Goal: Task Accomplishment & Management: Complete application form

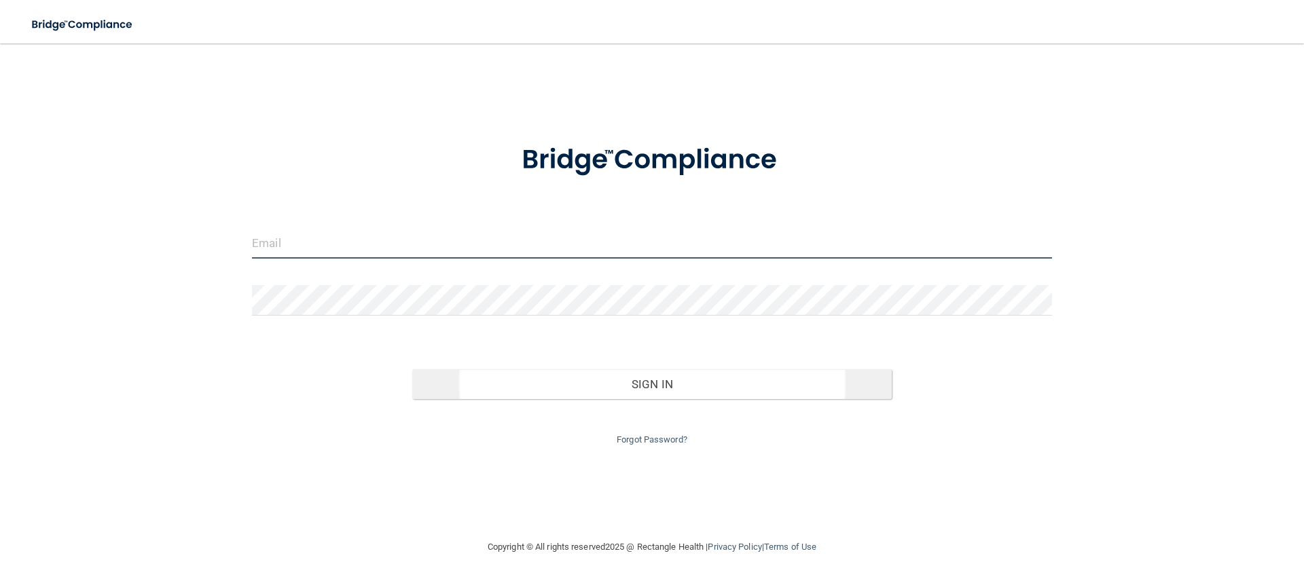
type input "[PERSON_NAME][EMAIL_ADDRESS][PERSON_NAME][DOMAIN_NAME]"
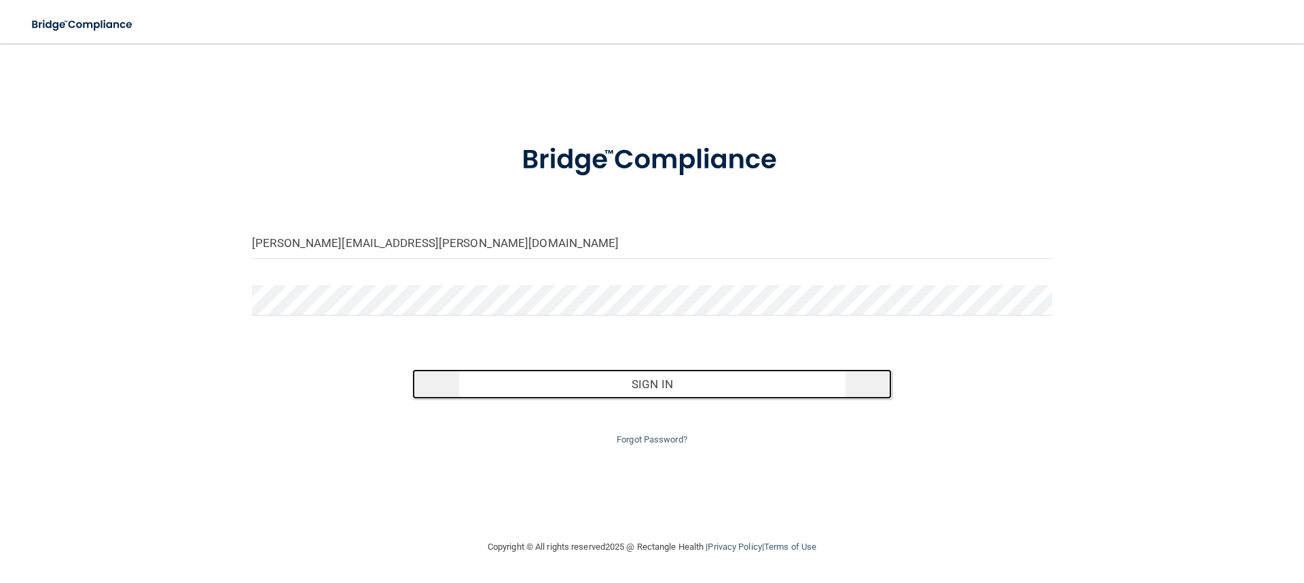
click at [663, 378] on button "Sign In" at bounding box center [652, 384] width 480 height 30
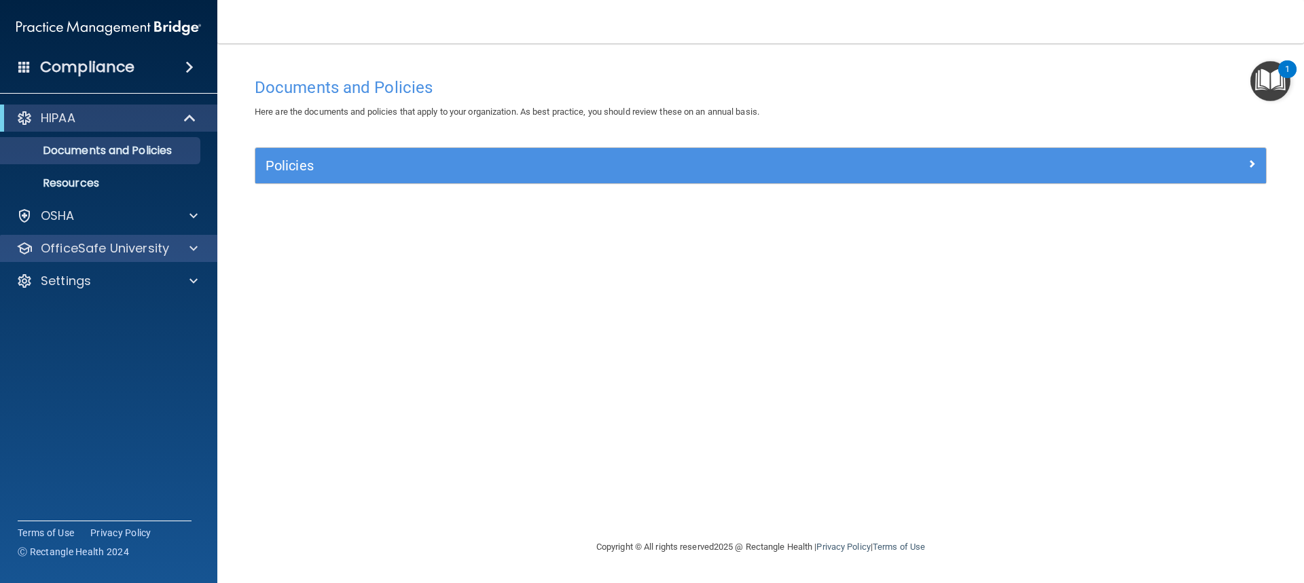
click at [178, 239] on div "OfficeSafe University" at bounding box center [109, 248] width 218 height 27
click at [192, 250] on span at bounding box center [193, 248] width 8 height 16
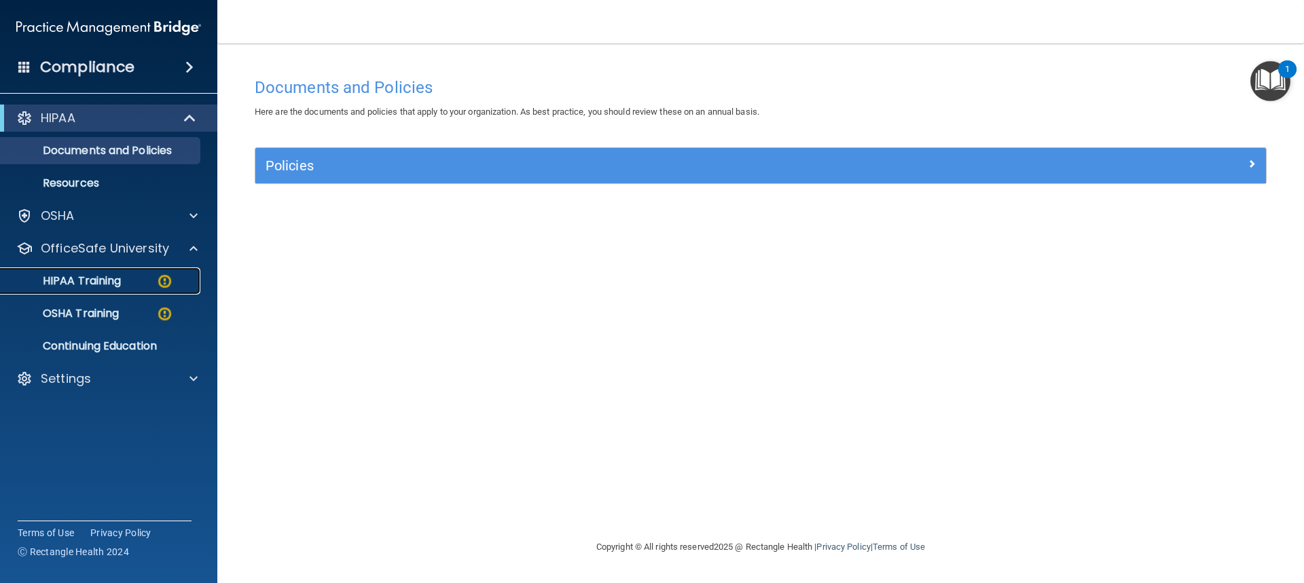
click at [117, 277] on p "HIPAA Training" at bounding box center [65, 281] width 112 height 14
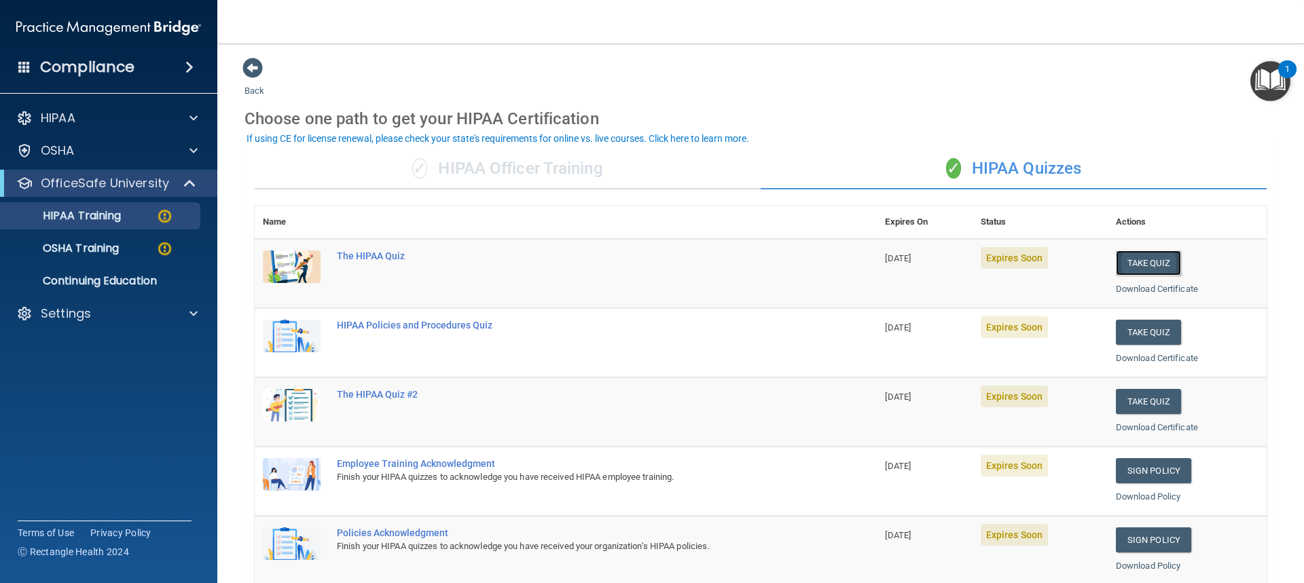
click at [1133, 261] on button "Take Quiz" at bounding box center [1148, 263] width 65 height 25
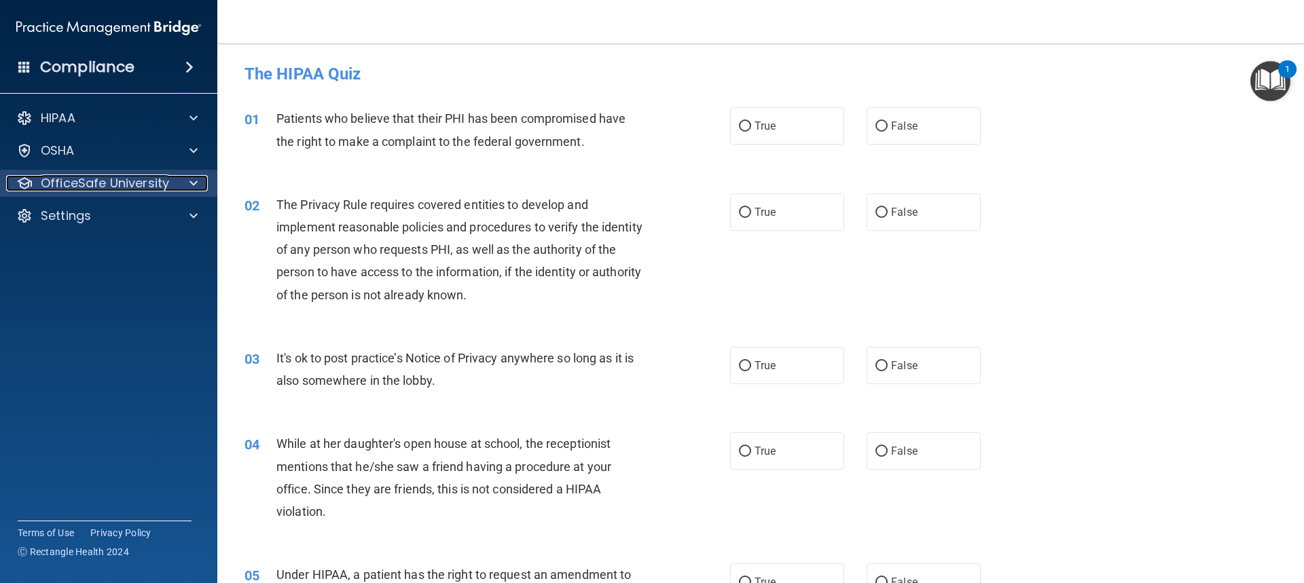
click at [130, 180] on p "OfficeSafe University" at bounding box center [105, 183] width 128 height 16
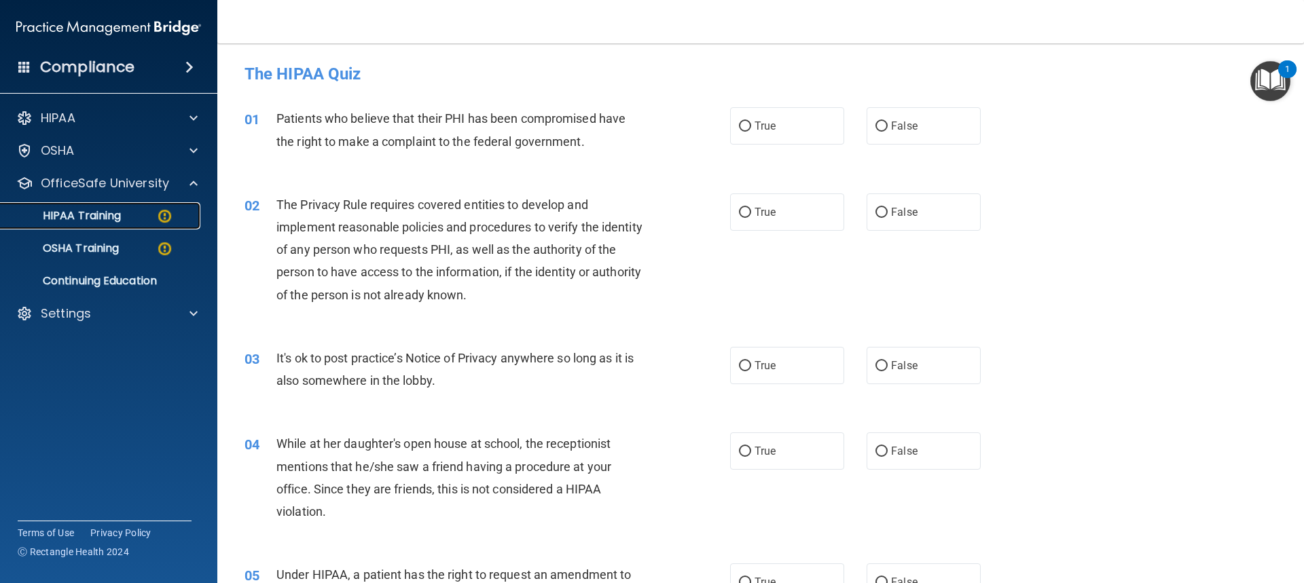
click at [98, 209] on p "HIPAA Training" at bounding box center [65, 216] width 112 height 14
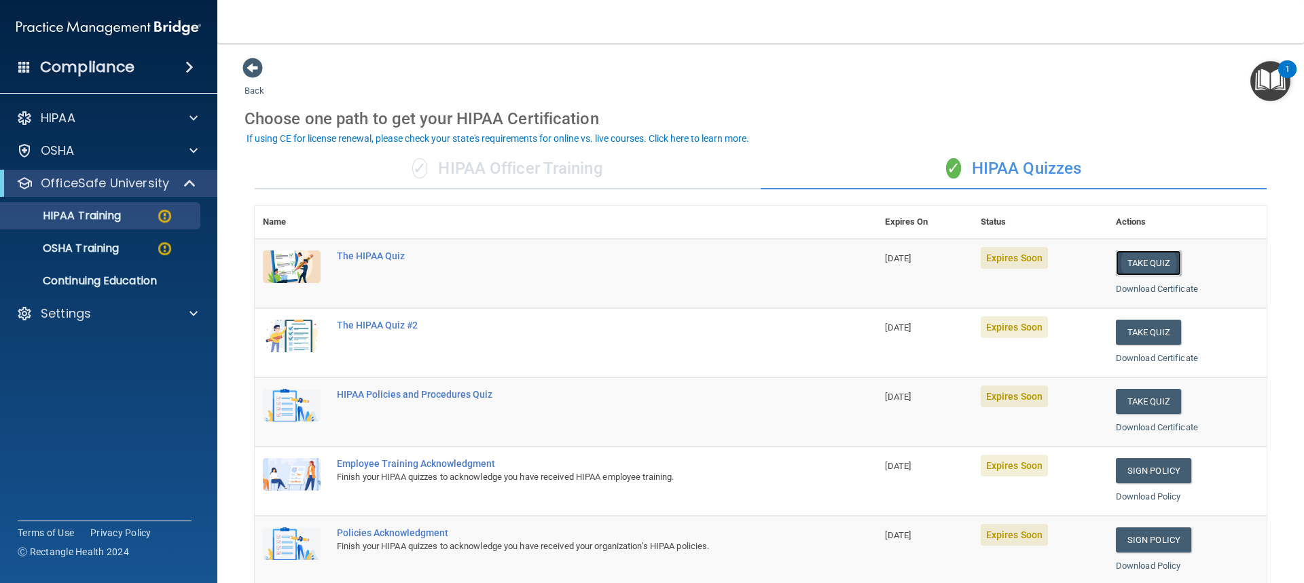
click at [1135, 265] on button "Take Quiz" at bounding box center [1148, 263] width 65 height 25
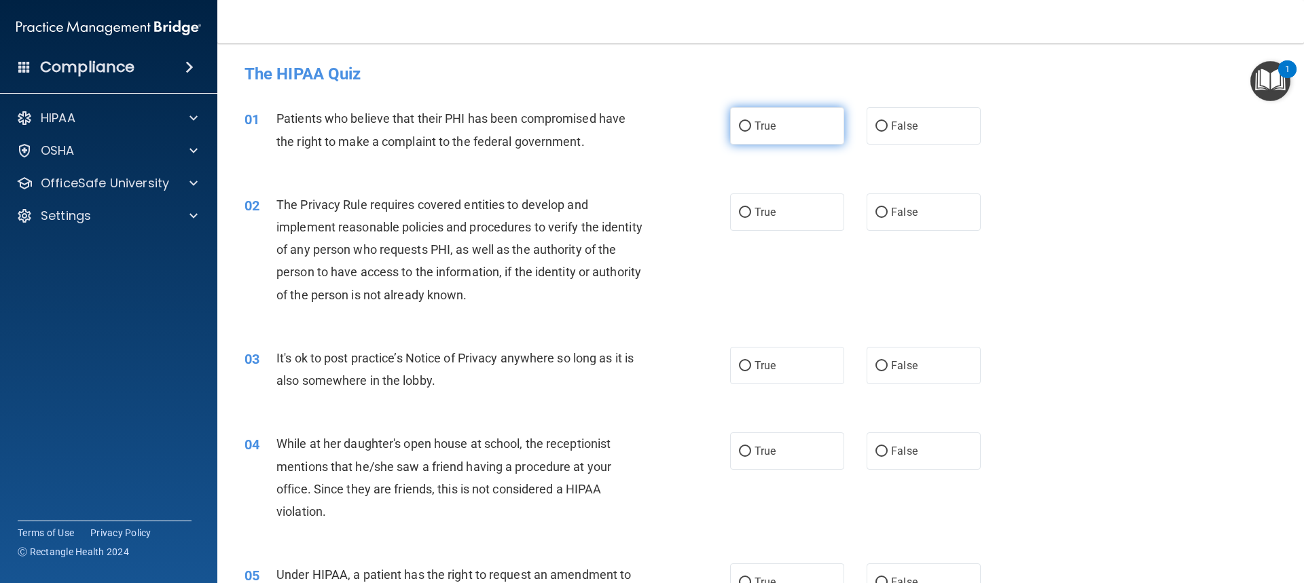
click at [739, 126] on input "True" at bounding box center [745, 127] width 12 height 10
radio input "true"
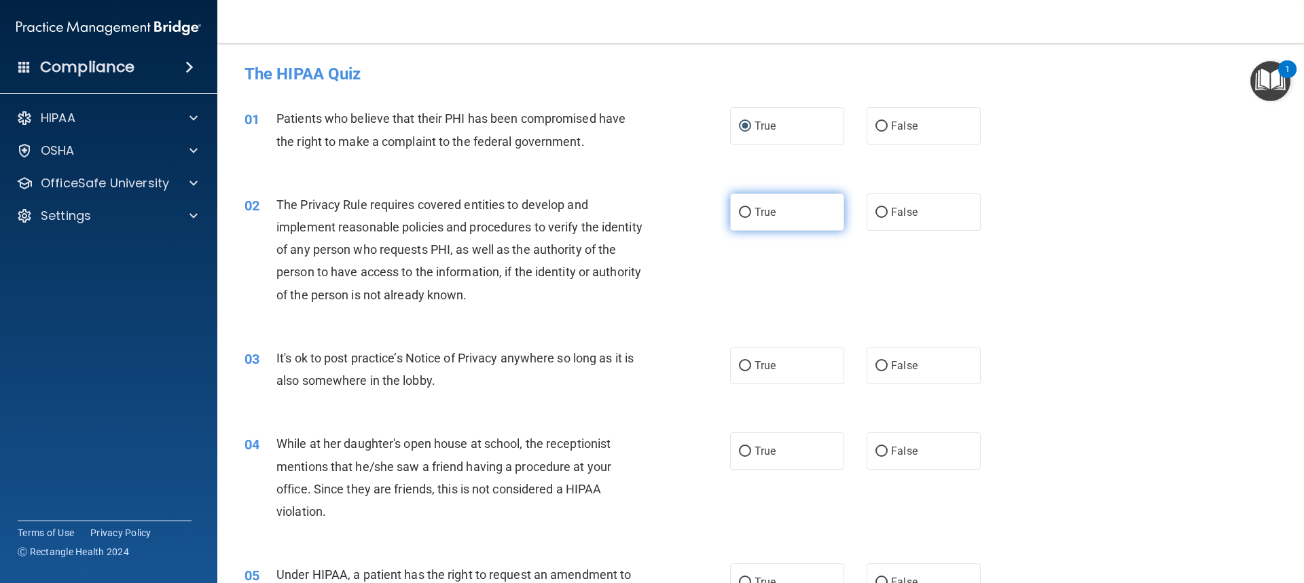
click at [741, 216] on input "True" at bounding box center [745, 213] width 12 height 10
radio input "true"
click at [875, 370] on input "False" at bounding box center [881, 366] width 12 height 10
radio input "true"
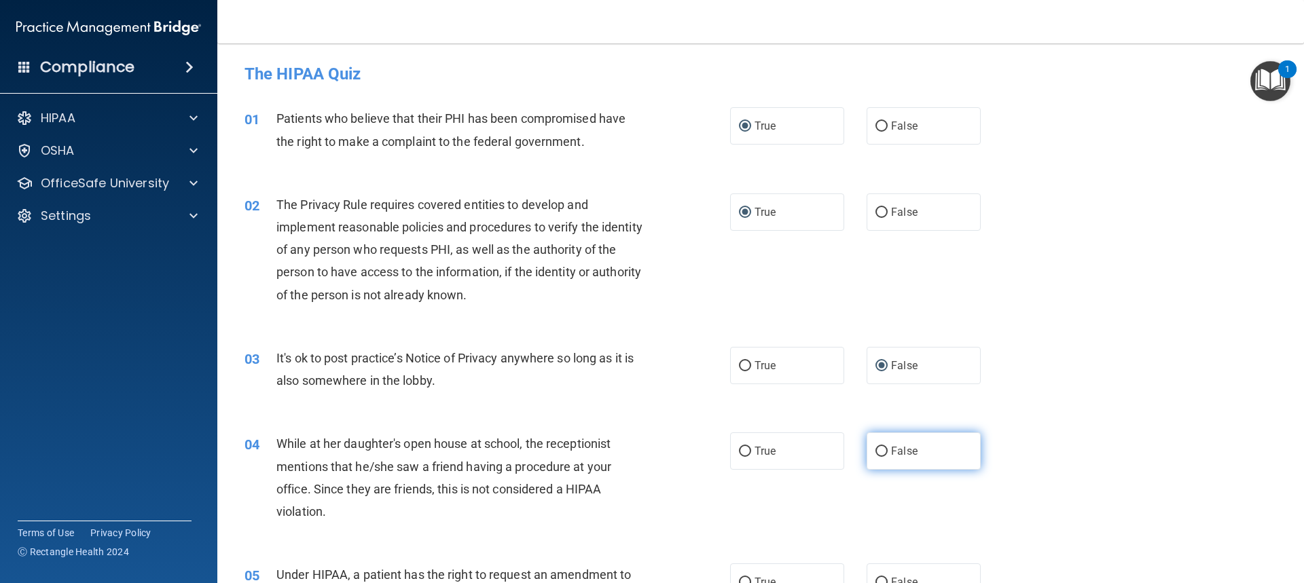
click at [875, 447] on input "False" at bounding box center [881, 452] width 12 height 10
radio input "true"
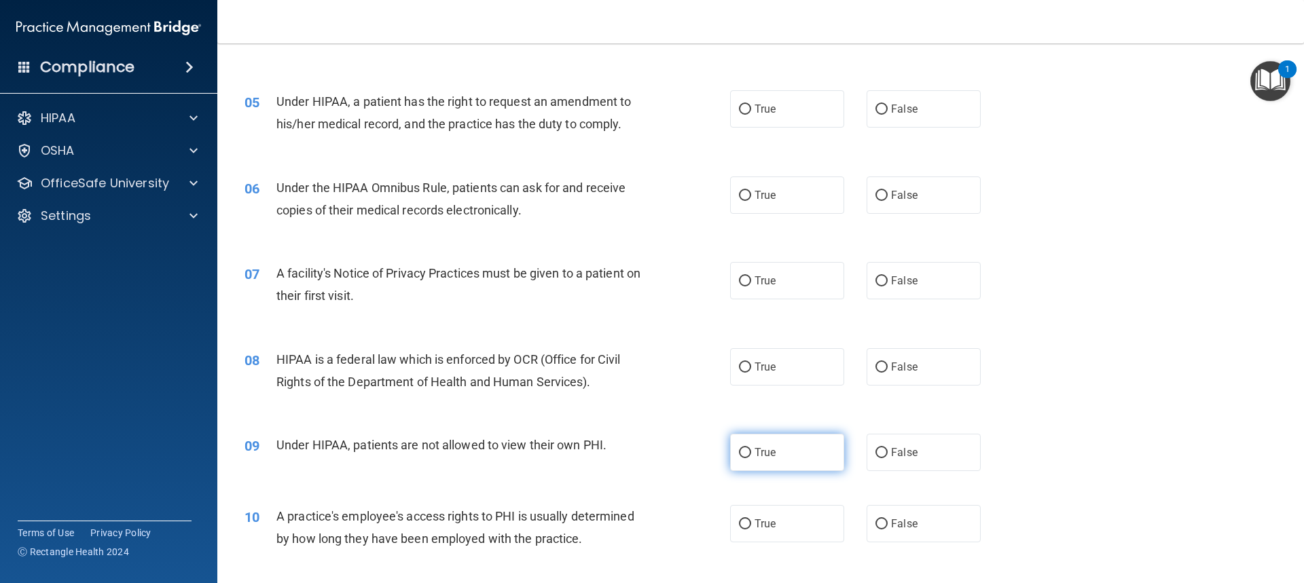
scroll to position [475, 0]
click at [876, 109] on input "False" at bounding box center [881, 108] width 12 height 10
radio input "true"
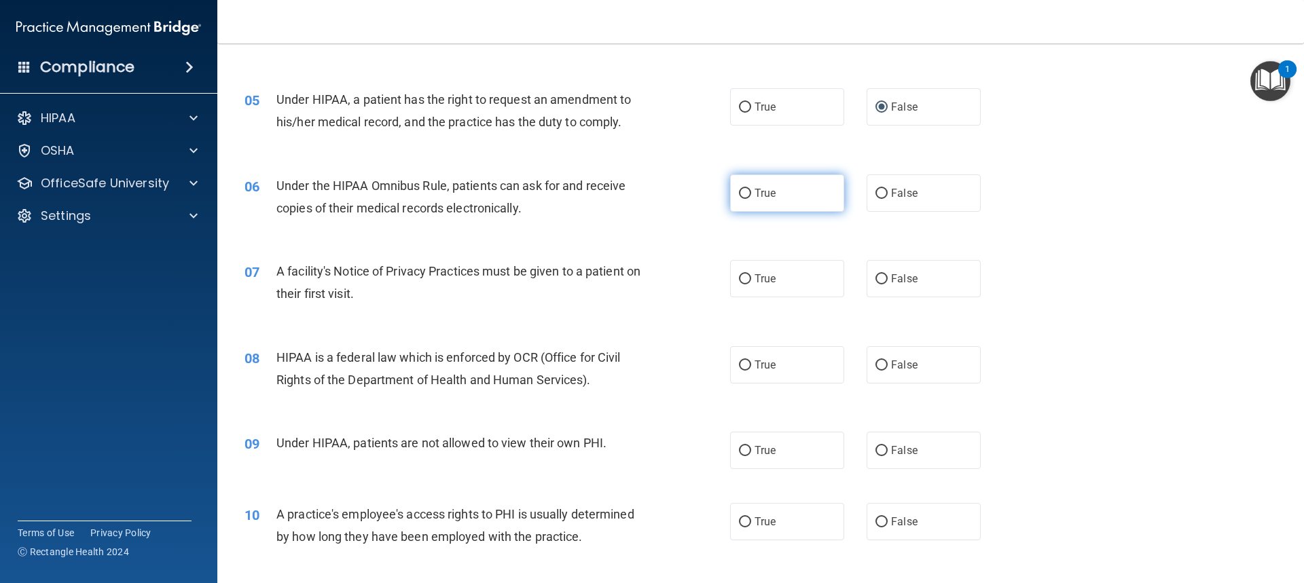
click at [739, 194] on input "True" at bounding box center [745, 194] width 12 height 10
radio input "true"
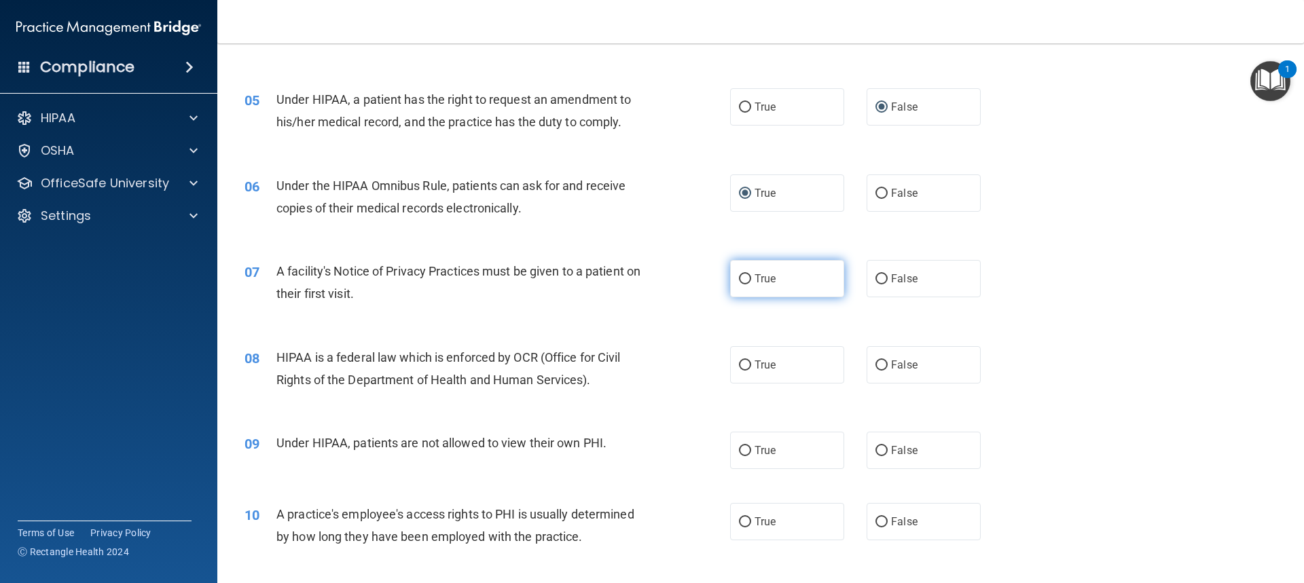
click at [754, 272] on span "True" at bounding box center [764, 278] width 21 height 13
click at [750, 274] on input "True" at bounding box center [745, 279] width 12 height 10
radio input "true"
click at [742, 361] on input "True" at bounding box center [745, 366] width 12 height 10
radio input "true"
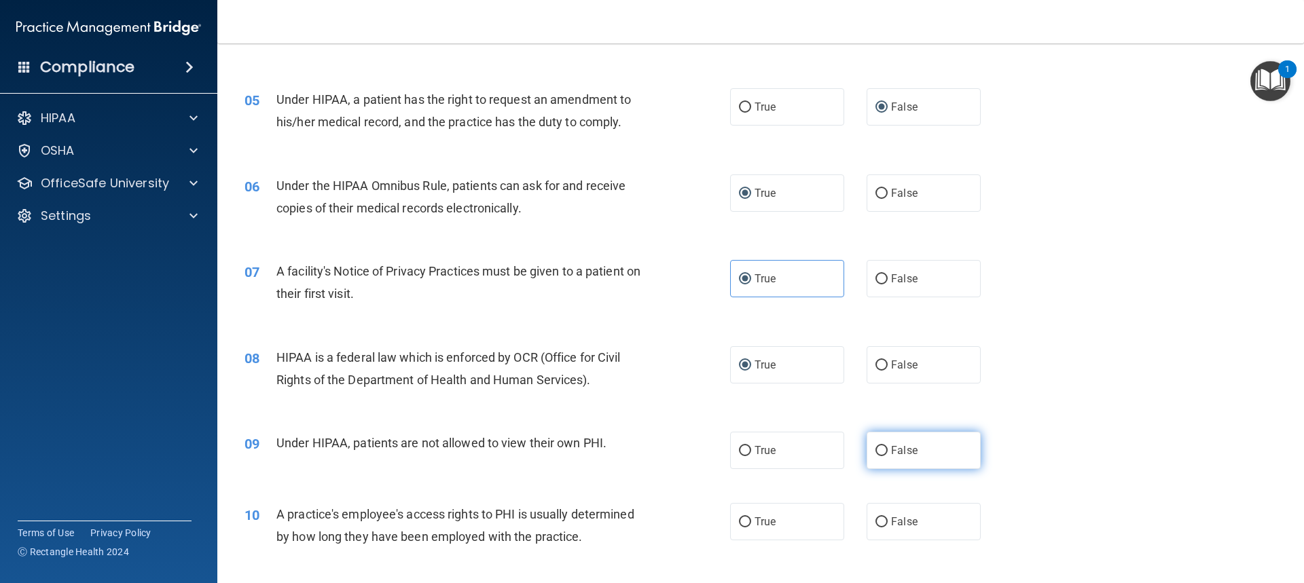
click at [891, 444] on span "False" at bounding box center [904, 450] width 26 height 13
click at [888, 446] on input "False" at bounding box center [881, 451] width 12 height 10
radio input "true"
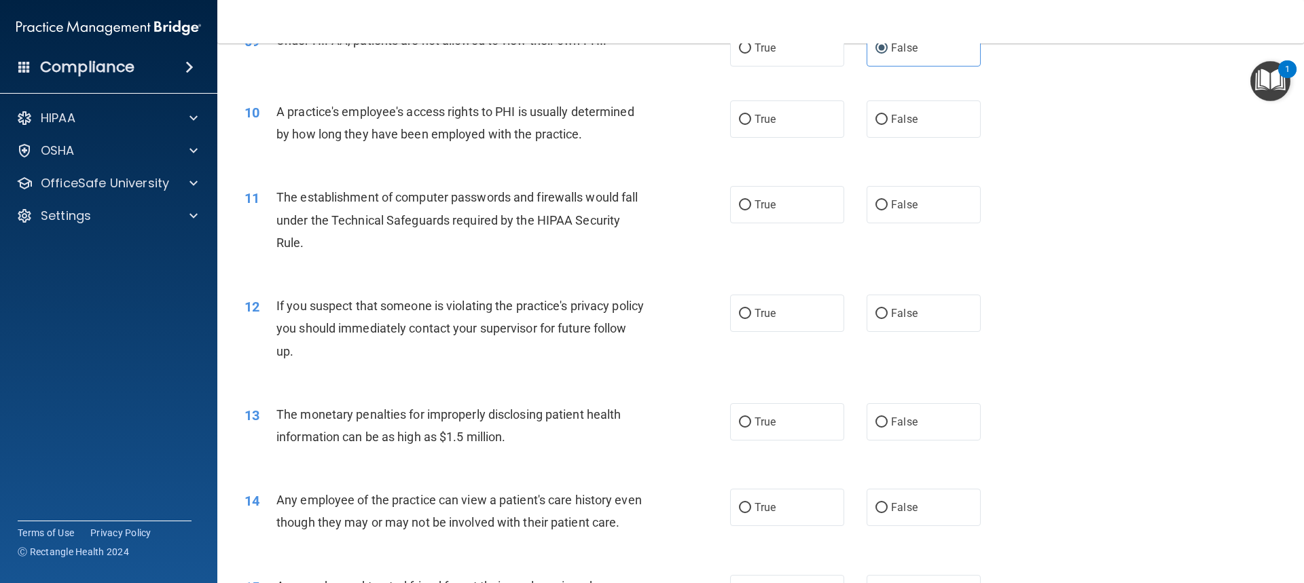
scroll to position [883, 0]
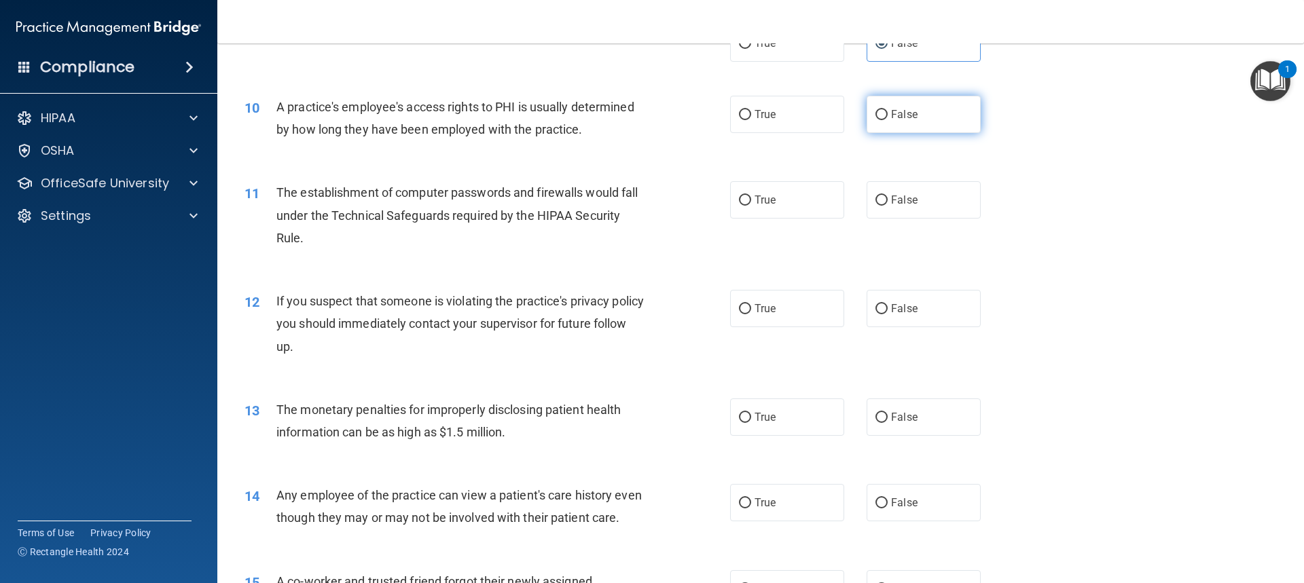
click at [954, 122] on label "False" at bounding box center [923, 114] width 114 height 37
click at [888, 120] on input "False" at bounding box center [881, 115] width 12 height 10
radio input "true"
click at [739, 198] on input "True" at bounding box center [745, 201] width 12 height 10
radio input "true"
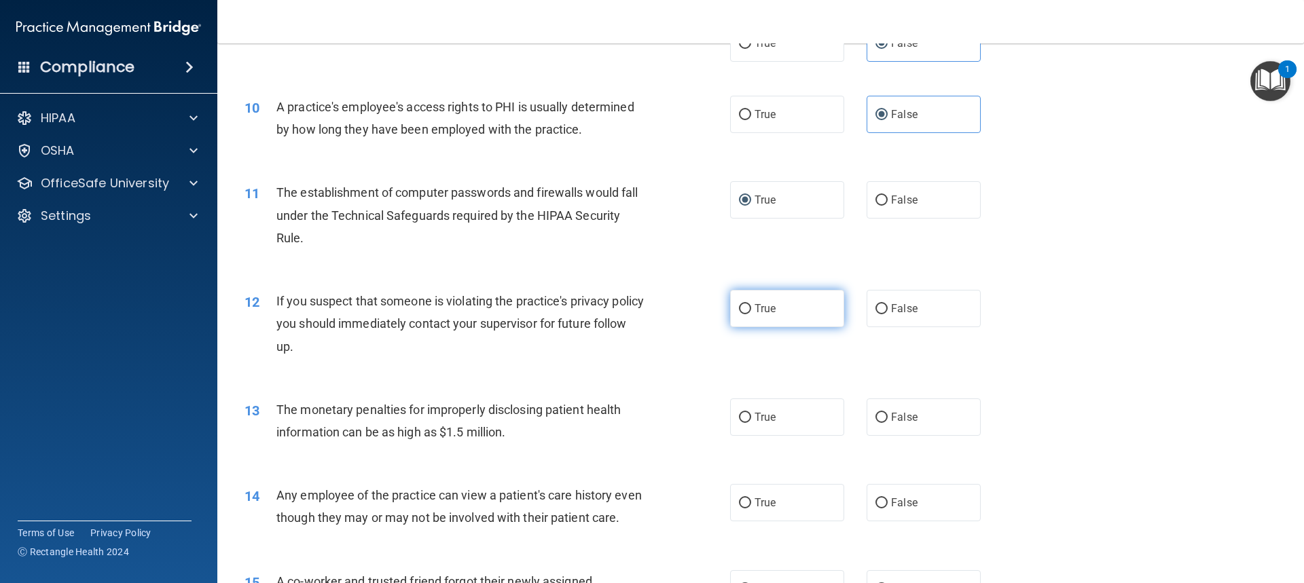
click at [754, 306] on span "True" at bounding box center [764, 308] width 21 height 13
click at [751, 306] on input "True" at bounding box center [745, 309] width 12 height 10
radio input "true"
click at [754, 415] on span "True" at bounding box center [764, 417] width 21 height 13
click at [751, 415] on input "True" at bounding box center [745, 418] width 12 height 10
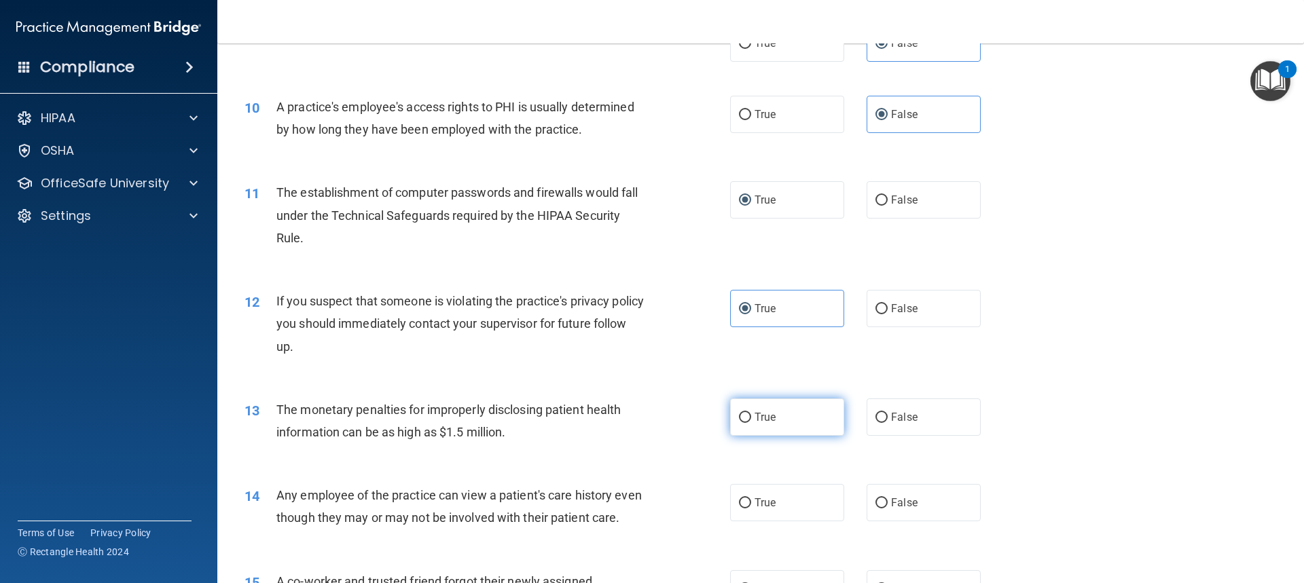
radio input "true"
click at [875, 498] on input "False" at bounding box center [881, 503] width 12 height 10
radio input "true"
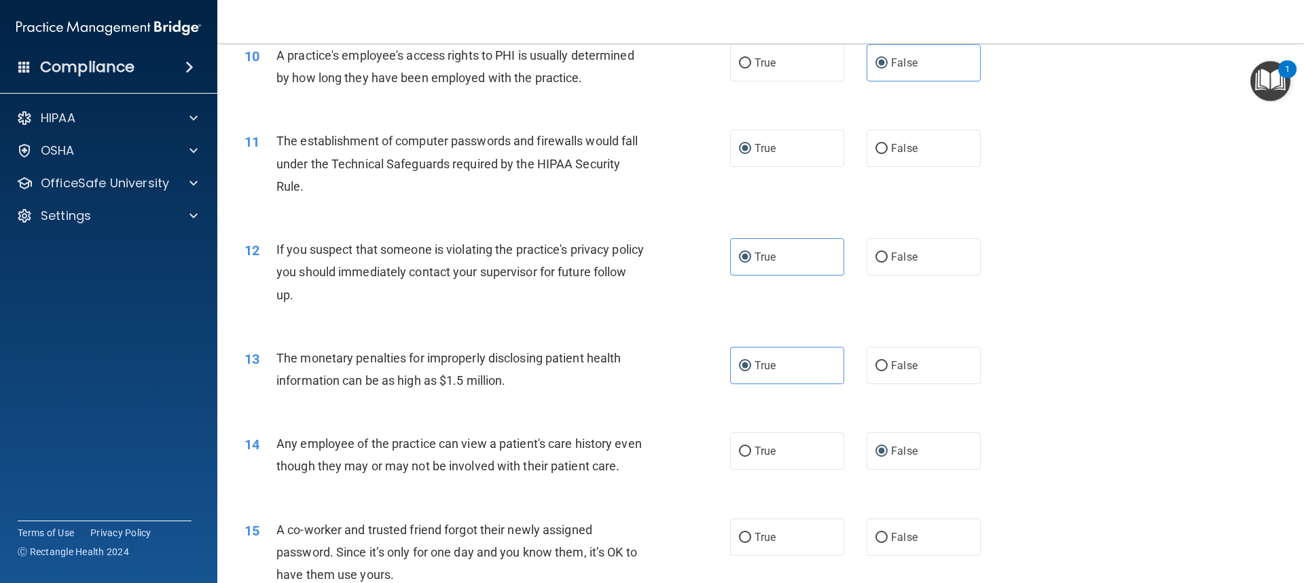
scroll to position [1086, 0]
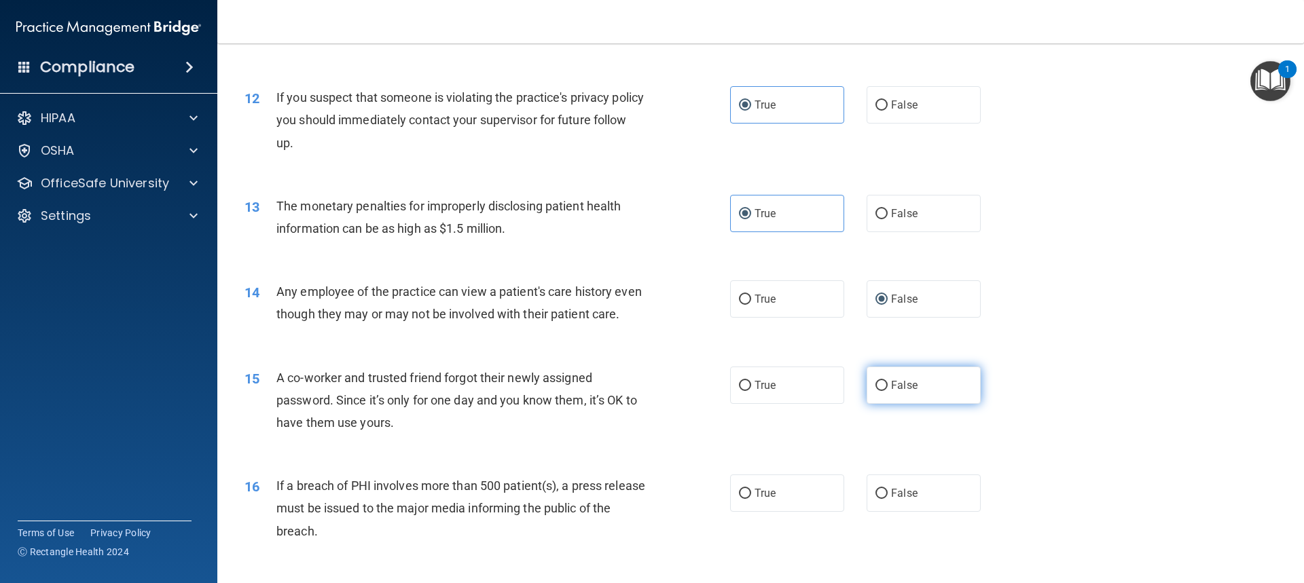
click at [875, 391] on input "False" at bounding box center [881, 386] width 12 height 10
radio input "true"
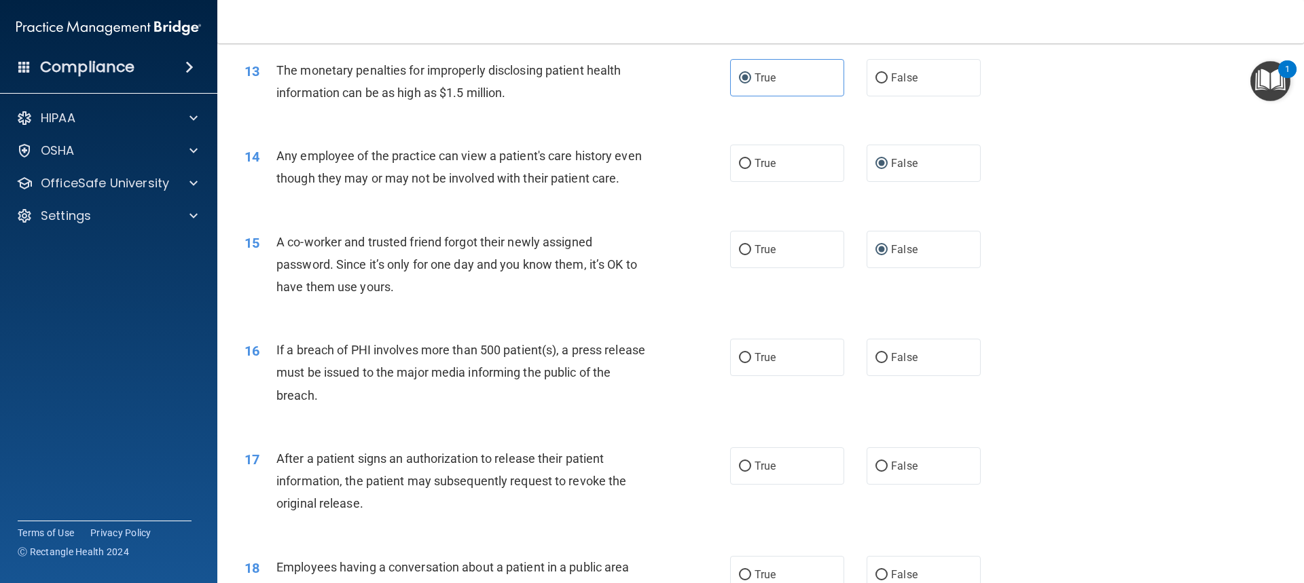
scroll to position [1290, 0]
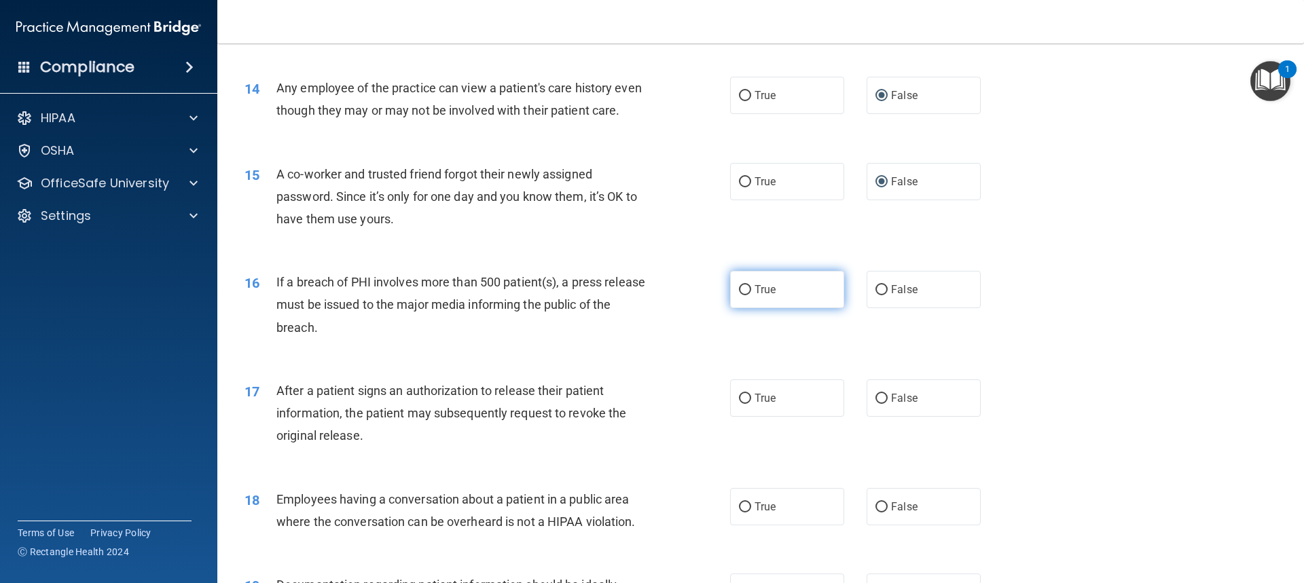
click at [755, 296] on span "True" at bounding box center [764, 289] width 21 height 13
click at [751, 295] on input "True" at bounding box center [745, 290] width 12 height 10
radio input "true"
click at [744, 404] on input "True" at bounding box center [745, 399] width 12 height 10
radio input "true"
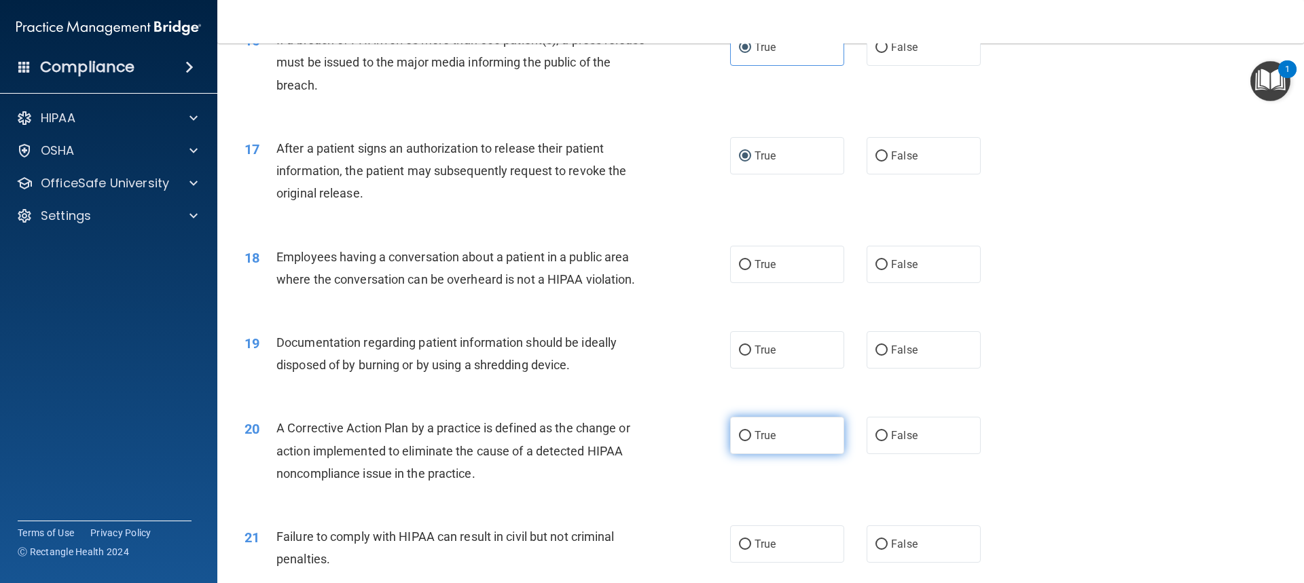
scroll to position [1562, 0]
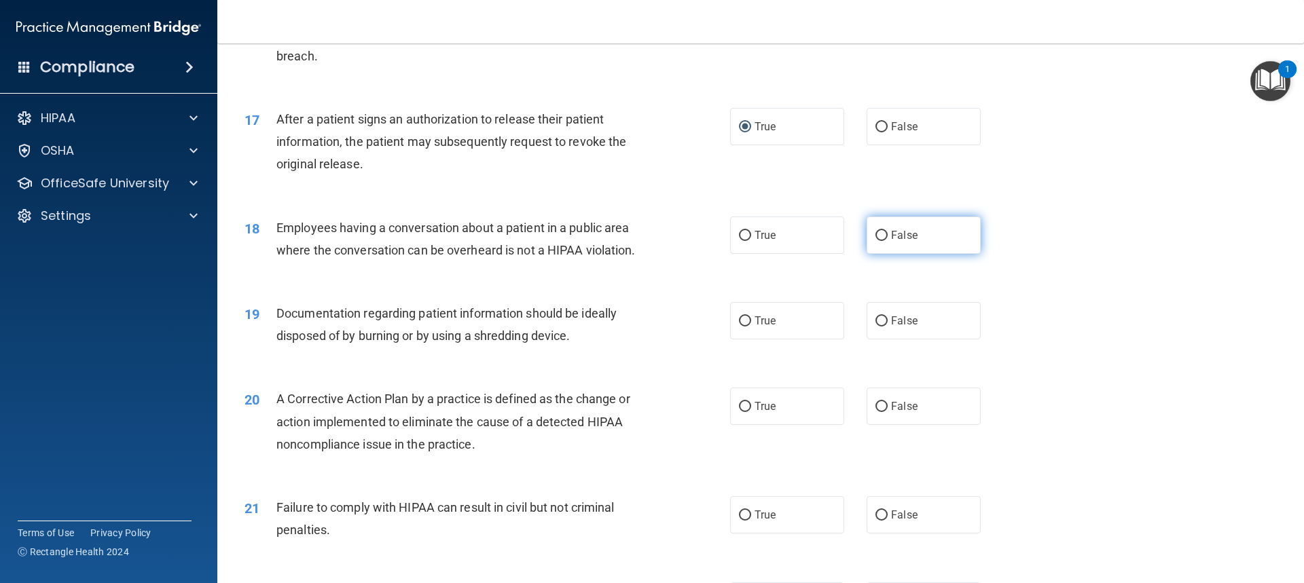
click at [891, 254] on label "False" at bounding box center [923, 235] width 114 height 37
click at [888, 241] on input "False" at bounding box center [881, 236] width 12 height 10
radio input "true"
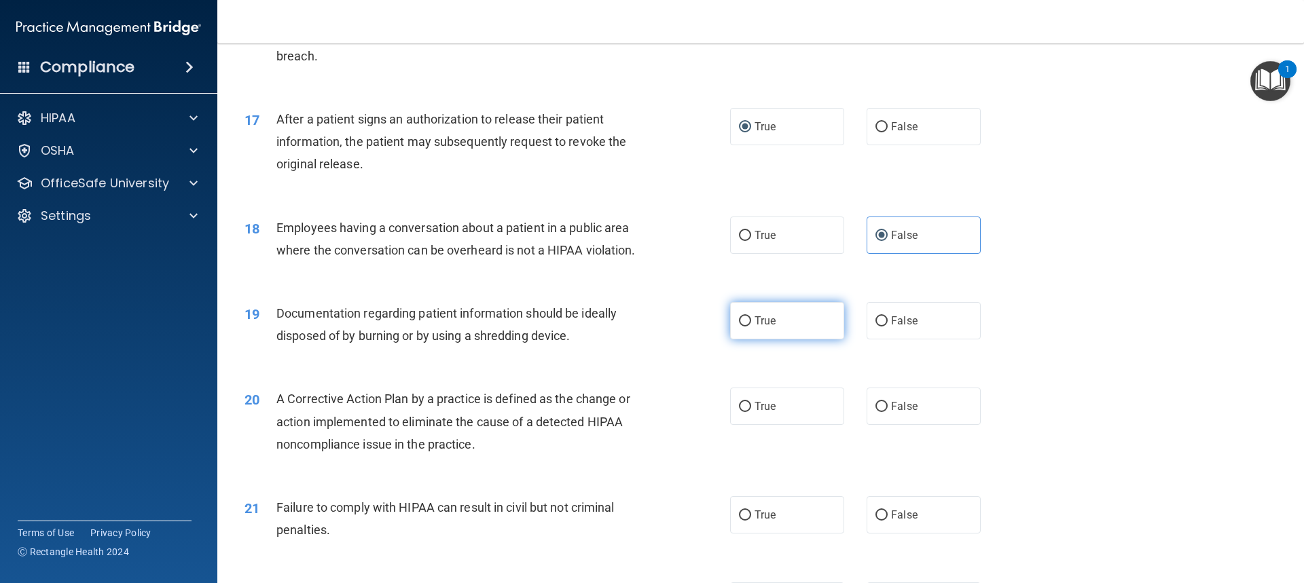
drag, startPoint x: 727, startPoint y: 344, endPoint x: 729, endPoint y: 351, distance: 7.3
click at [730, 340] on label "True" at bounding box center [787, 320] width 114 height 37
click at [739, 327] on input "True" at bounding box center [745, 321] width 12 height 10
radio input "true"
click at [749, 425] on label "True" at bounding box center [787, 406] width 114 height 37
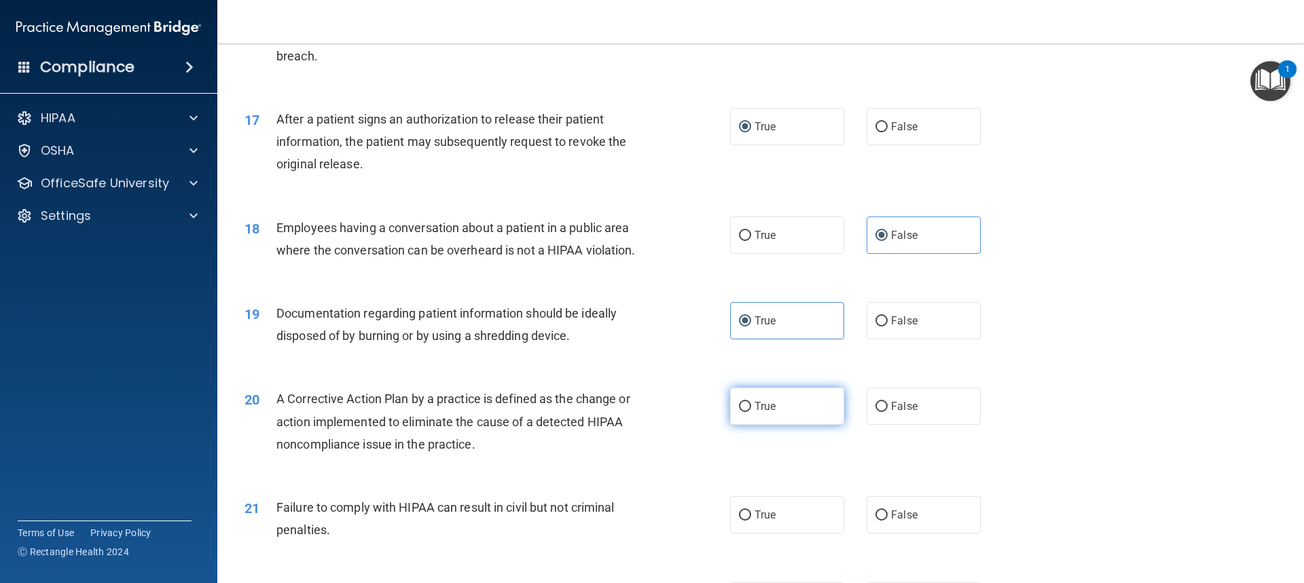
click at [749, 412] on input "True" at bounding box center [745, 407] width 12 height 10
radio input "true"
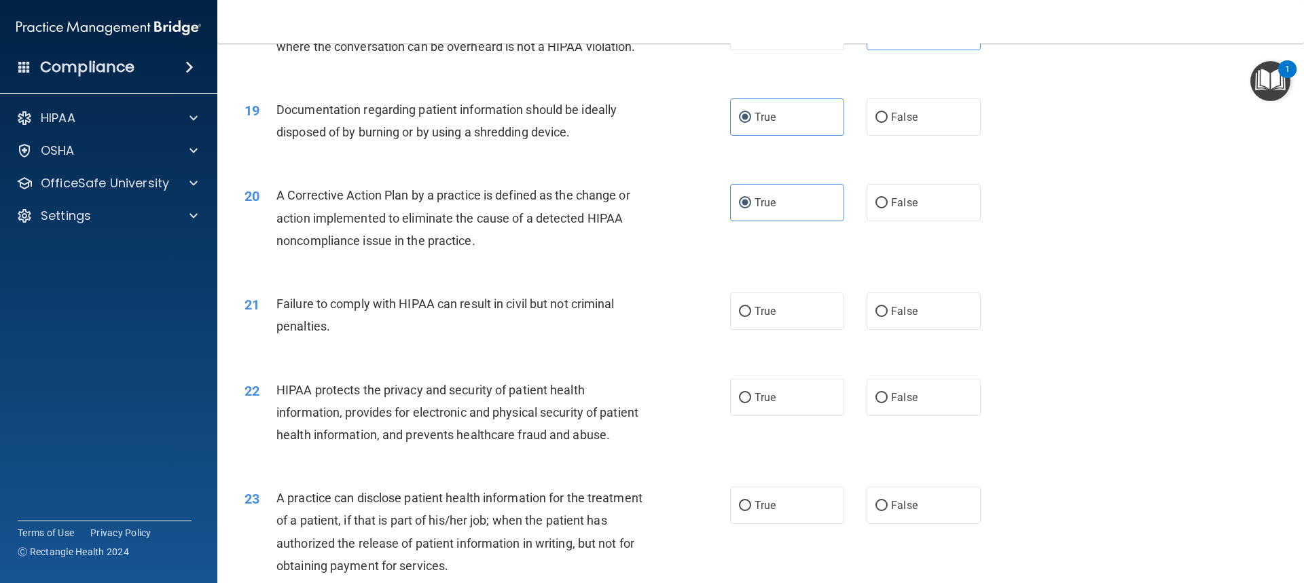
scroll to position [1833, 0]
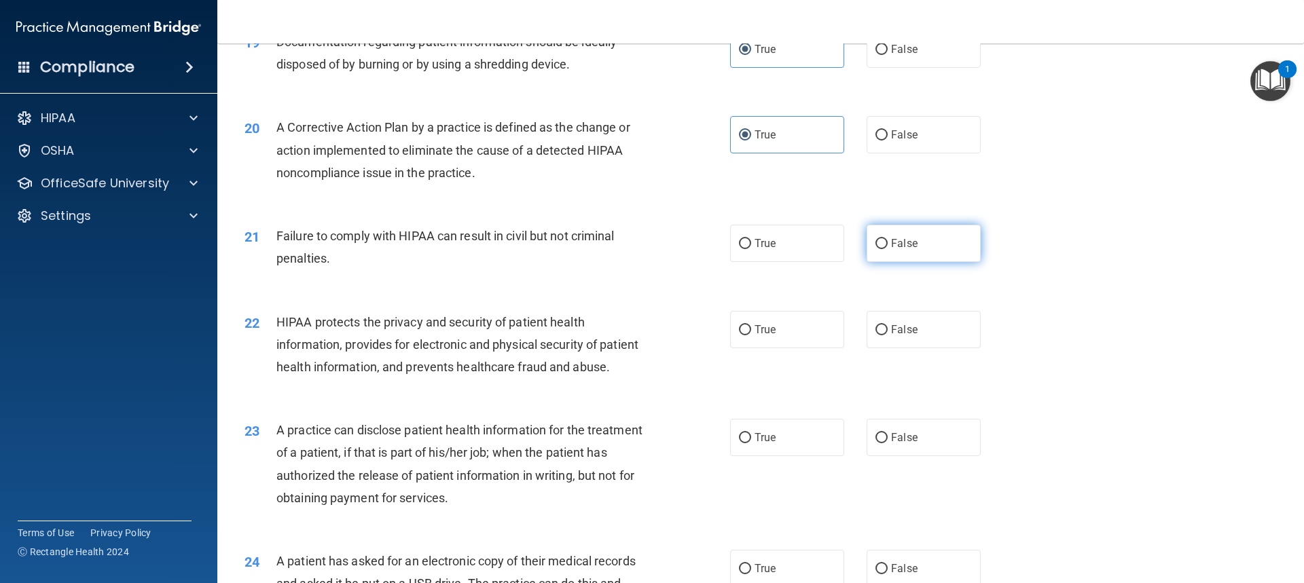
click at [883, 262] on label "False" at bounding box center [923, 243] width 114 height 37
click at [883, 249] on input "False" at bounding box center [881, 244] width 12 height 10
radio input "true"
click at [739, 335] on input "True" at bounding box center [745, 330] width 12 height 10
radio input "true"
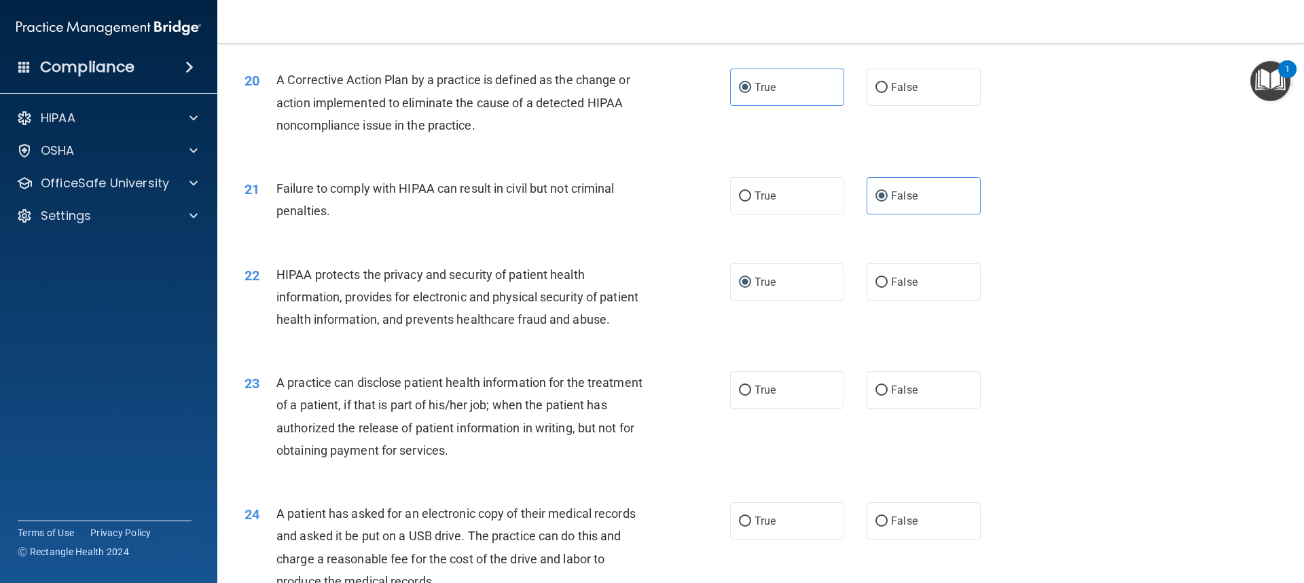
scroll to position [2037, 0]
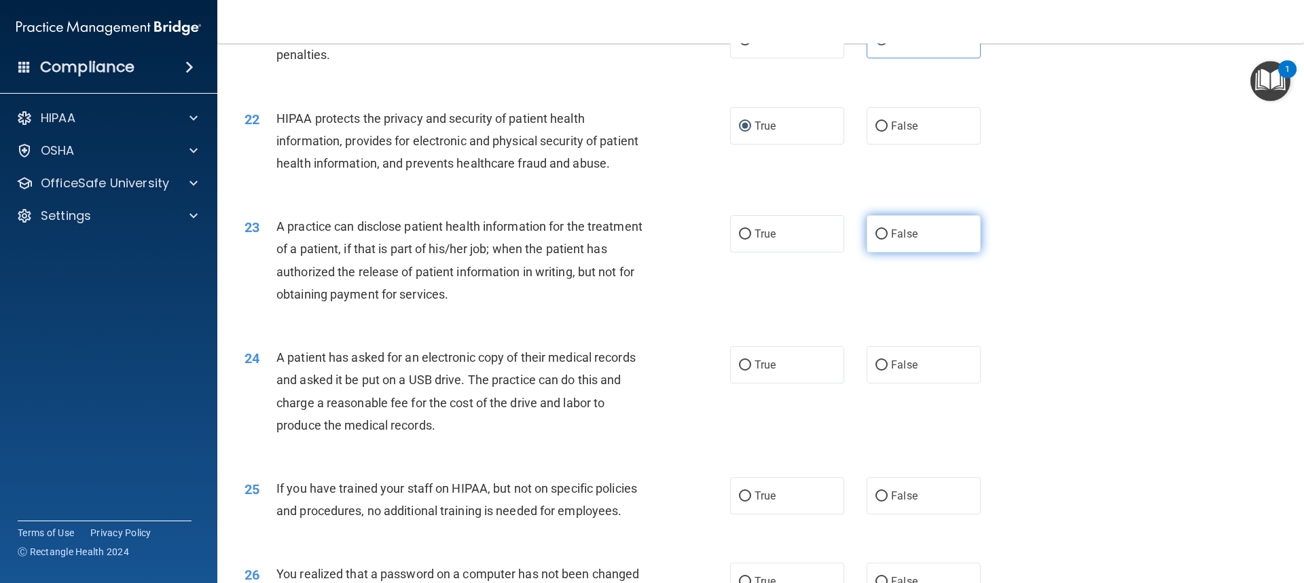
click at [882, 253] on label "False" at bounding box center [923, 233] width 114 height 37
click at [882, 240] on input "False" at bounding box center [881, 235] width 12 height 10
radio input "true"
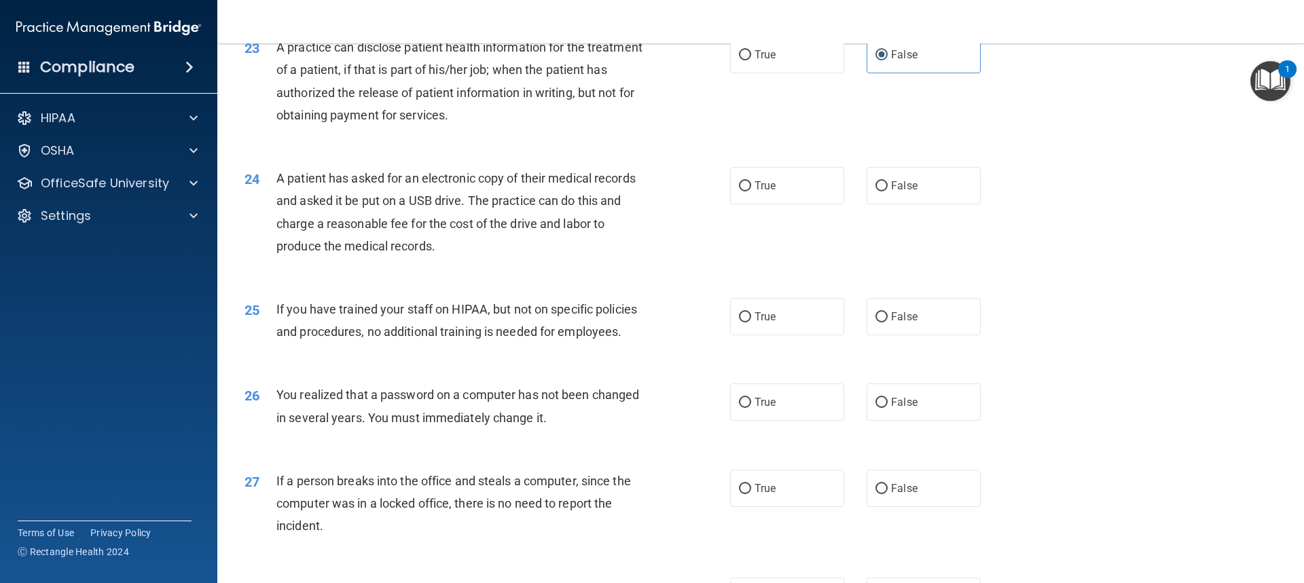
scroll to position [2241, 0]
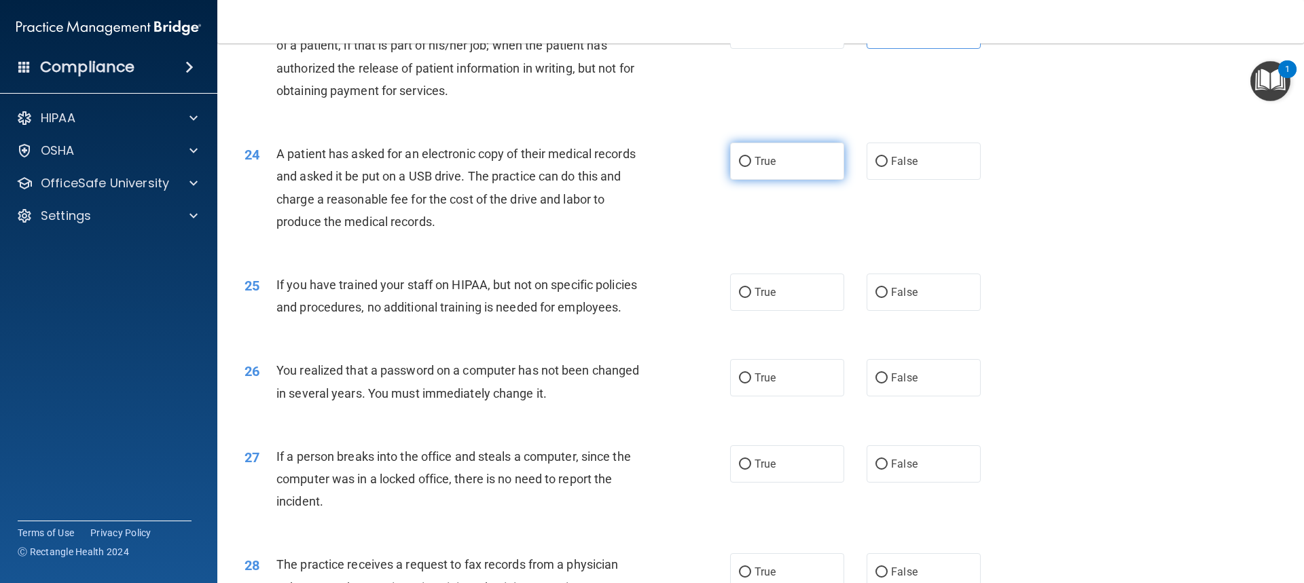
click at [739, 167] on input "True" at bounding box center [745, 162] width 12 height 10
radio input "true"
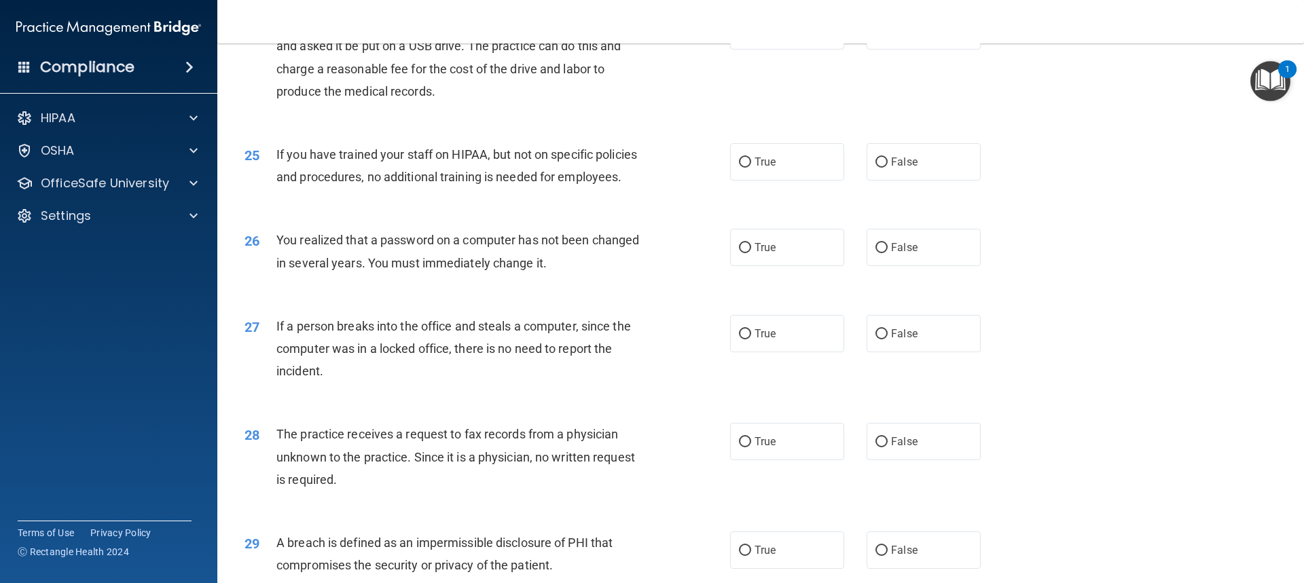
scroll to position [2377, 0]
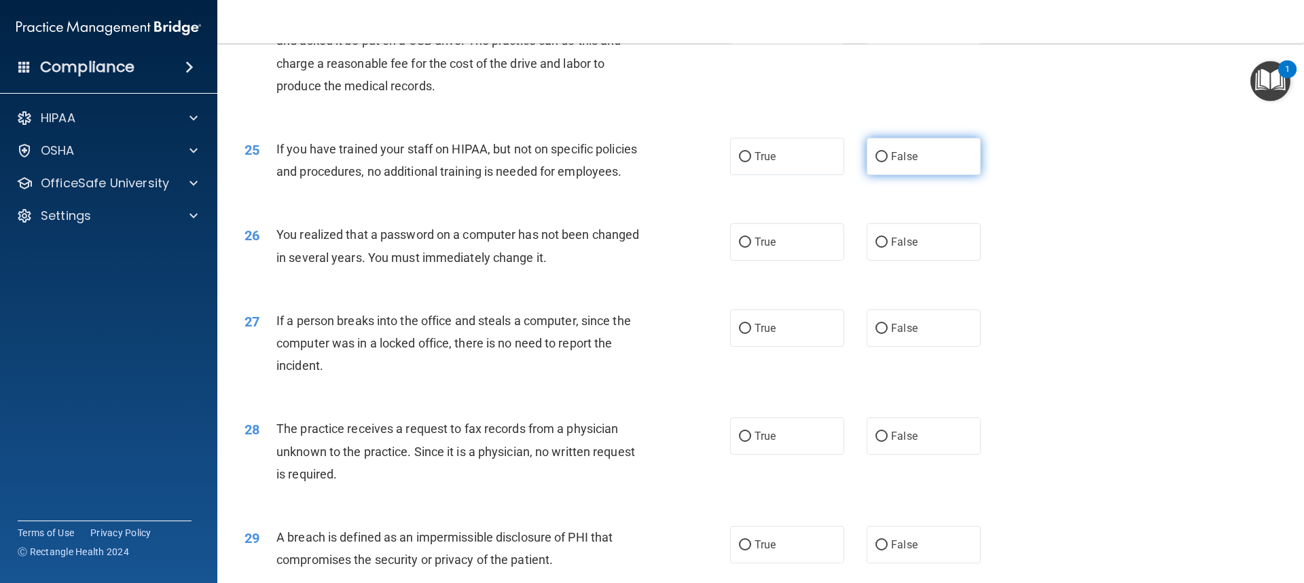
drag, startPoint x: 867, startPoint y: 196, endPoint x: 891, endPoint y: 204, distance: 25.4
click at [869, 175] on label "False" at bounding box center [923, 156] width 114 height 37
click at [875, 162] on input "False" at bounding box center [881, 157] width 12 height 10
radio input "true"
drag, startPoint x: 750, startPoint y: 277, endPoint x: 748, endPoint y: 299, distance: 21.8
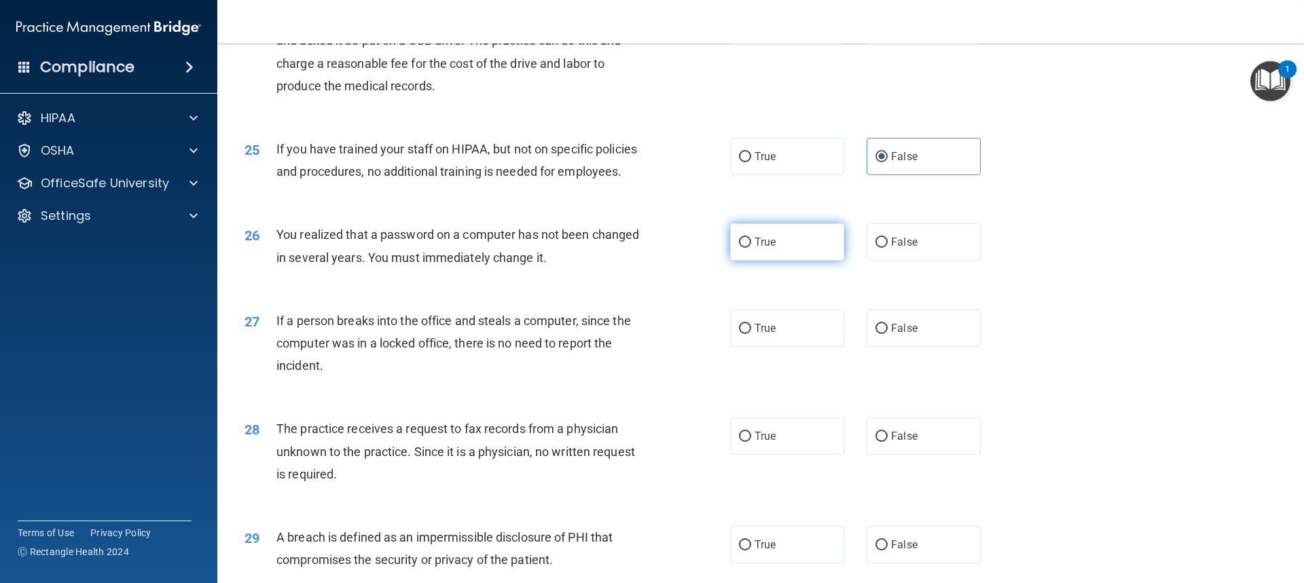
click at [748, 261] on label "True" at bounding box center [787, 241] width 114 height 37
click at [748, 248] on input "True" at bounding box center [745, 243] width 12 height 10
radio input "true"
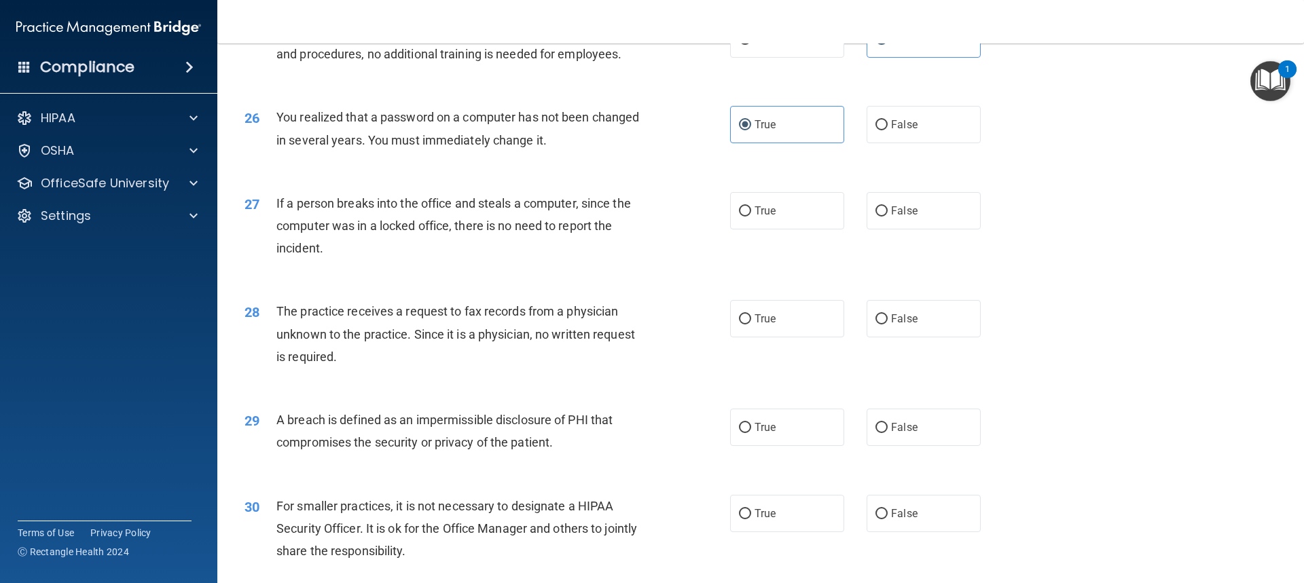
scroll to position [2512, 0]
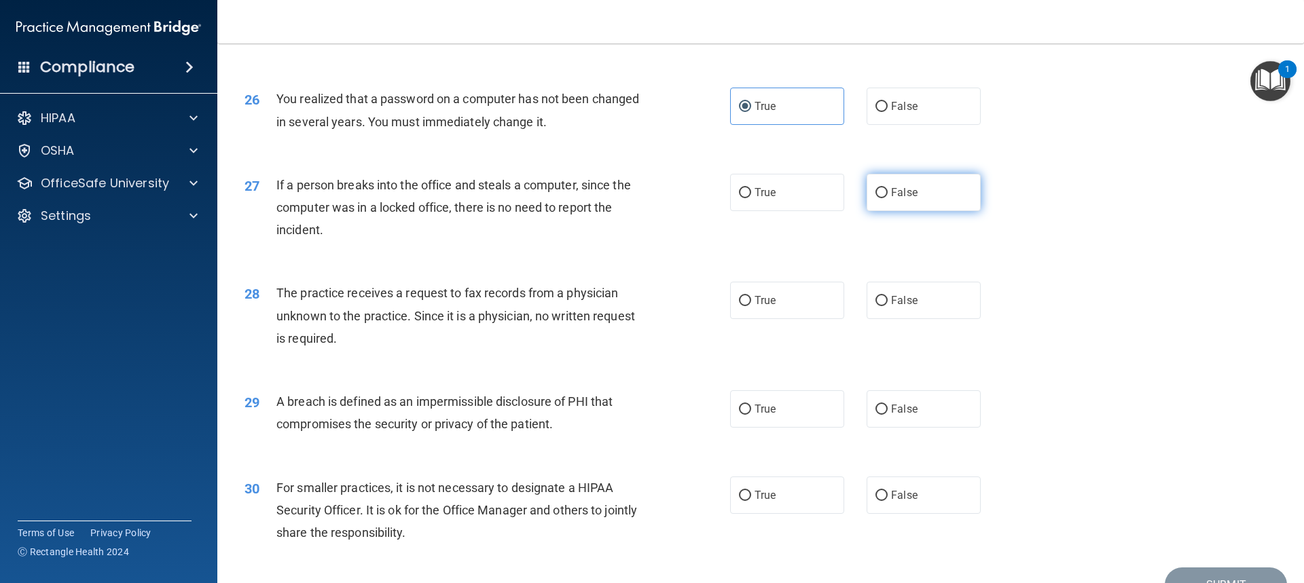
click at [930, 211] on label "False" at bounding box center [923, 192] width 114 height 37
click at [888, 198] on input "False" at bounding box center [881, 193] width 12 height 10
radio input "true"
click at [905, 319] on label "False" at bounding box center [923, 300] width 114 height 37
click at [888, 306] on input "False" at bounding box center [881, 301] width 12 height 10
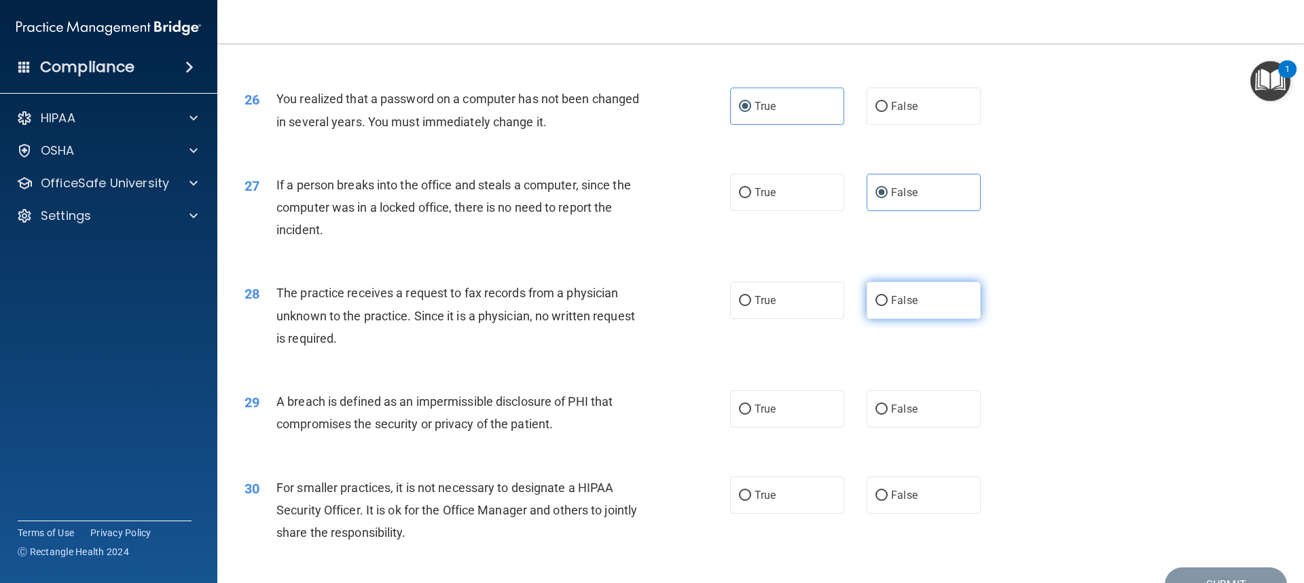
radio input "true"
click at [757, 416] on span "True" at bounding box center [764, 409] width 21 height 13
click at [751, 415] on input "True" at bounding box center [745, 410] width 12 height 10
radio input "true"
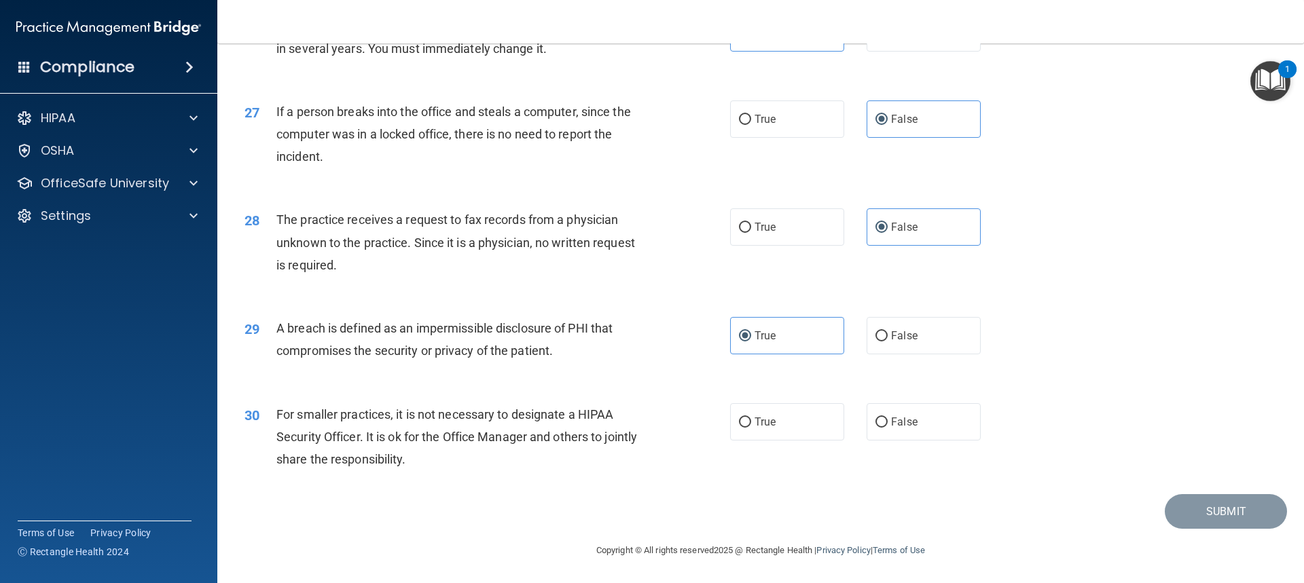
scroll to position [2631, 0]
click at [731, 422] on label "True" at bounding box center [787, 421] width 114 height 37
click at [739, 422] on input "True" at bounding box center [745, 423] width 12 height 10
radio input "true"
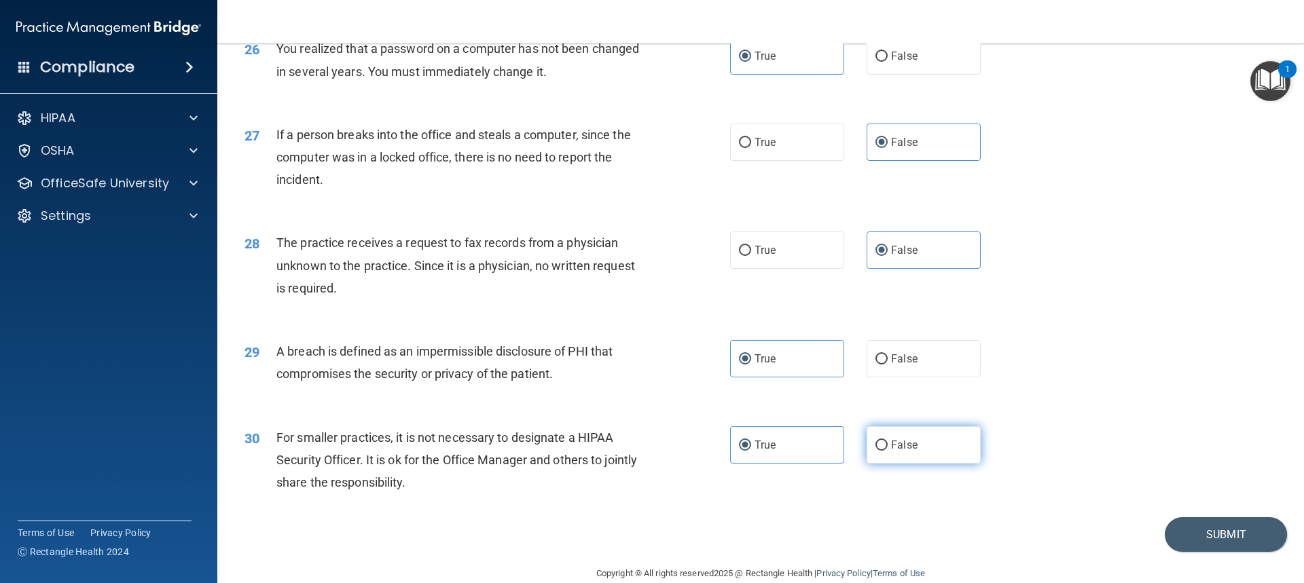
click at [866, 464] on label "False" at bounding box center [923, 444] width 114 height 37
click at [875, 451] on input "False" at bounding box center [881, 446] width 12 height 10
radio input "true"
radio input "false"
click at [1224, 552] on button "Submit" at bounding box center [1226, 534] width 122 height 35
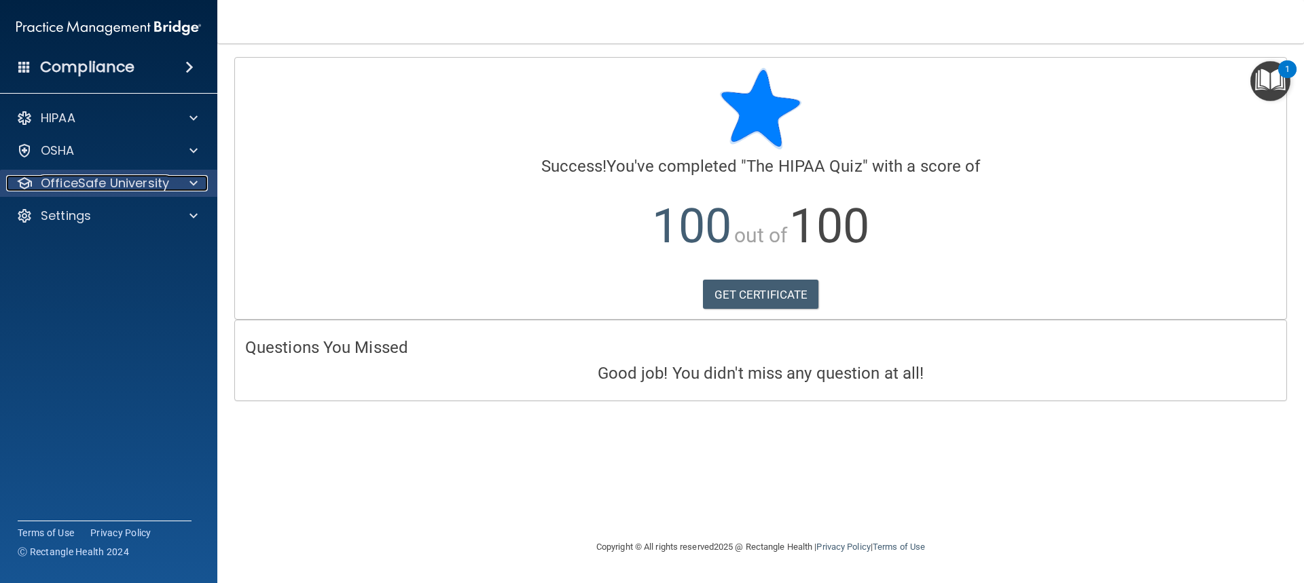
click at [185, 182] on div at bounding box center [192, 183] width 34 height 16
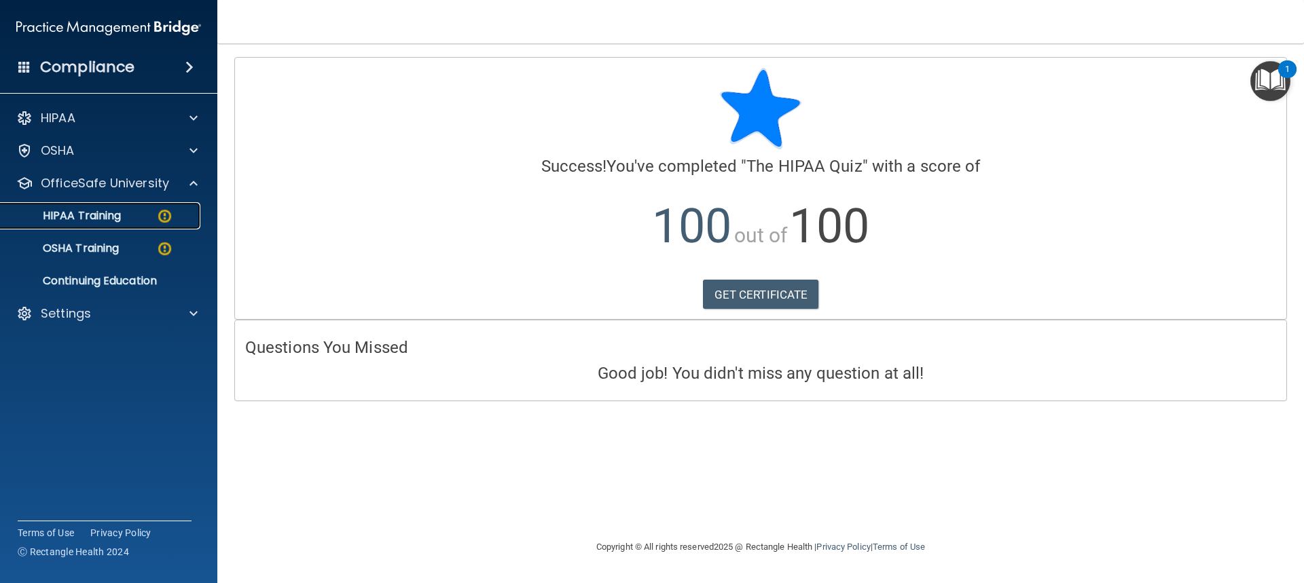
click at [139, 213] on div "HIPAA Training" at bounding box center [101, 216] width 185 height 14
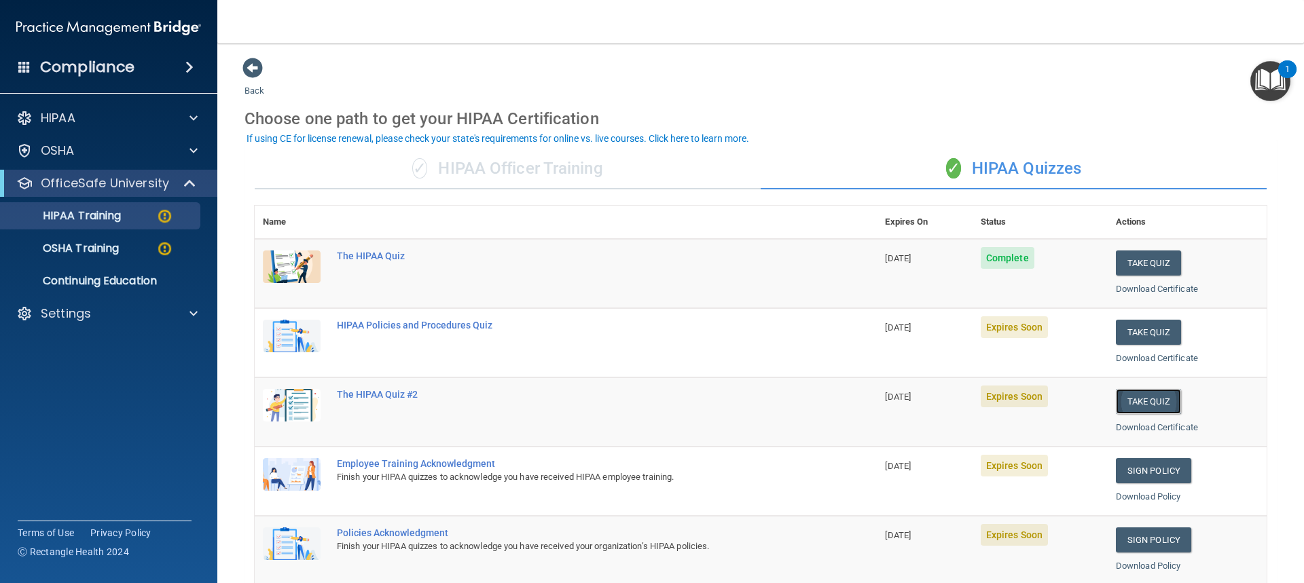
click at [1127, 401] on button "Take Quiz" at bounding box center [1148, 401] width 65 height 25
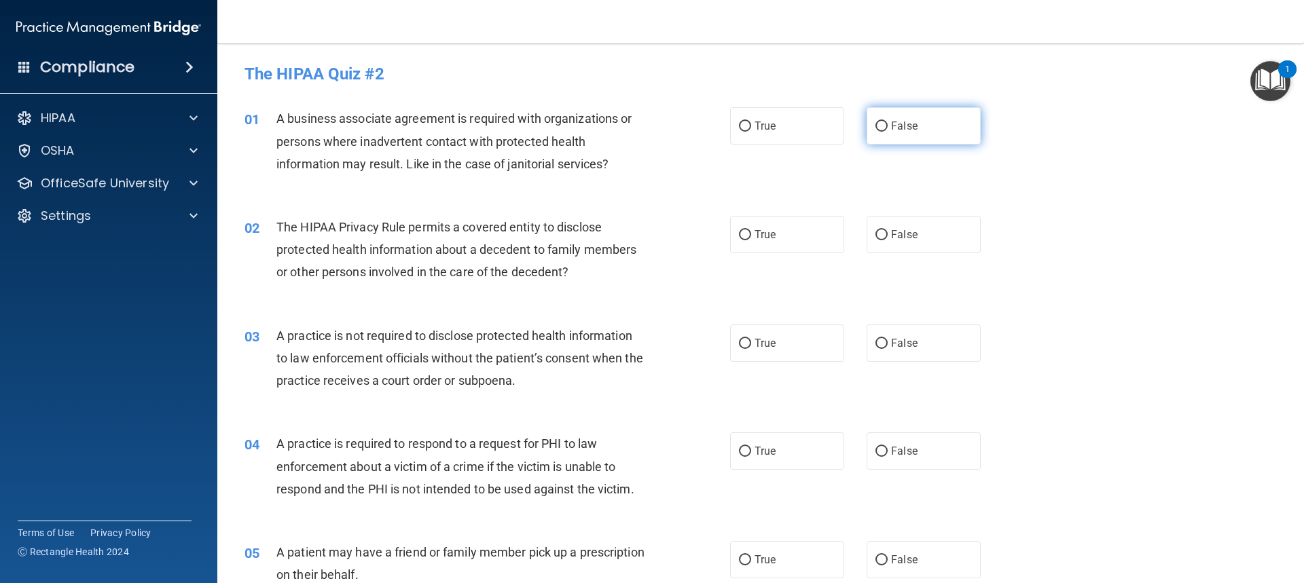
click at [871, 134] on label "False" at bounding box center [923, 125] width 114 height 37
click at [875, 132] on input "False" at bounding box center [881, 127] width 12 height 10
radio input "true"
click at [781, 225] on label "True" at bounding box center [787, 234] width 114 height 37
click at [751, 230] on input "True" at bounding box center [745, 235] width 12 height 10
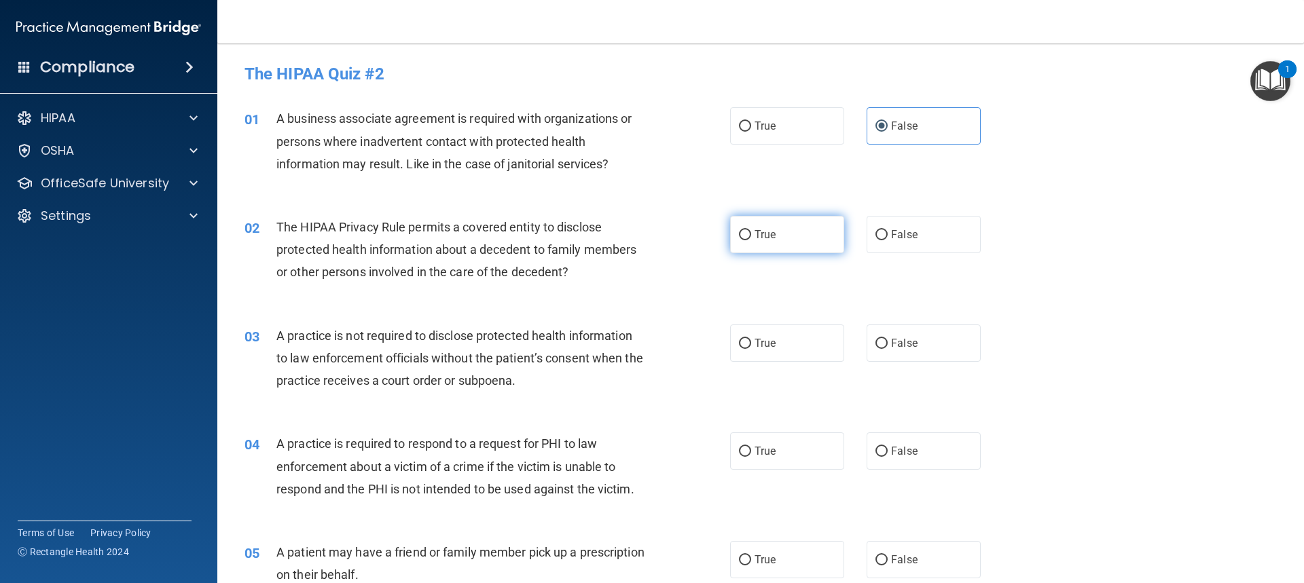
radio input "true"
click at [896, 349] on span "False" at bounding box center [904, 343] width 26 height 13
click at [888, 349] on input "False" at bounding box center [881, 344] width 12 height 10
radio input "true"
click at [754, 447] on span "True" at bounding box center [764, 451] width 21 height 13
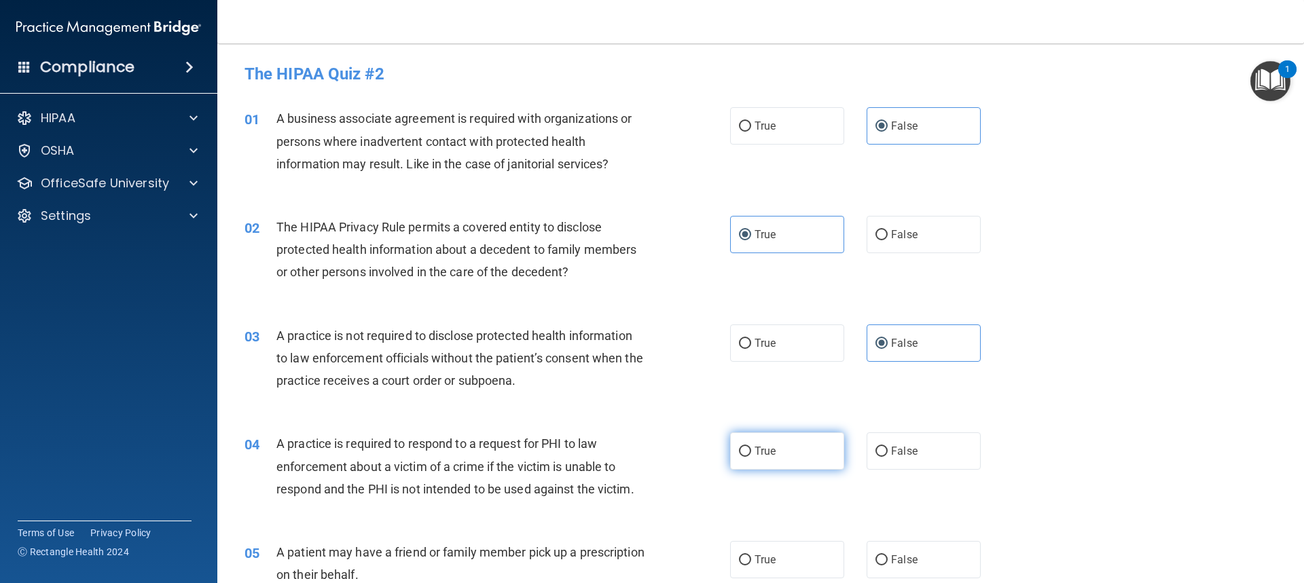
click at [751, 447] on input "True" at bounding box center [745, 452] width 12 height 10
radio input "true"
click at [743, 561] on input "True" at bounding box center [745, 560] width 12 height 10
radio input "true"
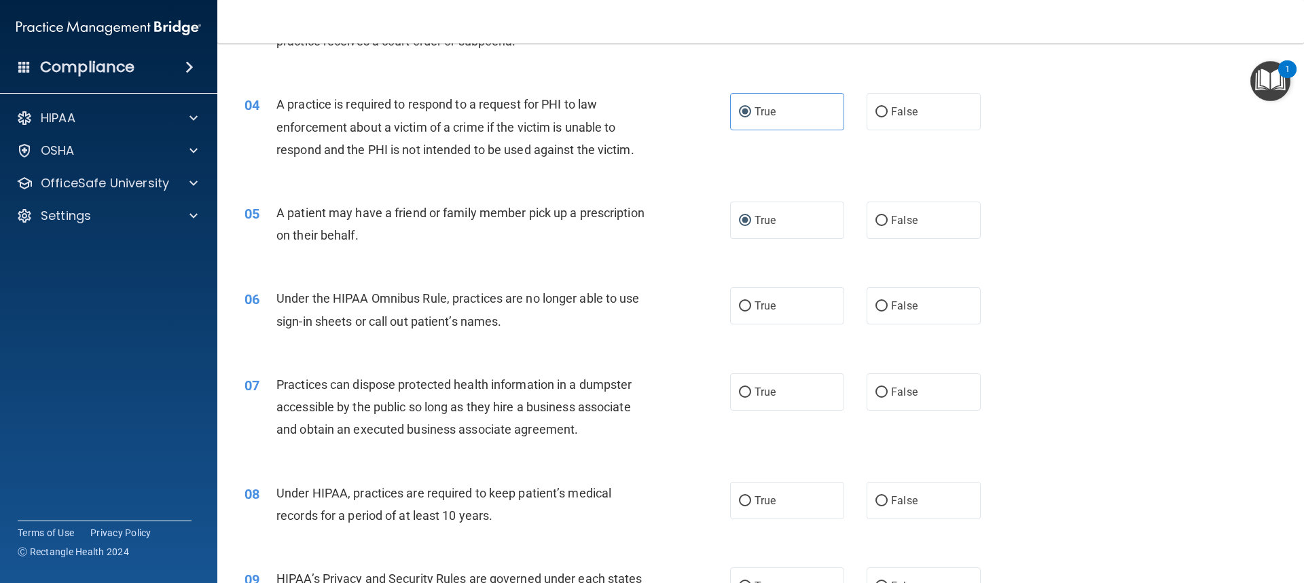
scroll to position [407, 0]
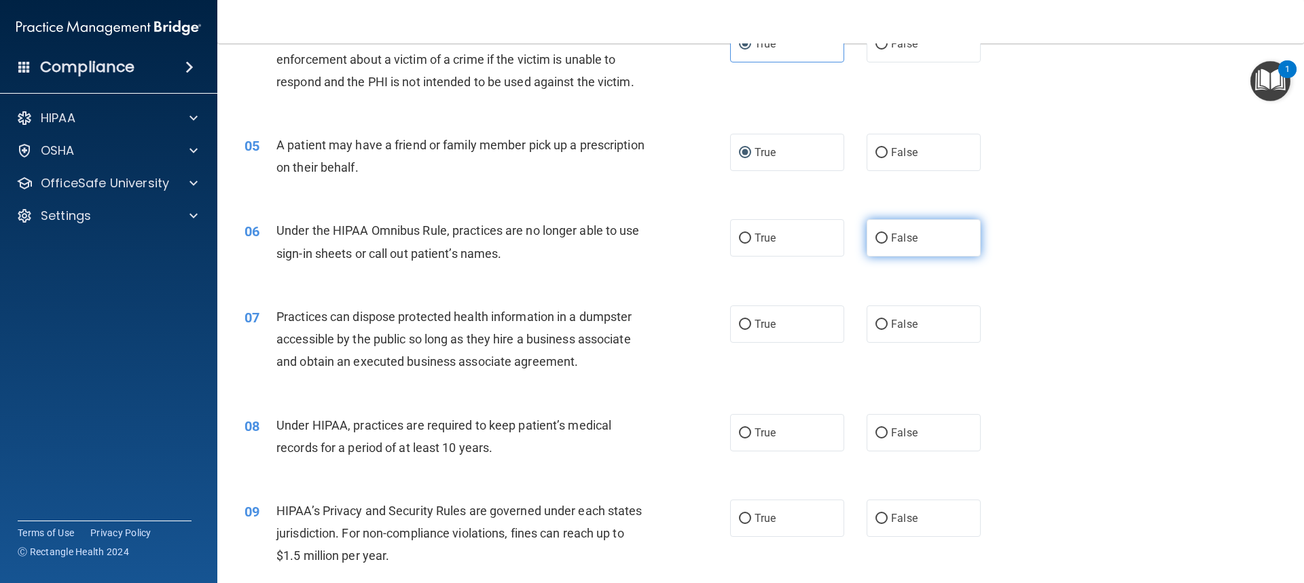
click at [891, 234] on span "False" at bounding box center [904, 238] width 26 height 13
click at [885, 234] on input "False" at bounding box center [881, 239] width 12 height 10
radio input "true"
click at [885, 312] on label "False" at bounding box center [923, 324] width 114 height 37
click at [885, 320] on input "False" at bounding box center [881, 325] width 12 height 10
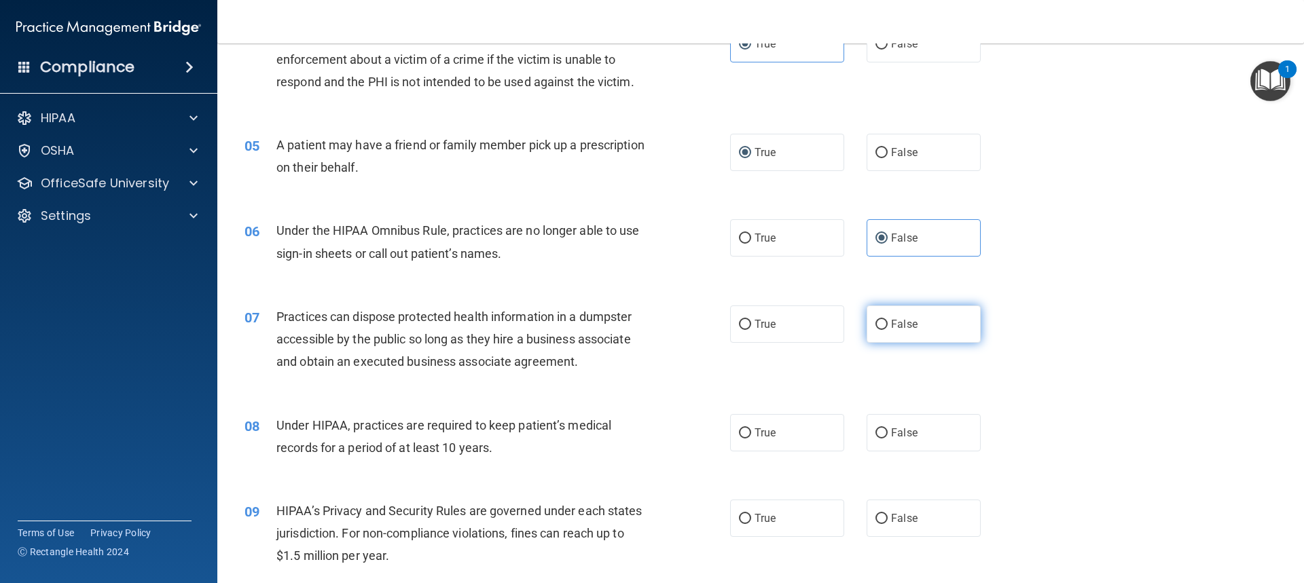
radio input "true"
drag, startPoint x: 884, startPoint y: 434, endPoint x: 896, endPoint y: 475, distance: 43.0
click at [884, 436] on label "False" at bounding box center [923, 432] width 114 height 37
click at [884, 436] on input "False" at bounding box center [881, 433] width 12 height 10
radio input "true"
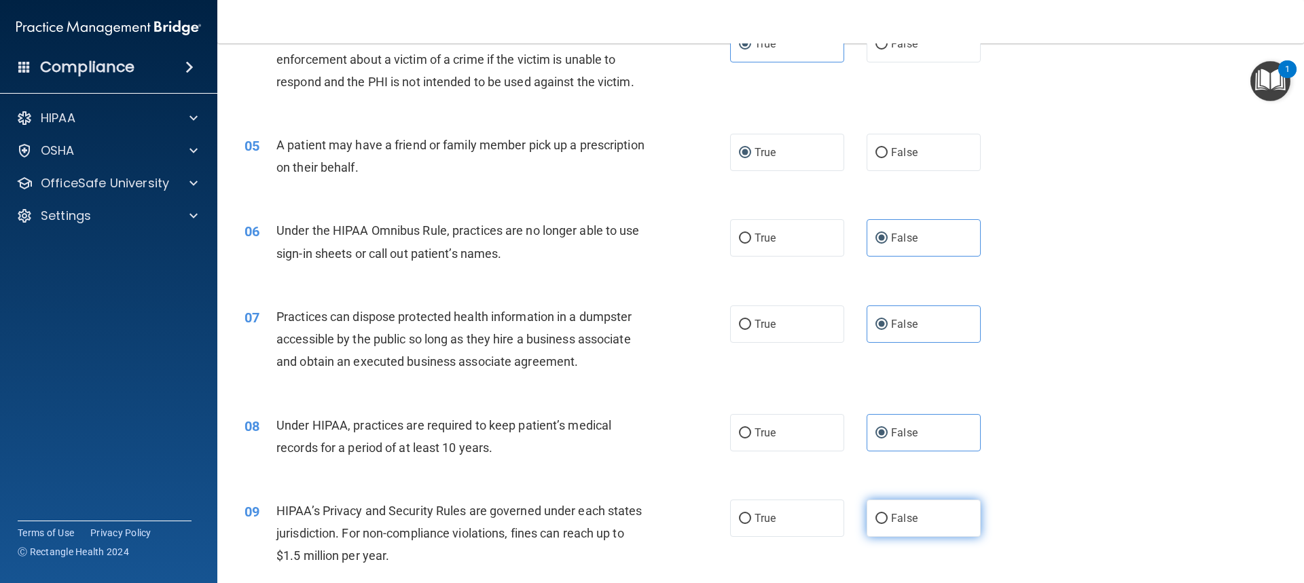
click at [891, 514] on span "False" at bounding box center [904, 518] width 26 height 13
click at [888, 514] on input "False" at bounding box center [881, 519] width 12 height 10
radio input "true"
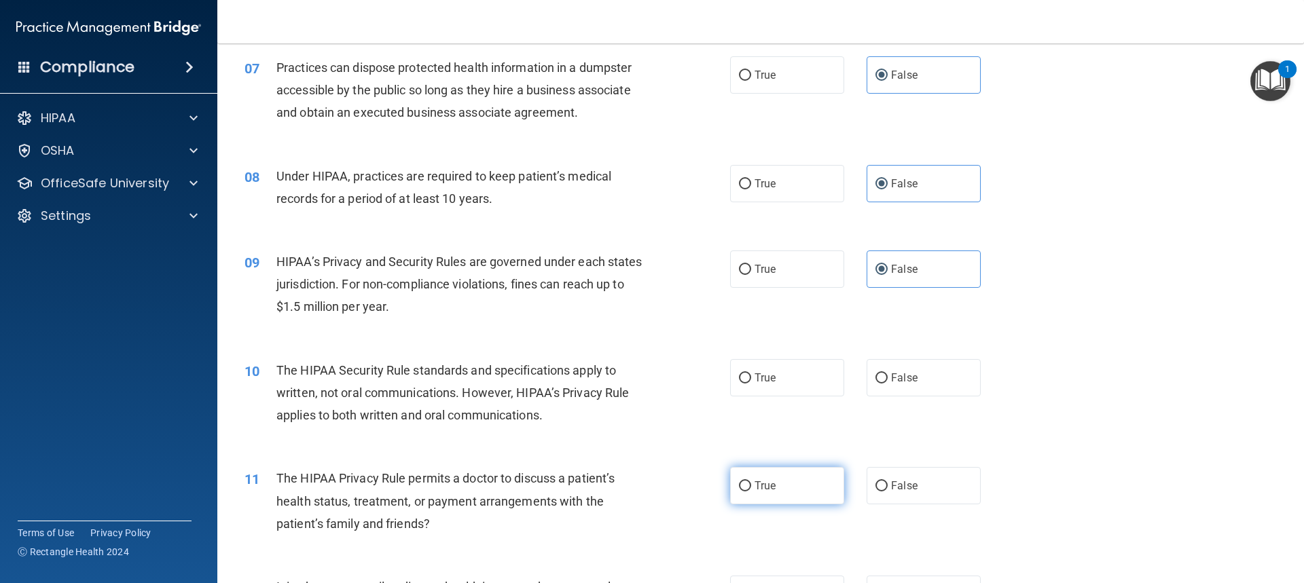
scroll to position [679, 0]
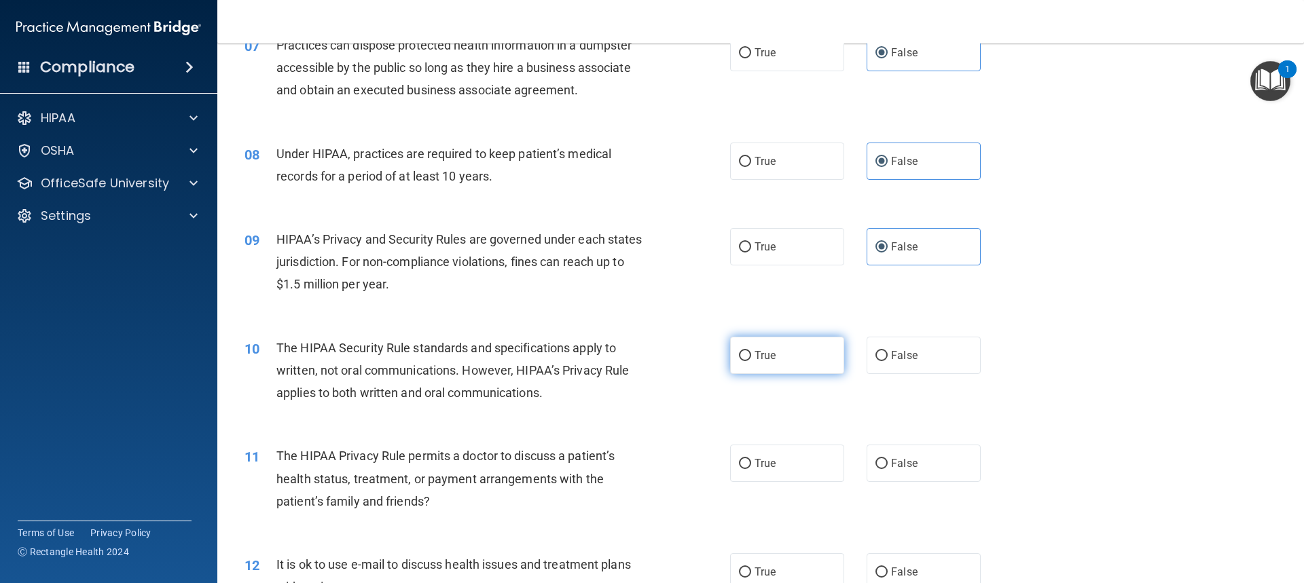
click at [748, 349] on label "True" at bounding box center [787, 355] width 114 height 37
click at [748, 351] on input "True" at bounding box center [745, 356] width 12 height 10
radio input "true"
click at [739, 454] on label "True" at bounding box center [787, 463] width 114 height 37
click at [739, 459] on input "True" at bounding box center [745, 464] width 12 height 10
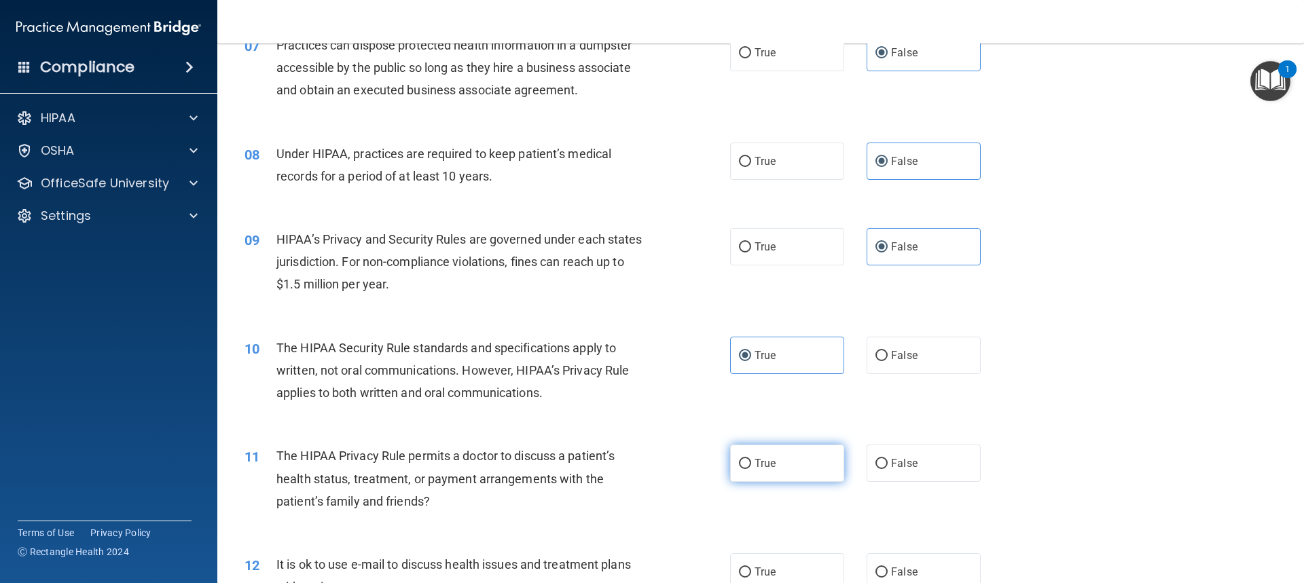
radio input "true"
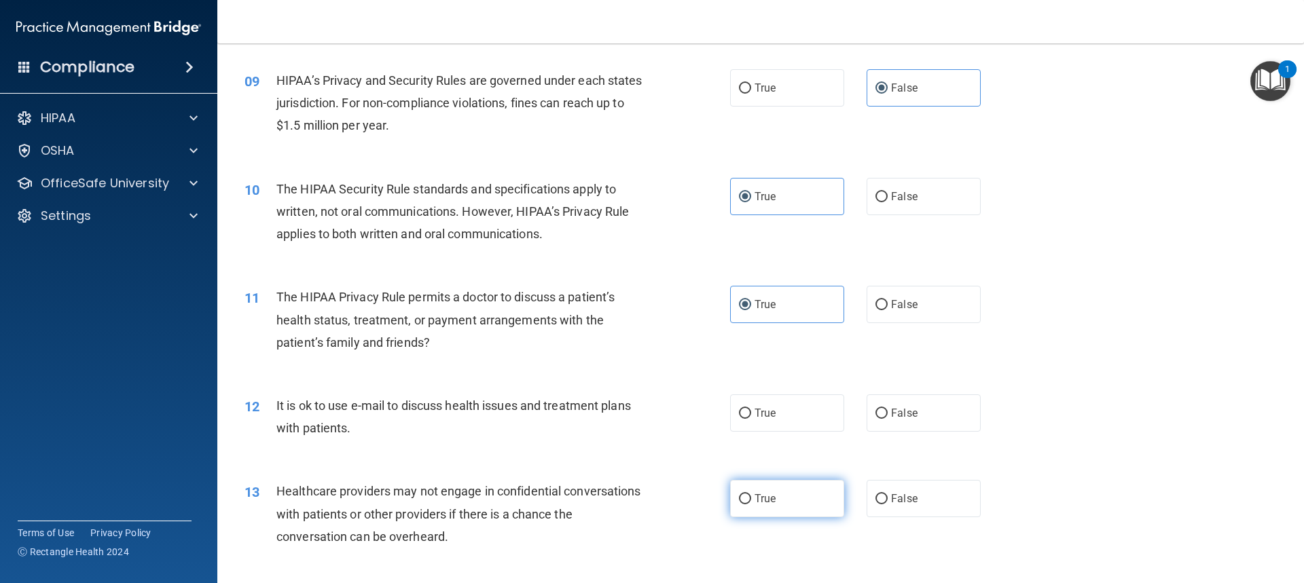
scroll to position [883, 0]
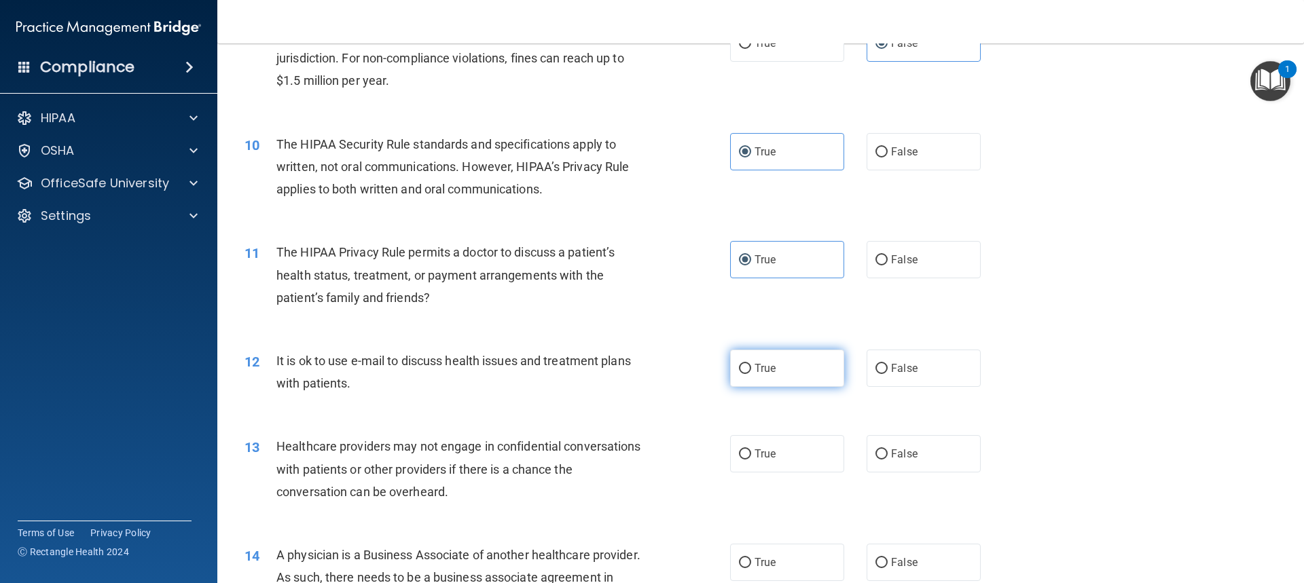
click at [749, 375] on label "True" at bounding box center [787, 368] width 114 height 37
click at [749, 374] on input "True" at bounding box center [745, 369] width 12 height 10
radio input "true"
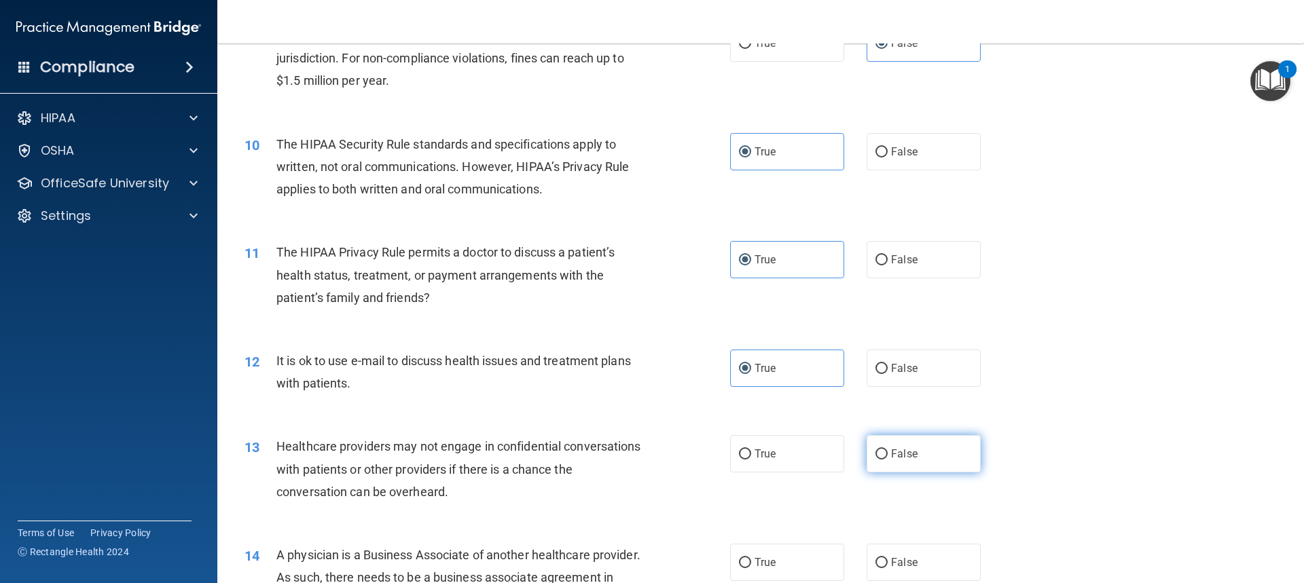
click at [872, 447] on label "False" at bounding box center [923, 453] width 114 height 37
click at [910, 463] on label "False" at bounding box center [923, 453] width 114 height 37
click at [888, 460] on input "False" at bounding box center [881, 455] width 12 height 10
radio input "true"
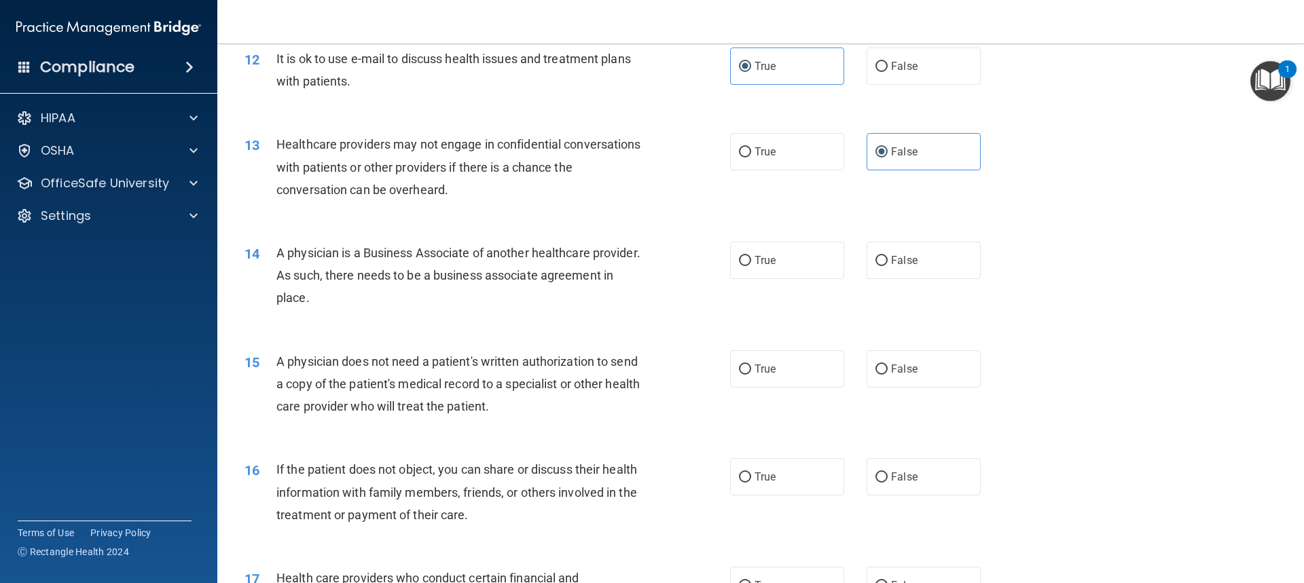
scroll to position [1222, 0]
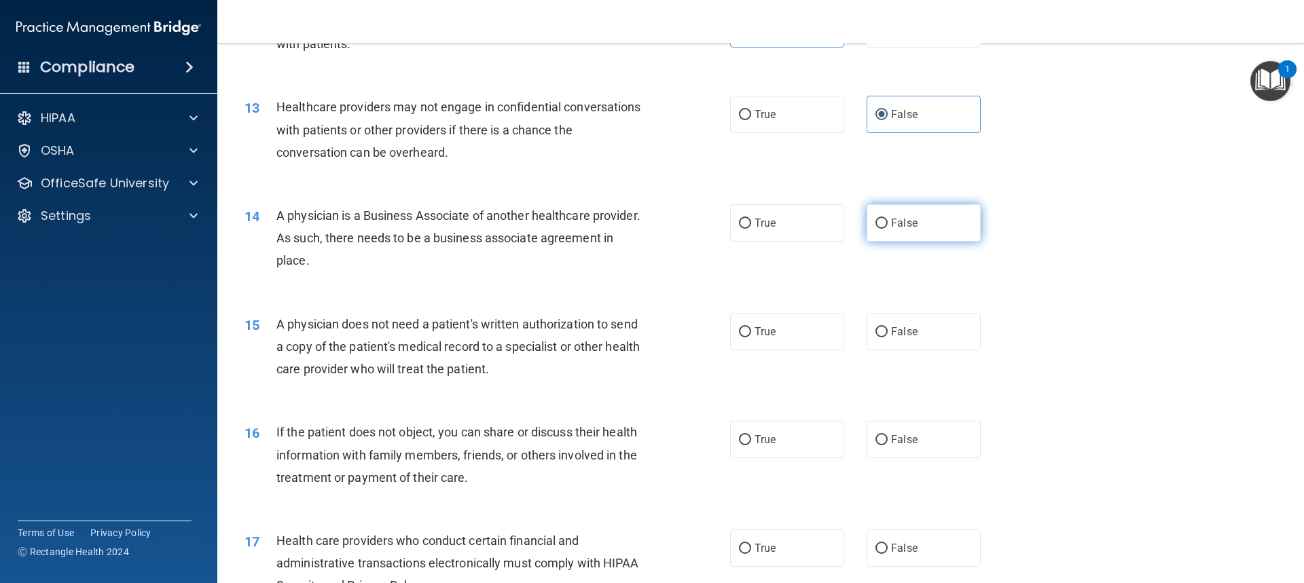
click at [885, 231] on label "False" at bounding box center [923, 222] width 114 height 37
click at [885, 229] on input "False" at bounding box center [881, 224] width 12 height 10
radio input "true"
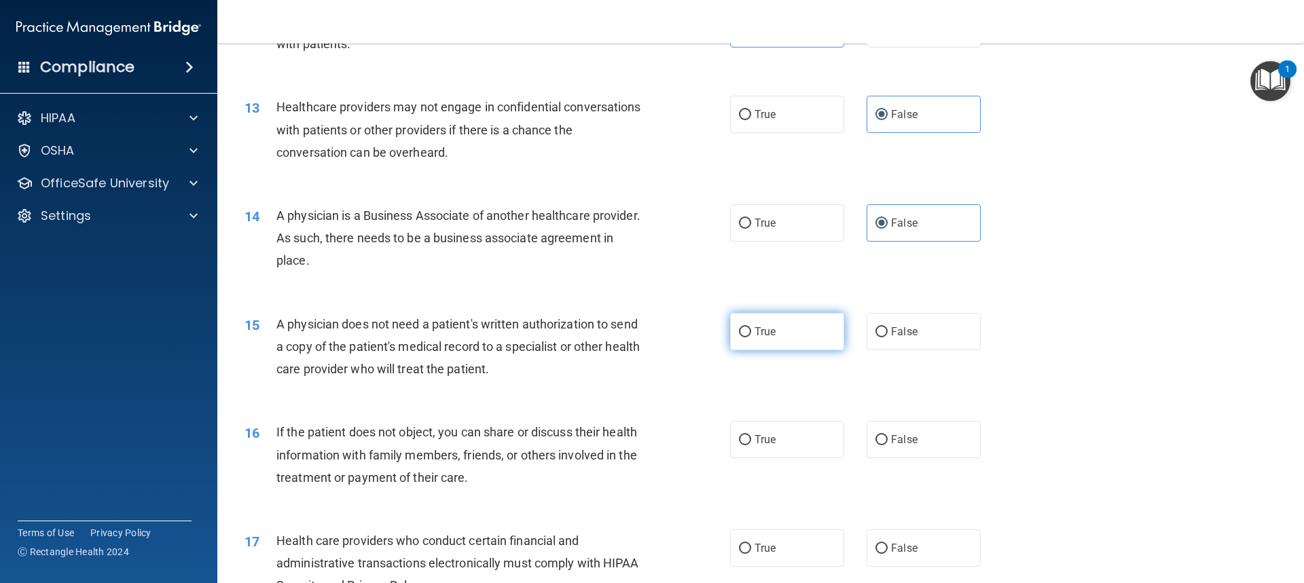
click at [766, 322] on label "True" at bounding box center [787, 331] width 114 height 37
click at [751, 327] on input "True" at bounding box center [745, 332] width 12 height 10
radio input "true"
click at [775, 424] on label "True" at bounding box center [787, 439] width 114 height 37
click at [751, 435] on input "True" at bounding box center [745, 440] width 12 height 10
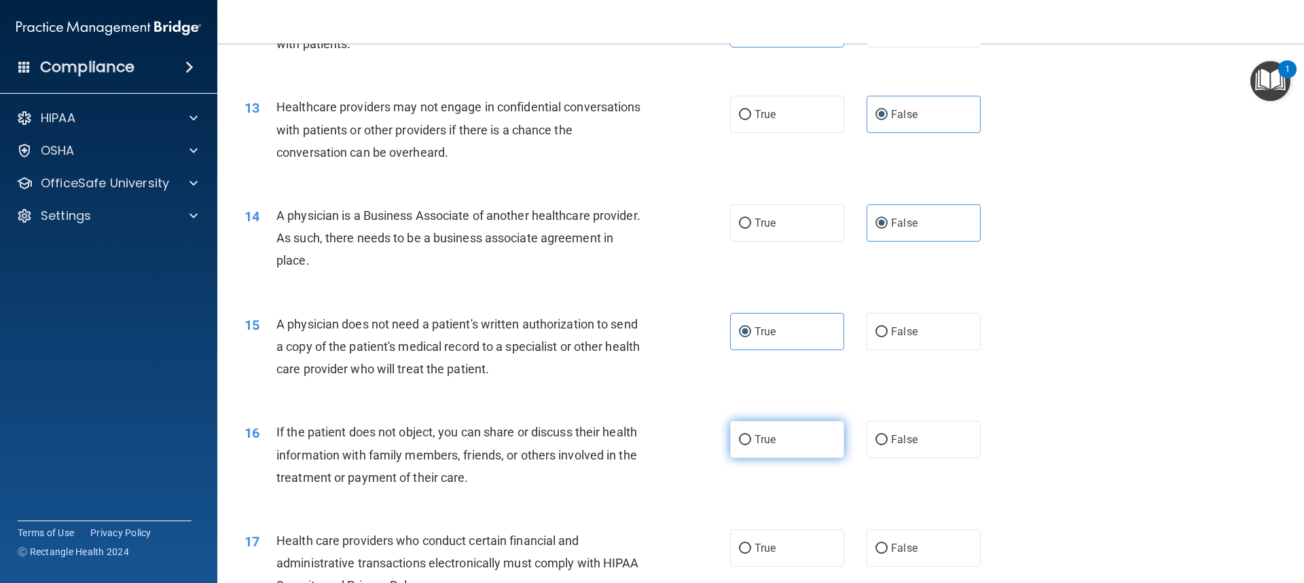
radio input "true"
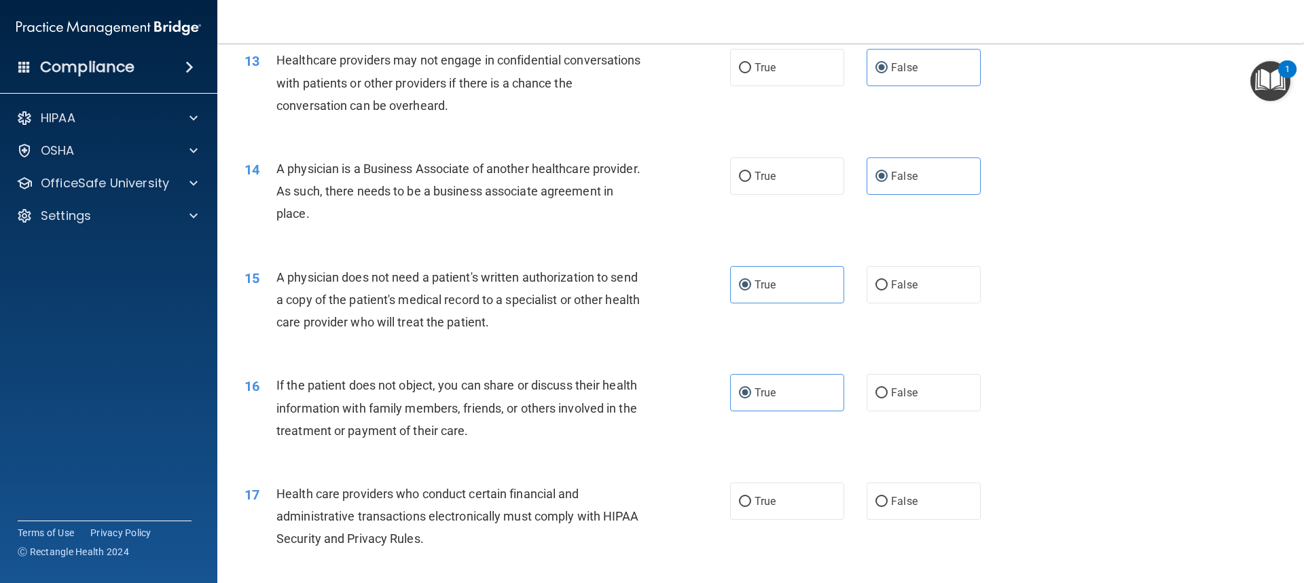
scroll to position [1358, 0]
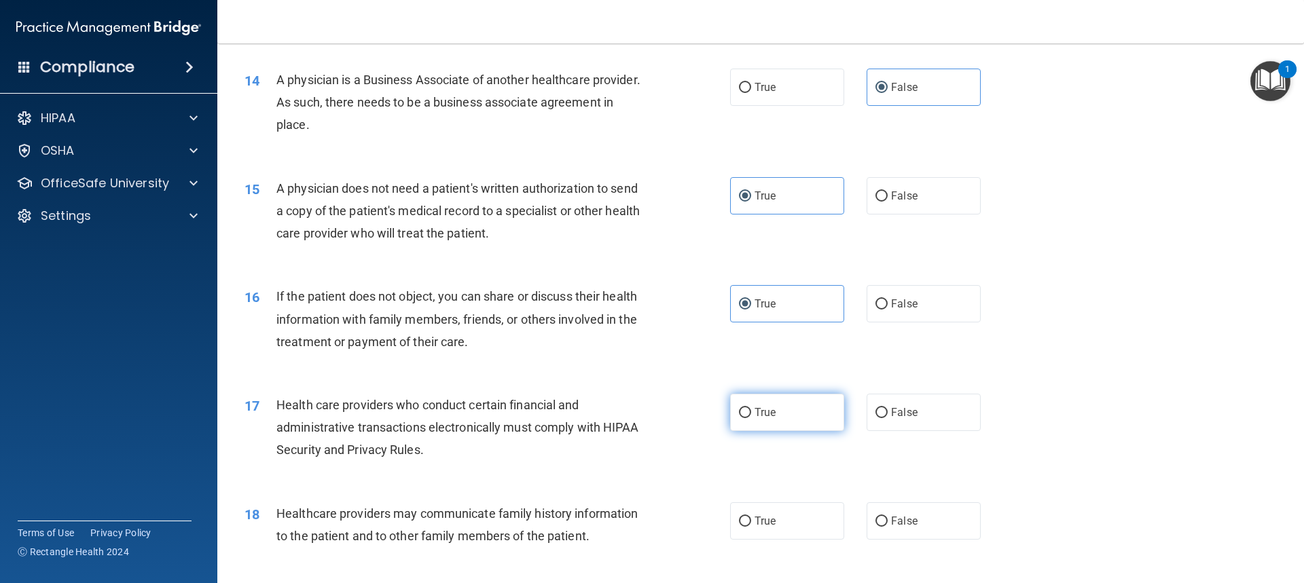
click at [761, 424] on label "True" at bounding box center [787, 412] width 114 height 37
click at [751, 418] on input "True" at bounding box center [745, 413] width 12 height 10
radio input "true"
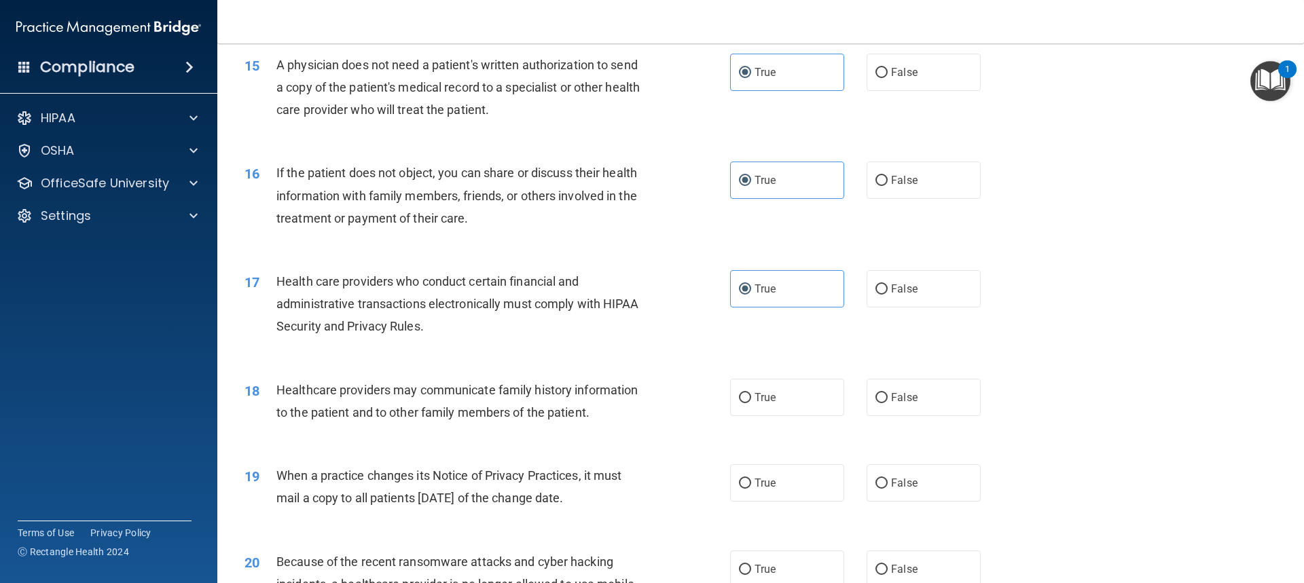
scroll to position [1494, 0]
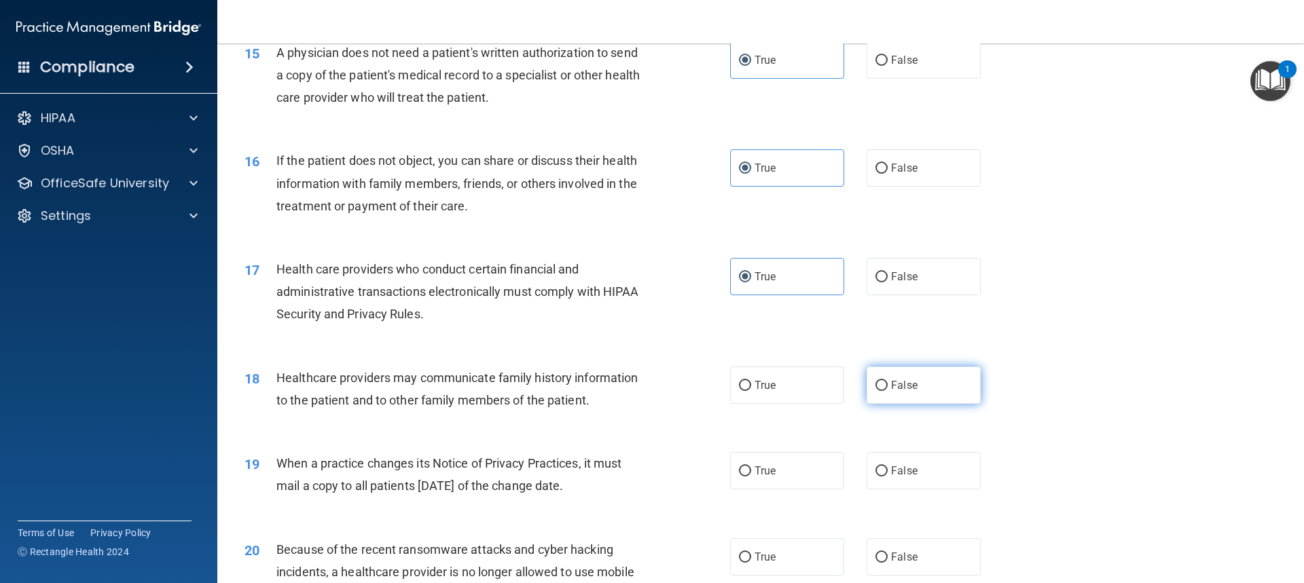
click at [891, 391] on span "False" at bounding box center [904, 385] width 26 height 13
click at [888, 391] on input "False" at bounding box center [881, 386] width 12 height 10
radio input "true"
click at [907, 462] on label "False" at bounding box center [923, 470] width 114 height 37
click at [888, 467] on input "False" at bounding box center [881, 472] width 12 height 10
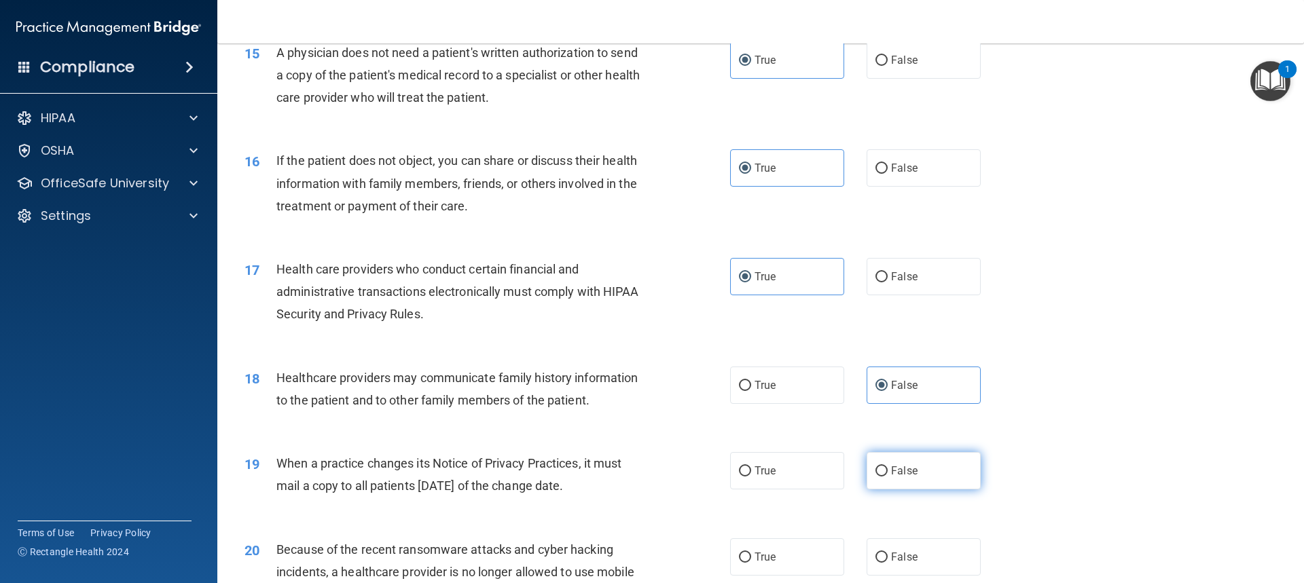
radio input "true"
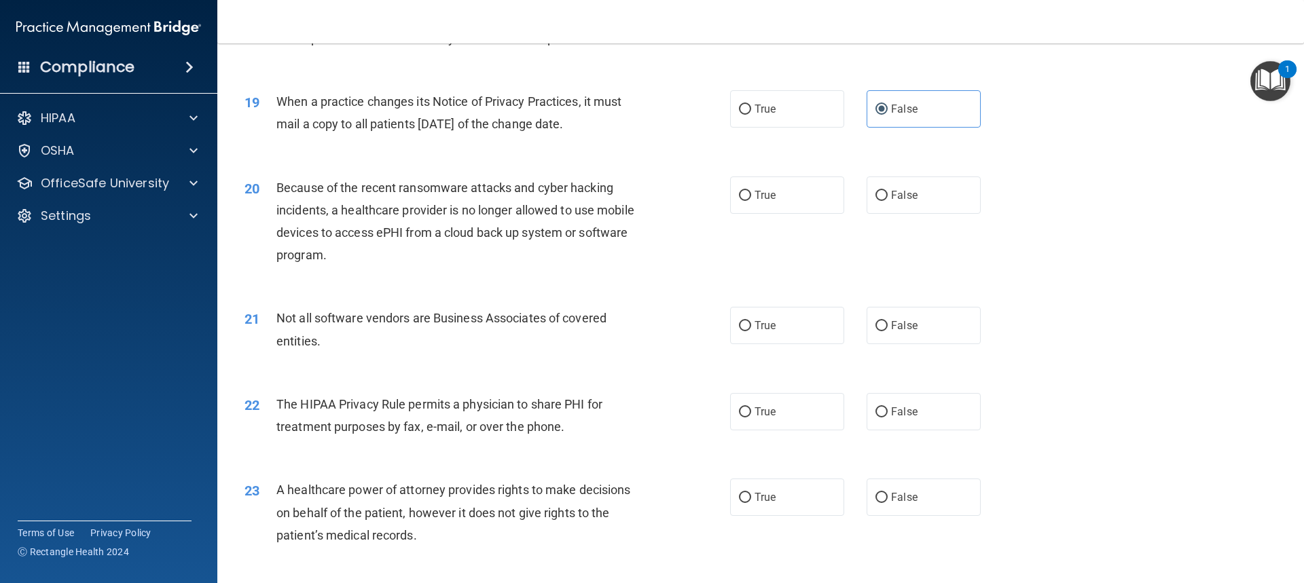
scroll to position [1901, 0]
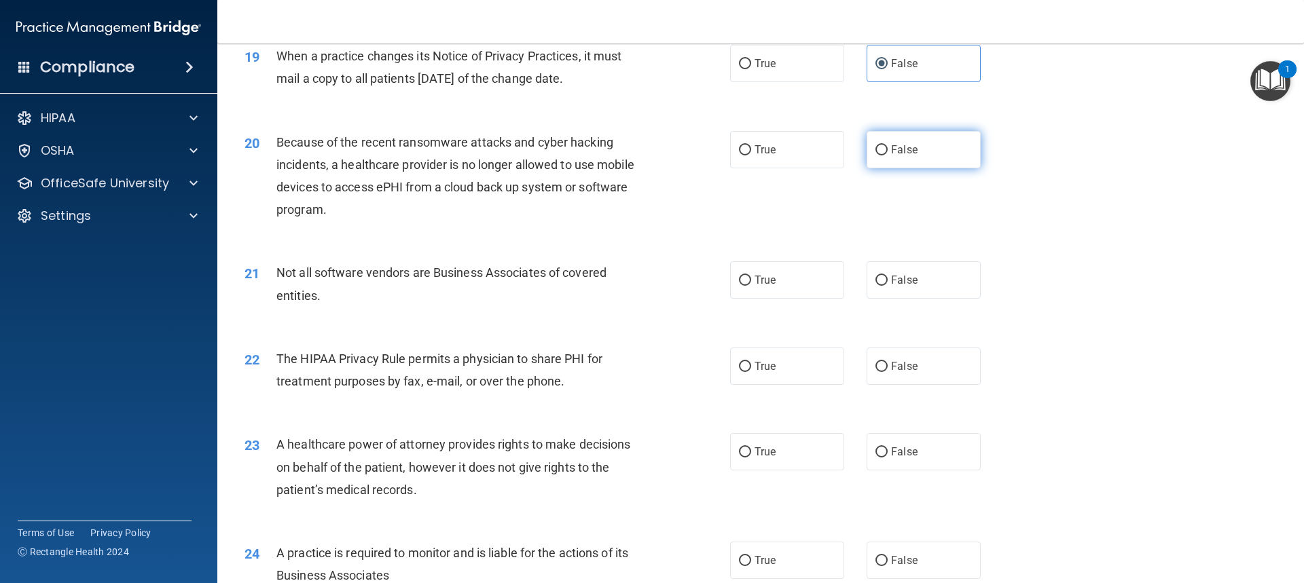
click at [891, 156] on span "False" at bounding box center [904, 149] width 26 height 13
click at [886, 156] on input "False" at bounding box center [881, 150] width 12 height 10
radio input "true"
click at [755, 299] on div "21 Not all software vendors are Business Associates of covered entities. True F…" at bounding box center [760, 287] width 1053 height 86
click at [776, 279] on label "True" at bounding box center [787, 279] width 114 height 37
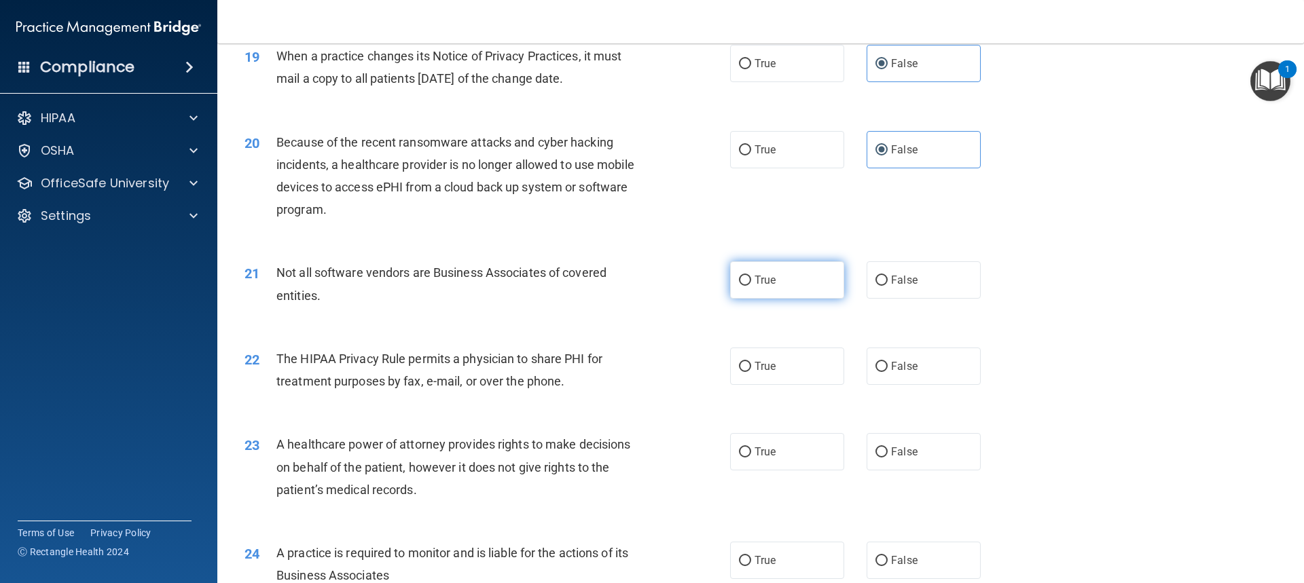
click at [751, 279] on input "True" at bounding box center [745, 281] width 12 height 10
radio input "true"
click at [784, 352] on label "True" at bounding box center [787, 366] width 114 height 37
click at [751, 362] on input "True" at bounding box center [745, 367] width 12 height 10
radio input "true"
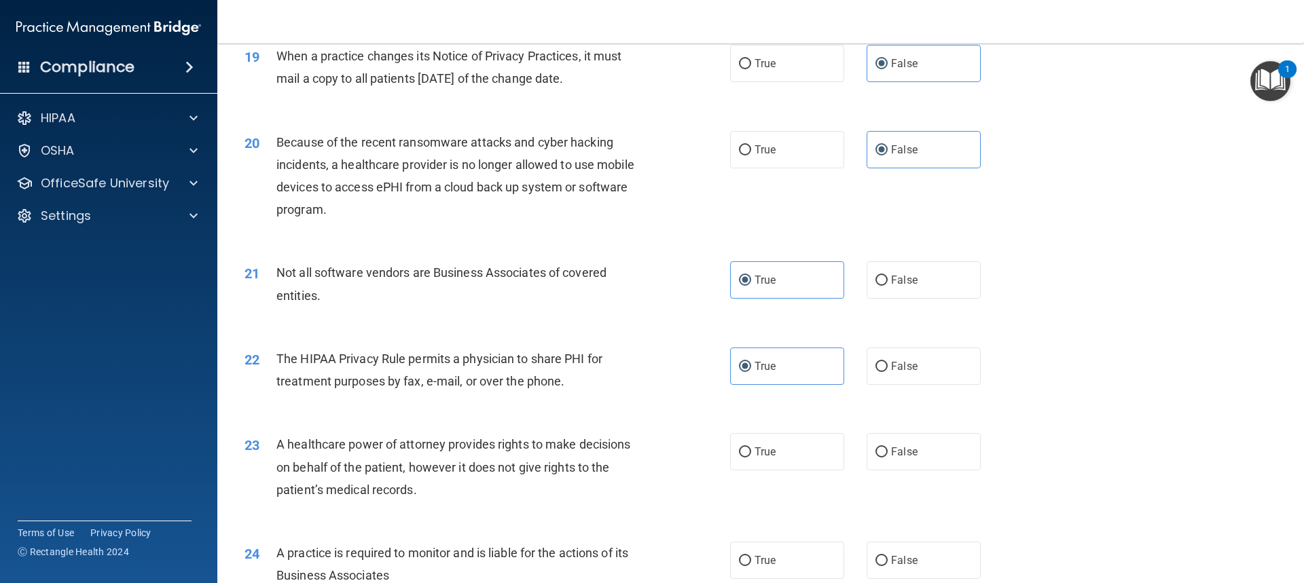
click at [900, 476] on div "23 A healthcare power of attorney provides rights to make decisions on behalf o…" at bounding box center [760, 470] width 1053 height 109
click at [911, 445] on label "False" at bounding box center [923, 451] width 114 height 37
click at [888, 447] on input "False" at bounding box center [881, 452] width 12 height 10
radio input "true"
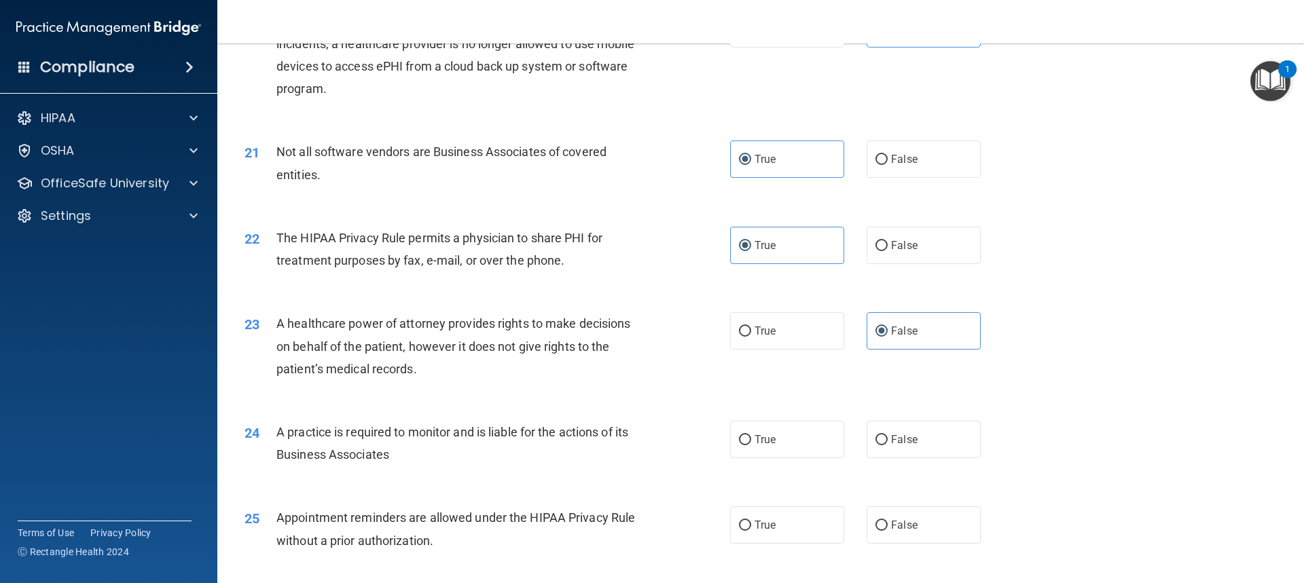
scroll to position [2037, 0]
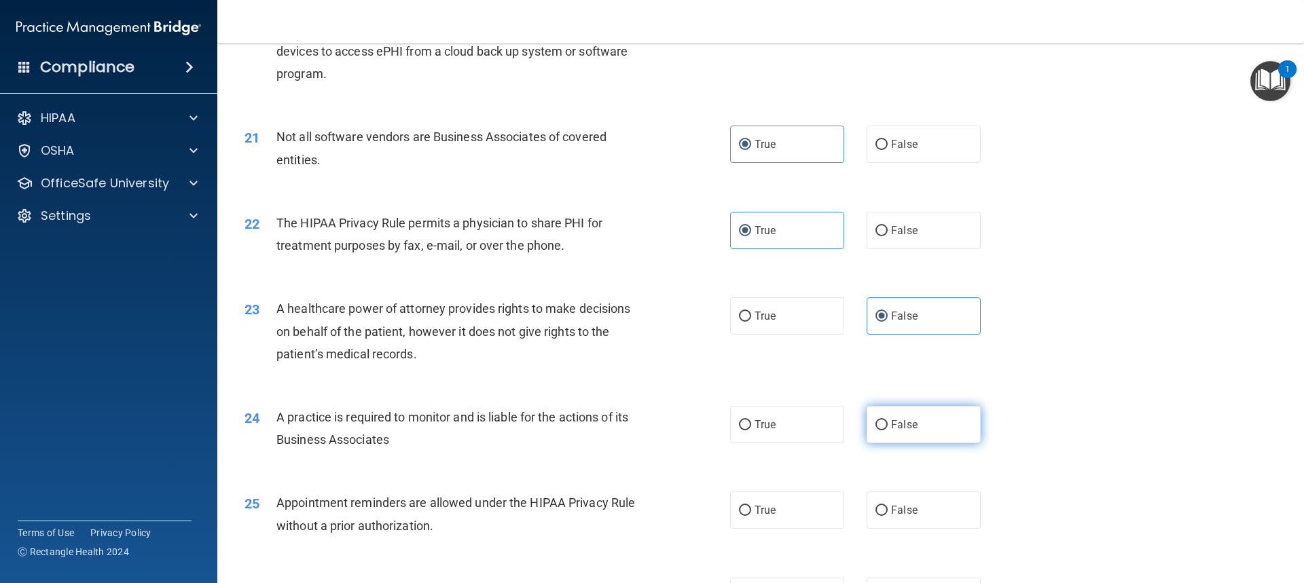
click at [912, 435] on label "False" at bounding box center [923, 424] width 114 height 37
click at [888, 431] on input "False" at bounding box center [881, 425] width 12 height 10
radio input "true"
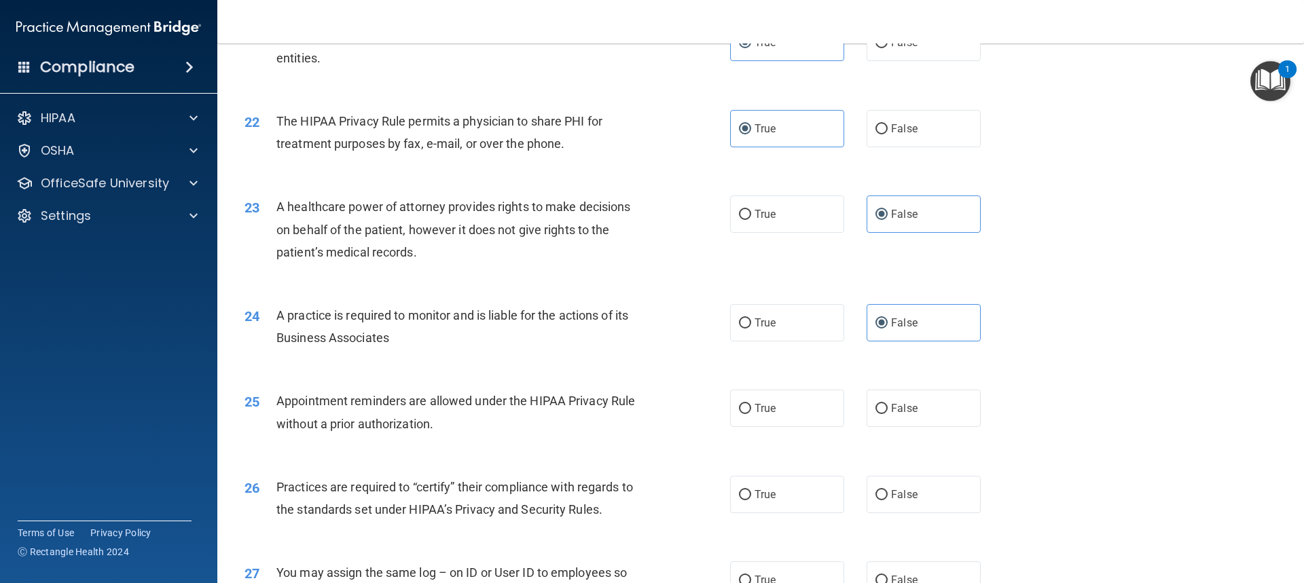
scroll to position [2173, 0]
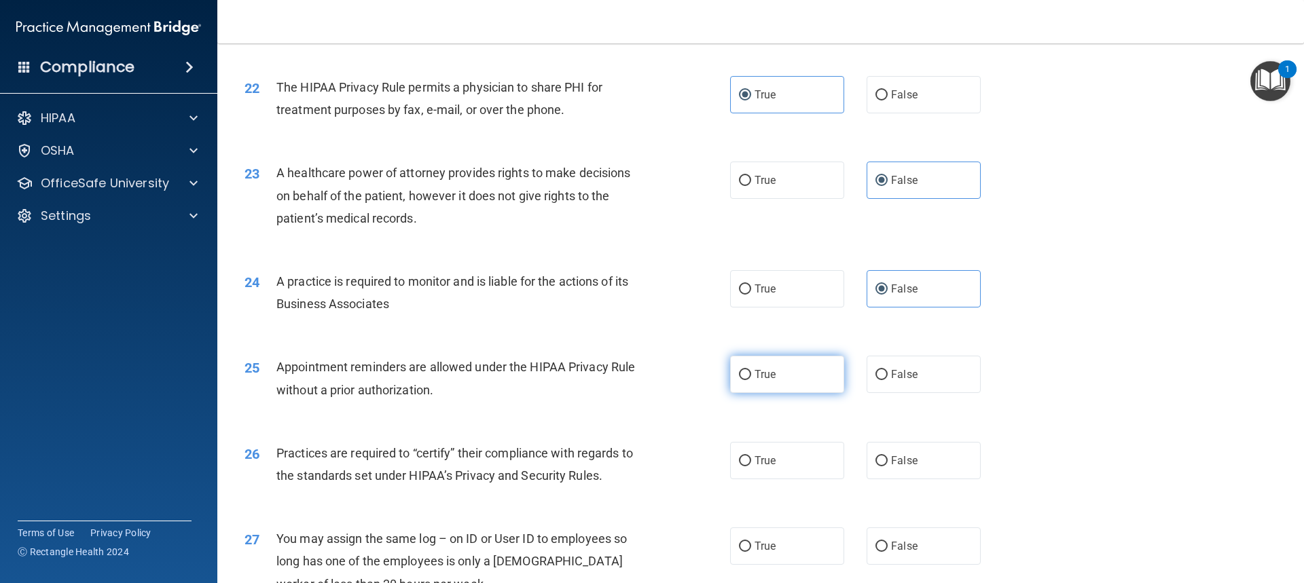
click at [784, 378] on label "True" at bounding box center [787, 374] width 114 height 37
click at [751, 378] on input "True" at bounding box center [745, 375] width 12 height 10
radio input "true"
click at [891, 455] on span "False" at bounding box center [904, 460] width 26 height 13
click at [886, 456] on input "False" at bounding box center [881, 461] width 12 height 10
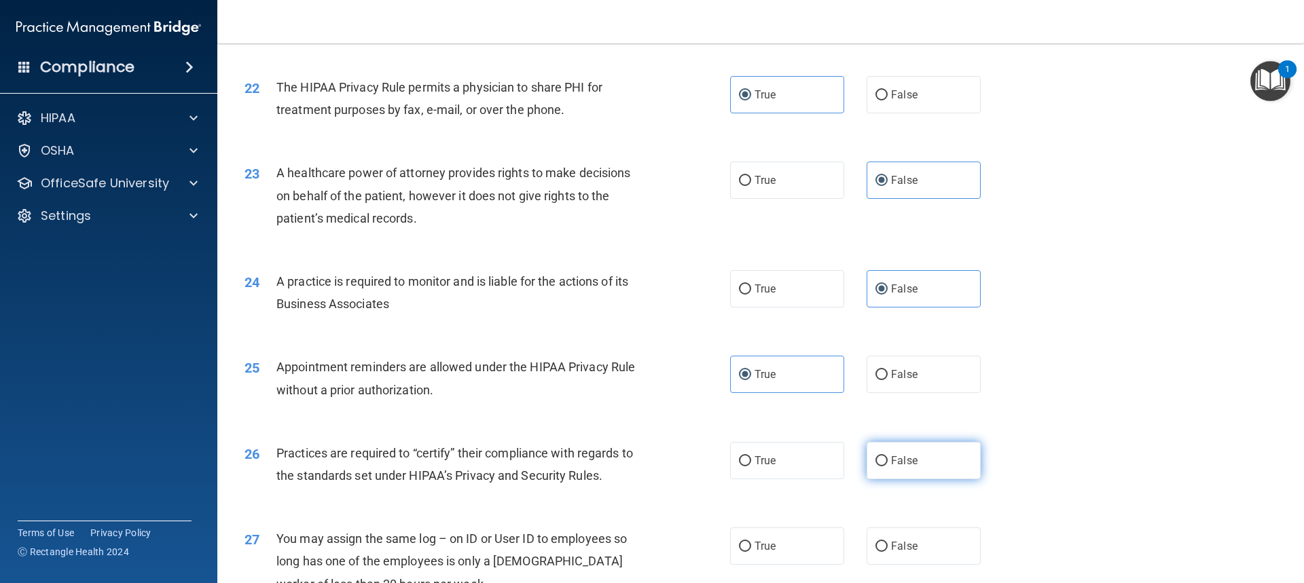
radio input "true"
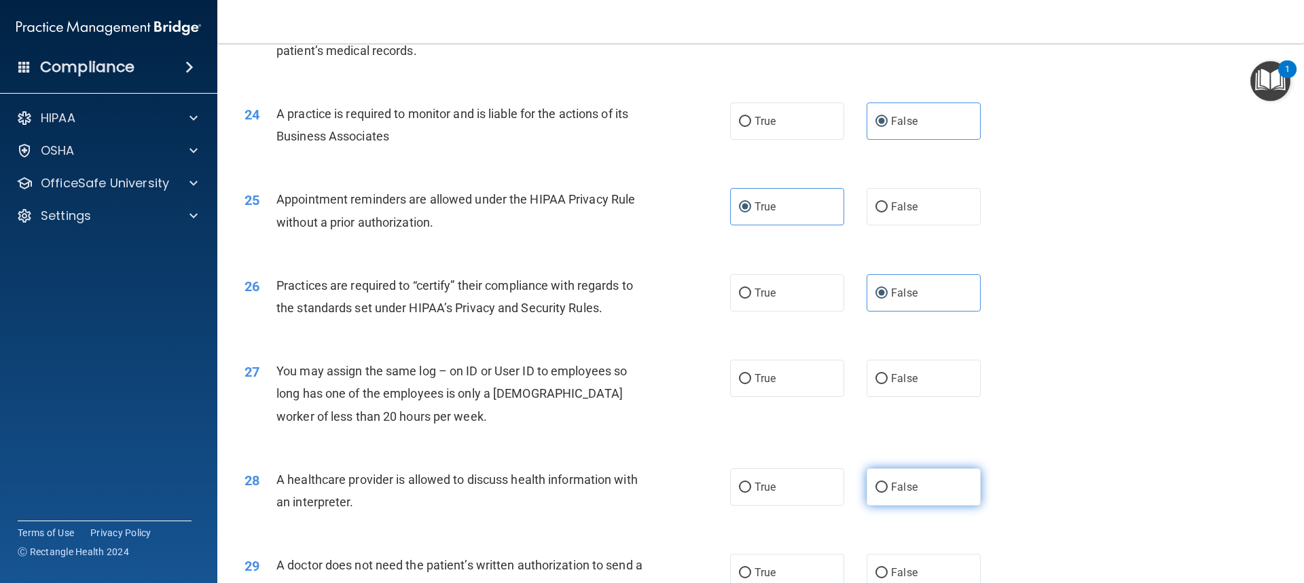
scroll to position [2377, 0]
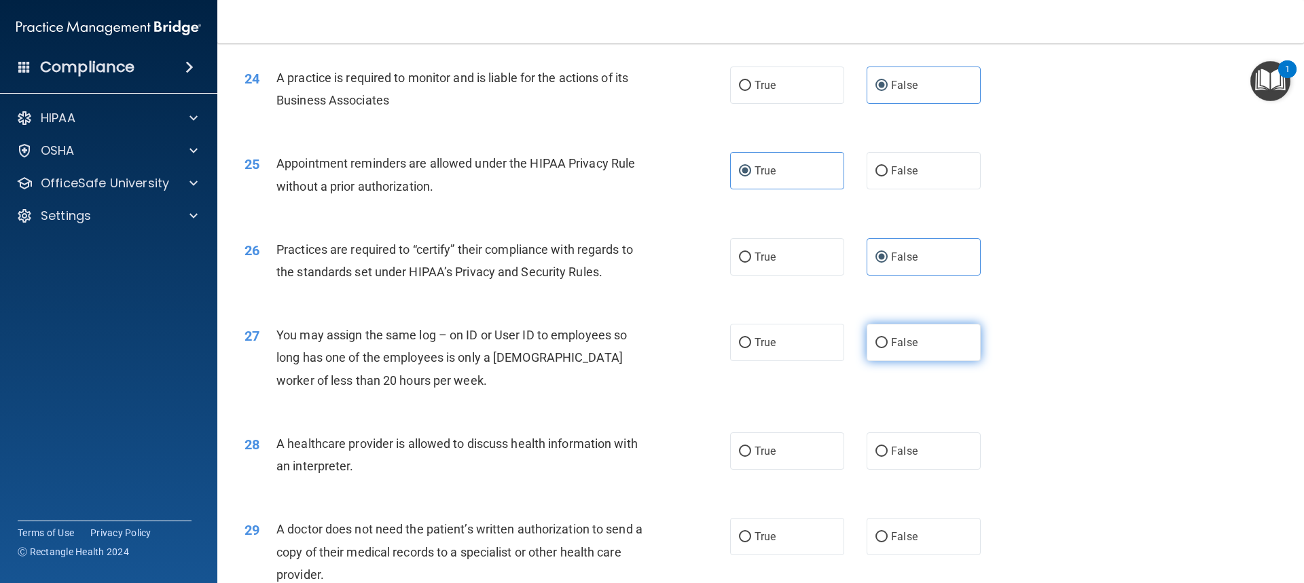
click at [879, 346] on input "False" at bounding box center [881, 343] width 12 height 10
radio input "true"
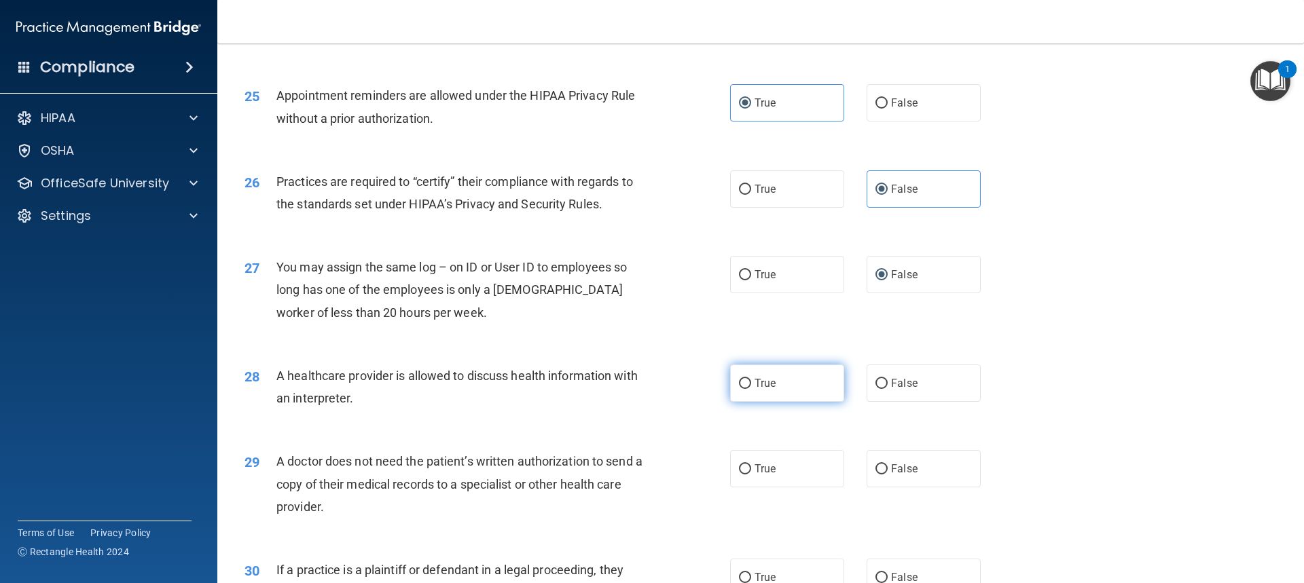
click at [748, 388] on label "True" at bounding box center [787, 383] width 114 height 37
click at [748, 388] on input "True" at bounding box center [745, 384] width 12 height 10
radio input "true"
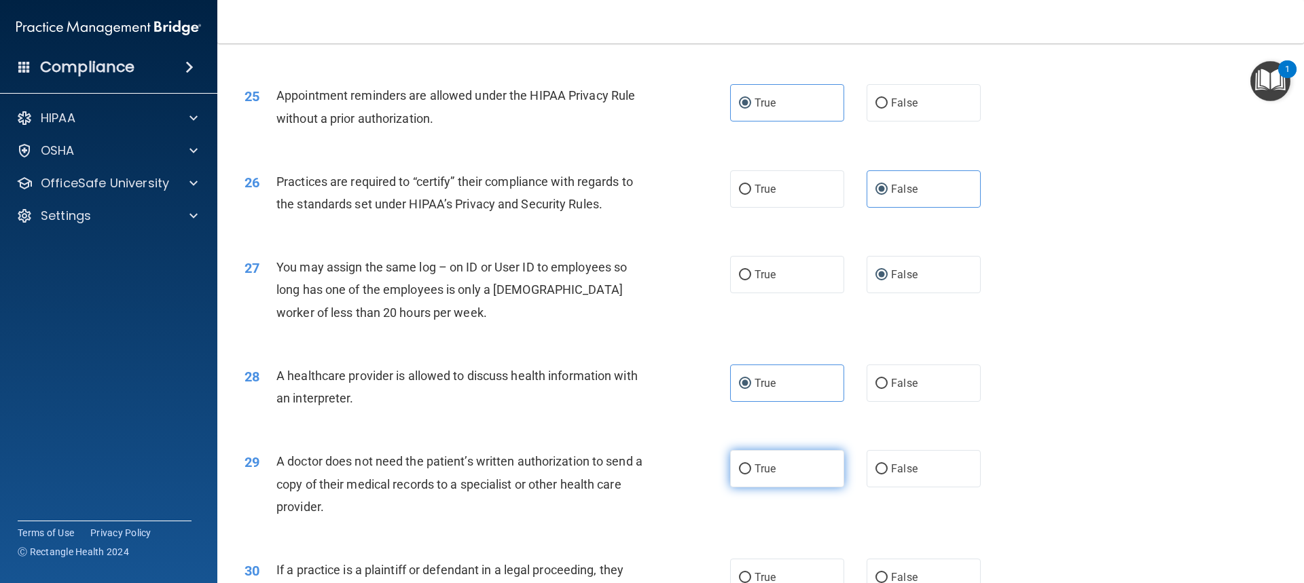
click at [767, 456] on label "True" at bounding box center [787, 468] width 114 height 37
click at [751, 464] on input "True" at bounding box center [745, 469] width 12 height 10
radio input "true"
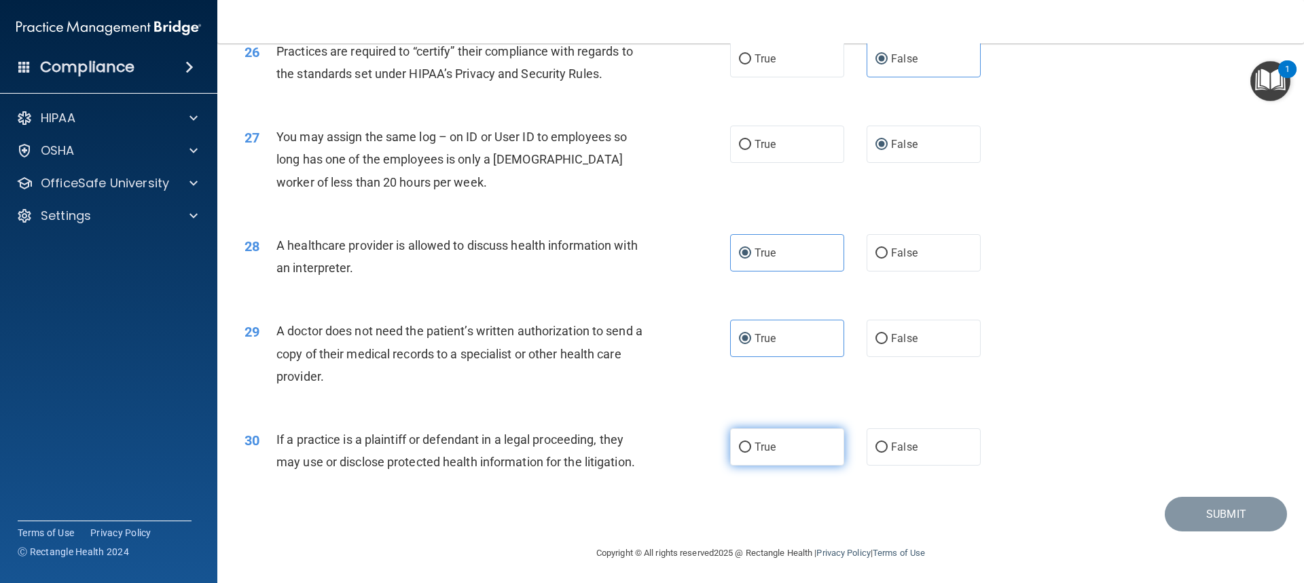
scroll to position [2578, 0]
click at [773, 445] on label "True" at bounding box center [787, 444] width 114 height 37
click at [751, 445] on input "True" at bounding box center [745, 445] width 12 height 10
radio input "true"
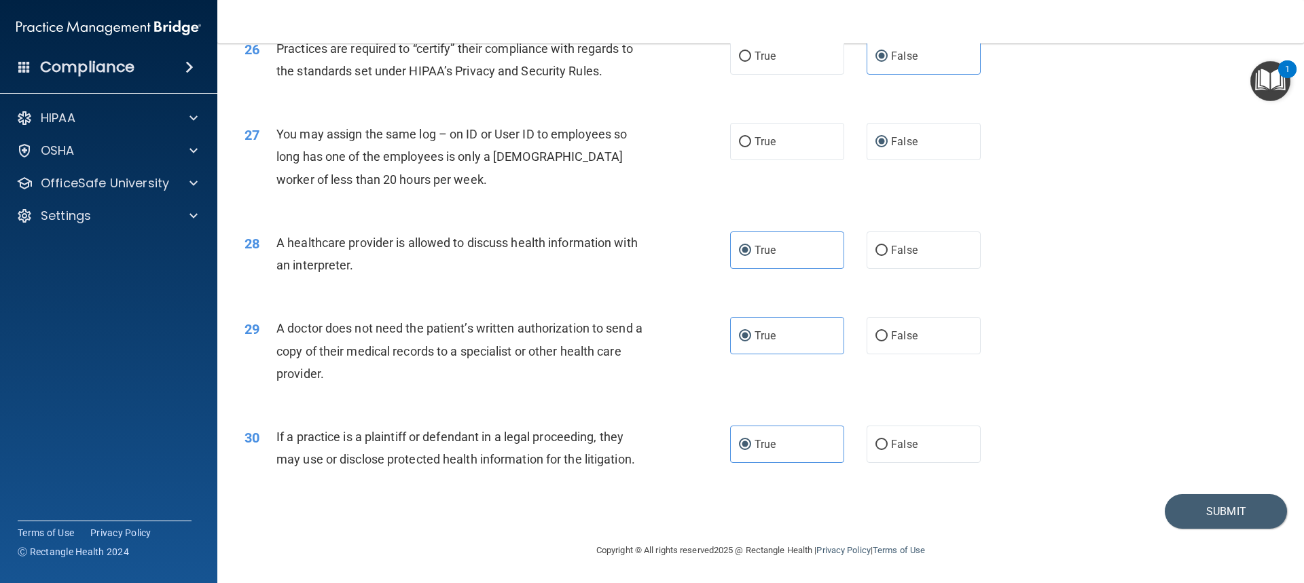
scroll to position [2510, 0]
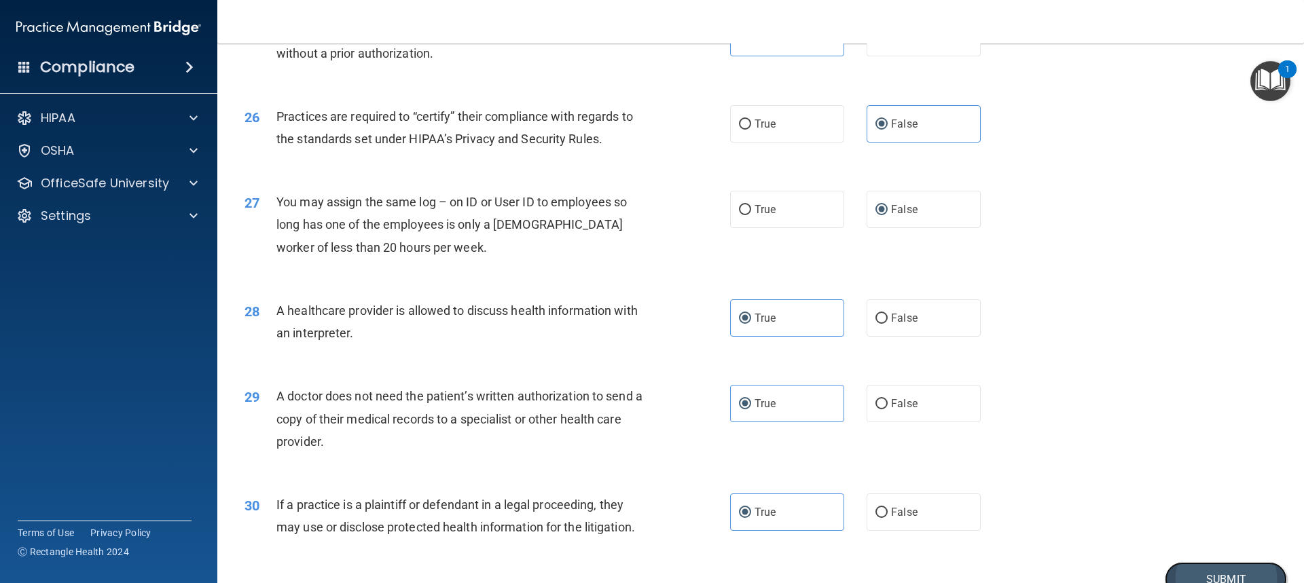
click at [1199, 568] on button "Submit" at bounding box center [1226, 579] width 122 height 35
click at [1201, 566] on button "Submit" at bounding box center [1226, 579] width 122 height 35
click at [1196, 566] on button "Submit" at bounding box center [1226, 579] width 122 height 35
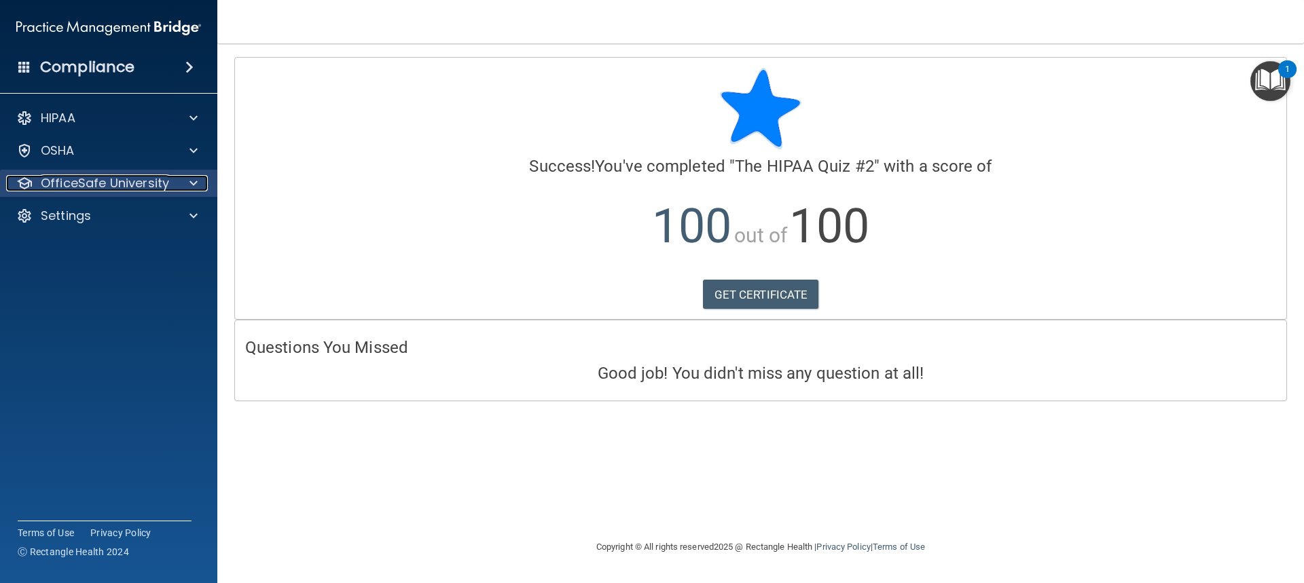
click at [108, 185] on p "OfficeSafe University" at bounding box center [105, 183] width 128 height 16
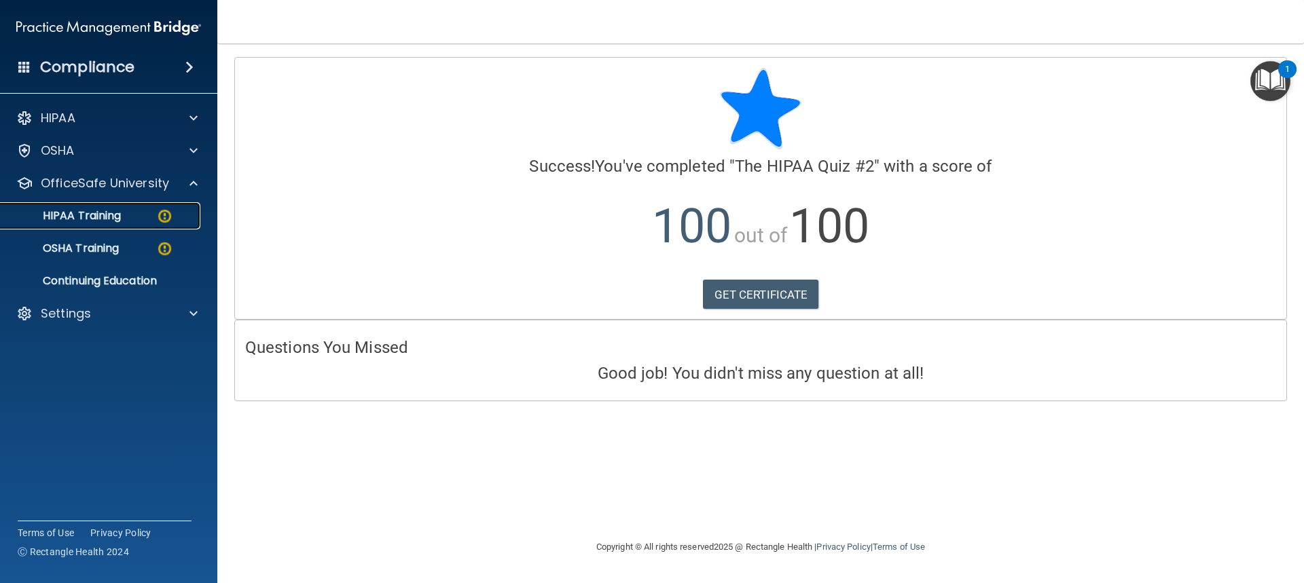
click at [112, 212] on p "HIPAA Training" at bounding box center [65, 216] width 112 height 14
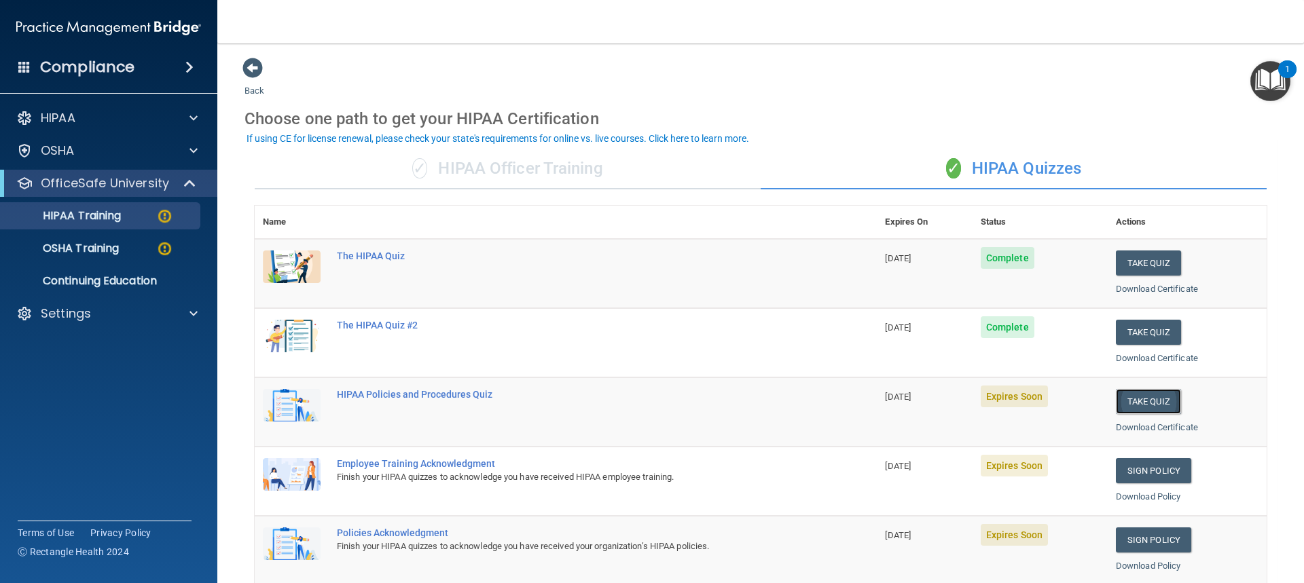
click at [1118, 394] on button "Take Quiz" at bounding box center [1148, 401] width 65 height 25
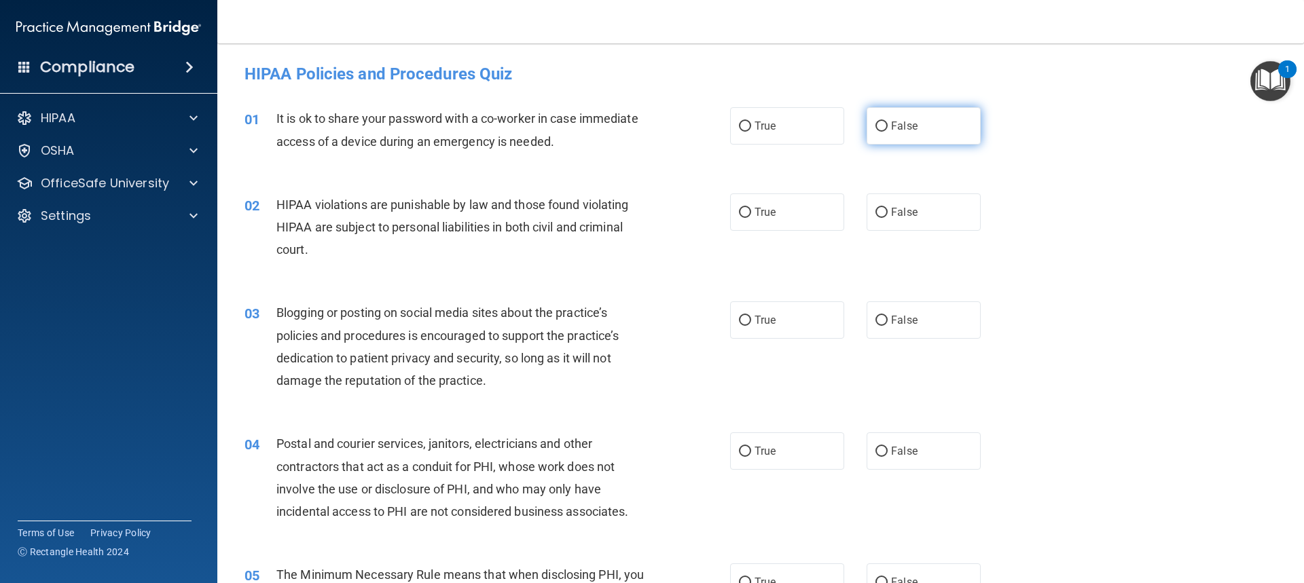
click at [879, 118] on label "False" at bounding box center [923, 125] width 114 height 37
click at [879, 122] on input "False" at bounding box center [881, 127] width 12 height 10
radio input "true"
click at [776, 215] on label "True" at bounding box center [787, 212] width 114 height 37
click at [751, 215] on input "True" at bounding box center [745, 213] width 12 height 10
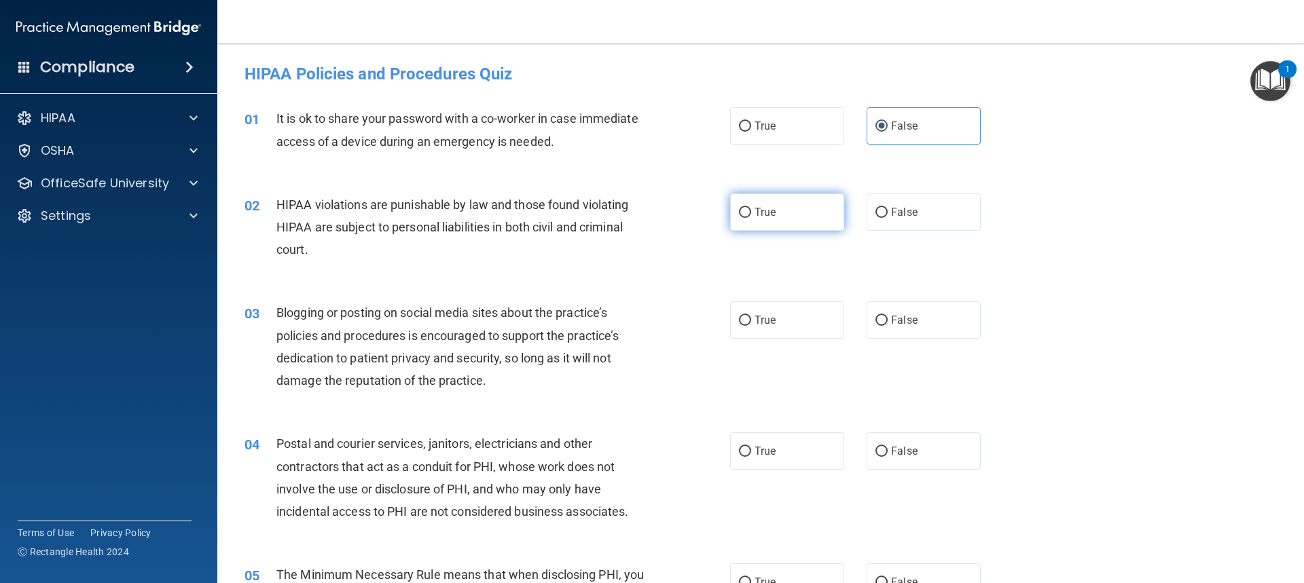
radio input "true"
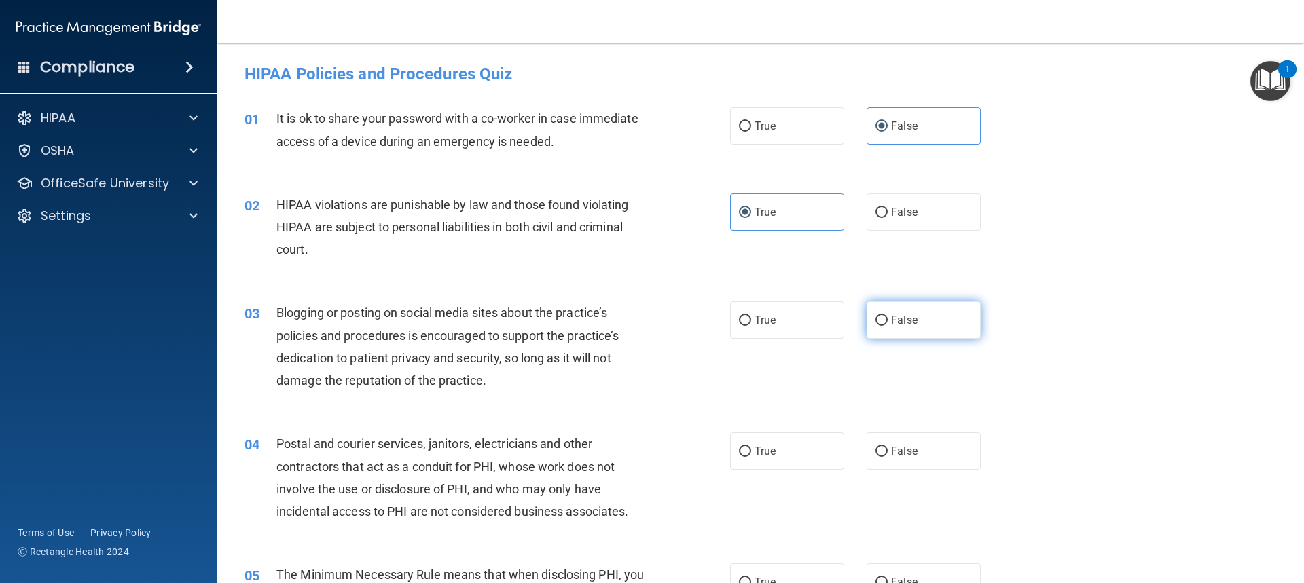
click at [921, 322] on label "False" at bounding box center [923, 319] width 114 height 37
click at [888, 322] on input "False" at bounding box center [881, 321] width 12 height 10
radio input "true"
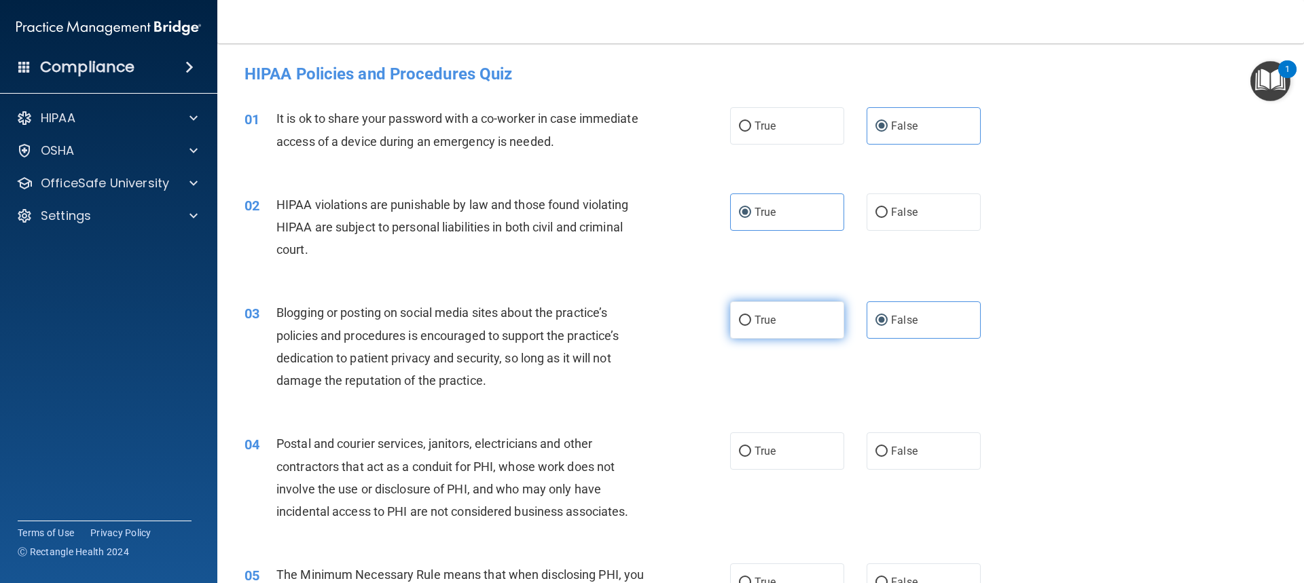
click at [767, 327] on label "True" at bounding box center [787, 319] width 114 height 37
click at [751, 326] on input "True" at bounding box center [745, 321] width 12 height 10
radio input "true"
click at [776, 327] on label "True" at bounding box center [787, 319] width 114 height 37
click at [751, 326] on input "True" at bounding box center [745, 321] width 12 height 10
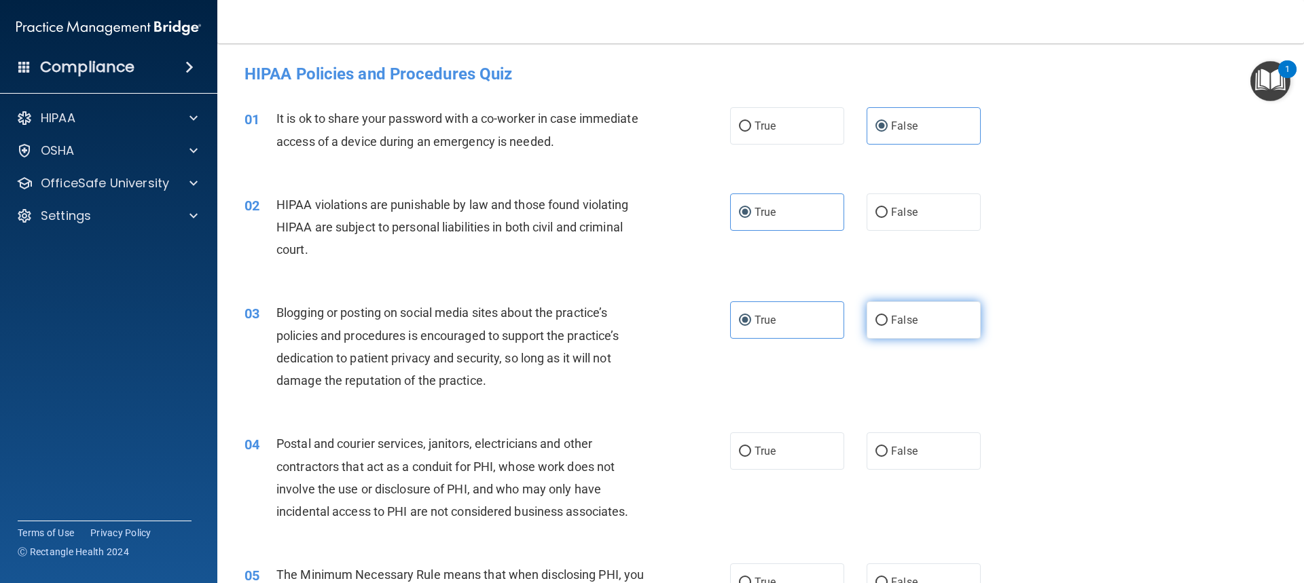
click at [892, 323] on span "False" at bounding box center [904, 320] width 26 height 13
click at [888, 323] on input "False" at bounding box center [881, 321] width 12 height 10
radio input "true"
radio input "false"
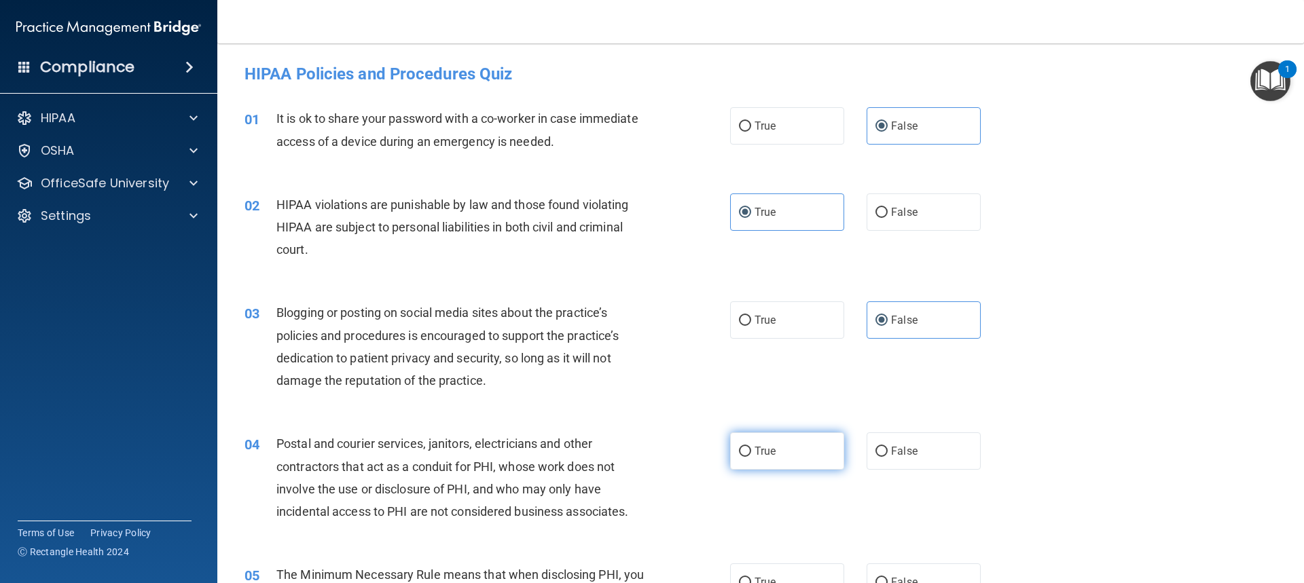
click at [777, 455] on label "True" at bounding box center [787, 451] width 114 height 37
click at [751, 455] on input "True" at bounding box center [745, 452] width 12 height 10
radio input "true"
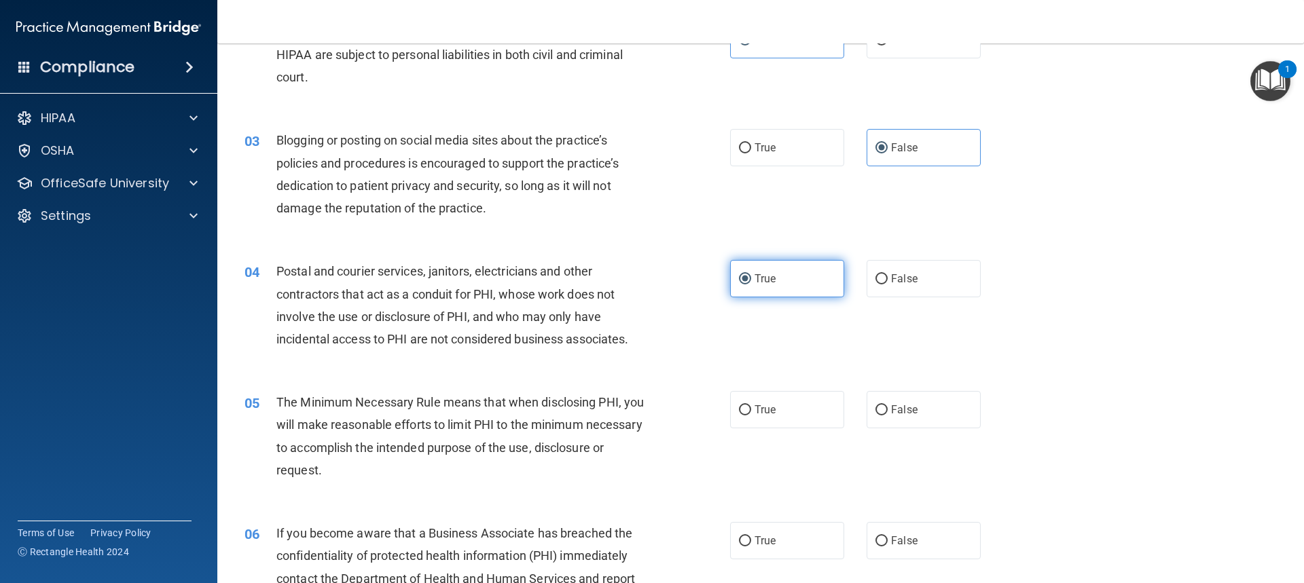
scroll to position [204, 0]
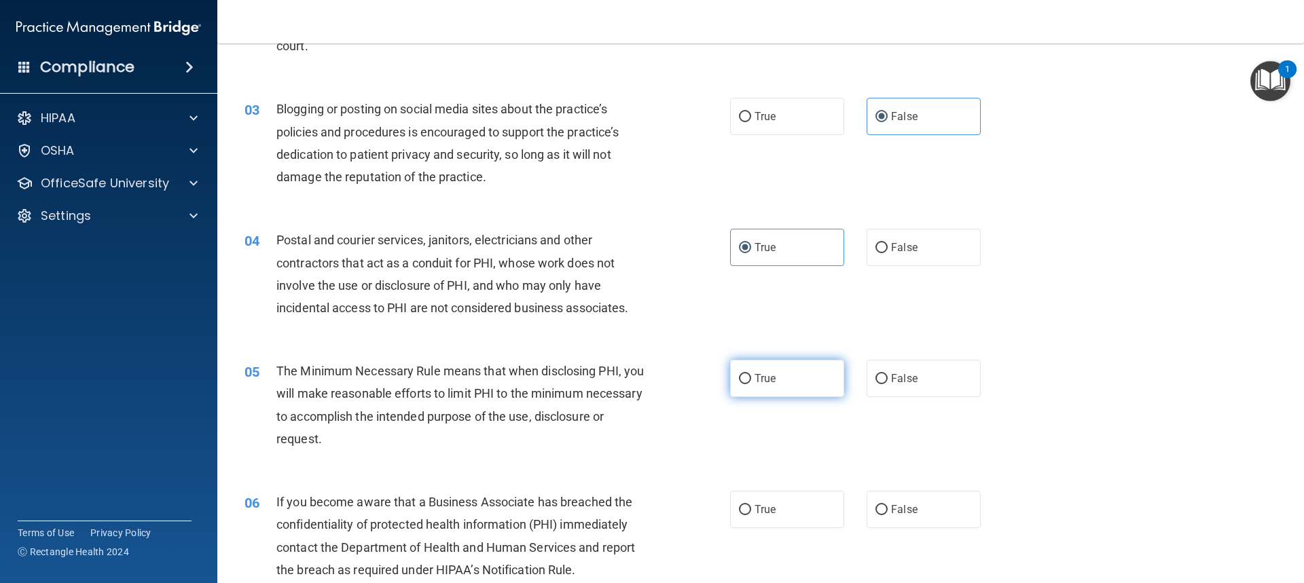
click at [786, 388] on label "True" at bounding box center [787, 378] width 114 height 37
click at [751, 384] on input "True" at bounding box center [745, 379] width 12 height 10
radio input "true"
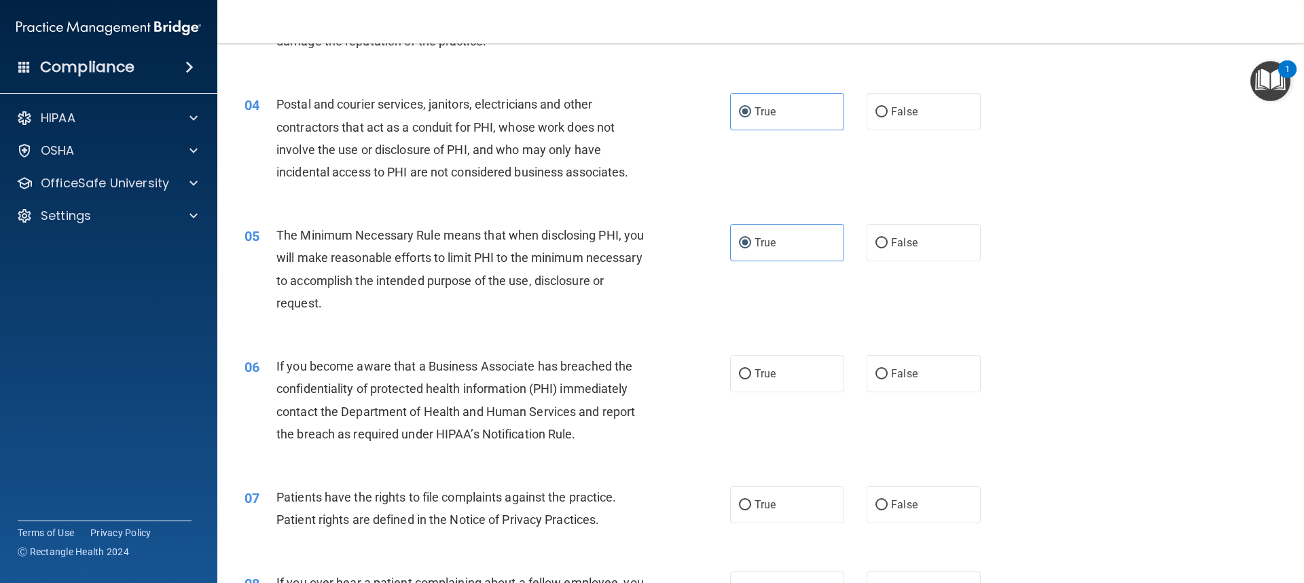
scroll to position [407, 0]
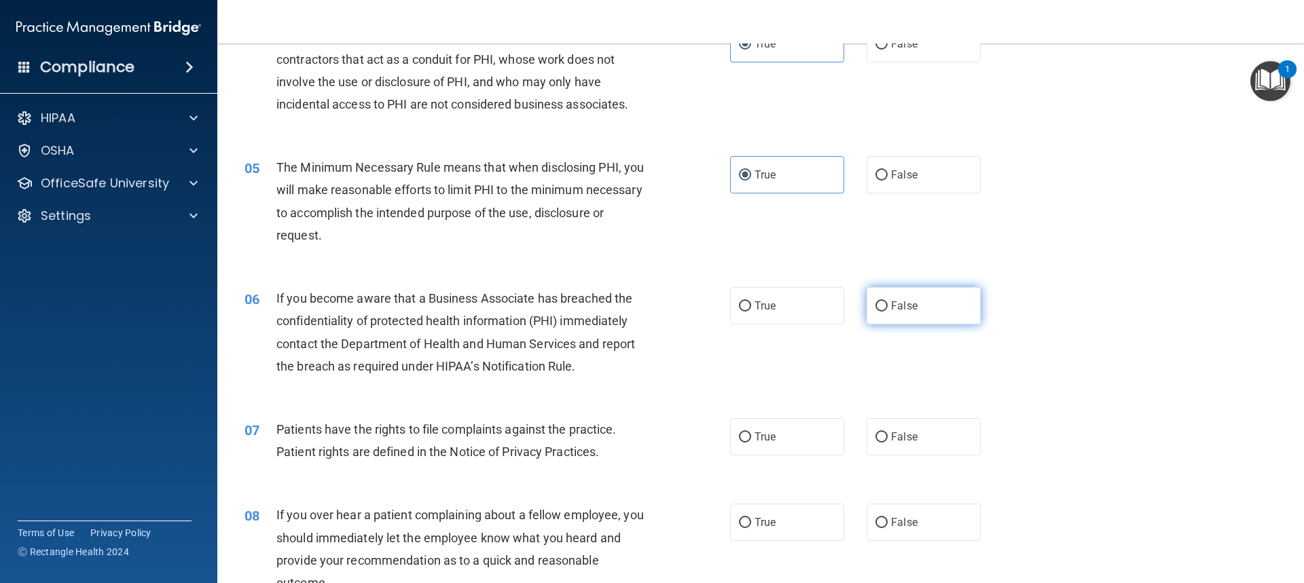
click at [891, 305] on span "False" at bounding box center [904, 305] width 26 height 13
click at [888, 305] on input "False" at bounding box center [881, 306] width 12 height 10
radio input "true"
click at [766, 442] on span "True" at bounding box center [764, 437] width 21 height 13
click at [751, 442] on input "True" at bounding box center [745, 438] width 12 height 10
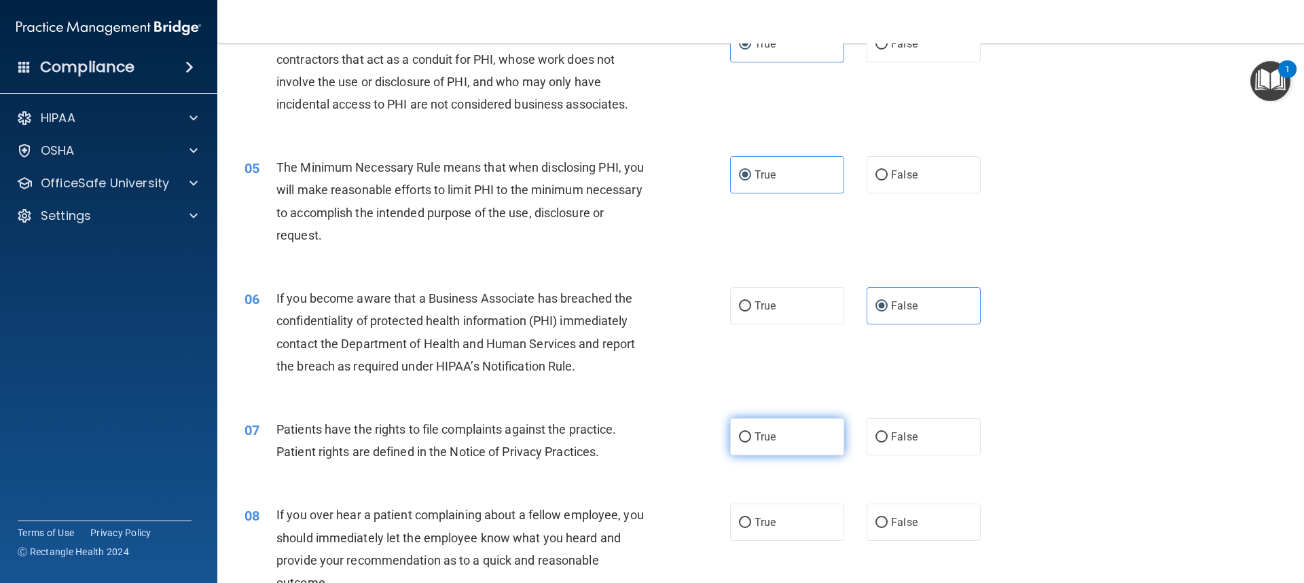
radio input "true"
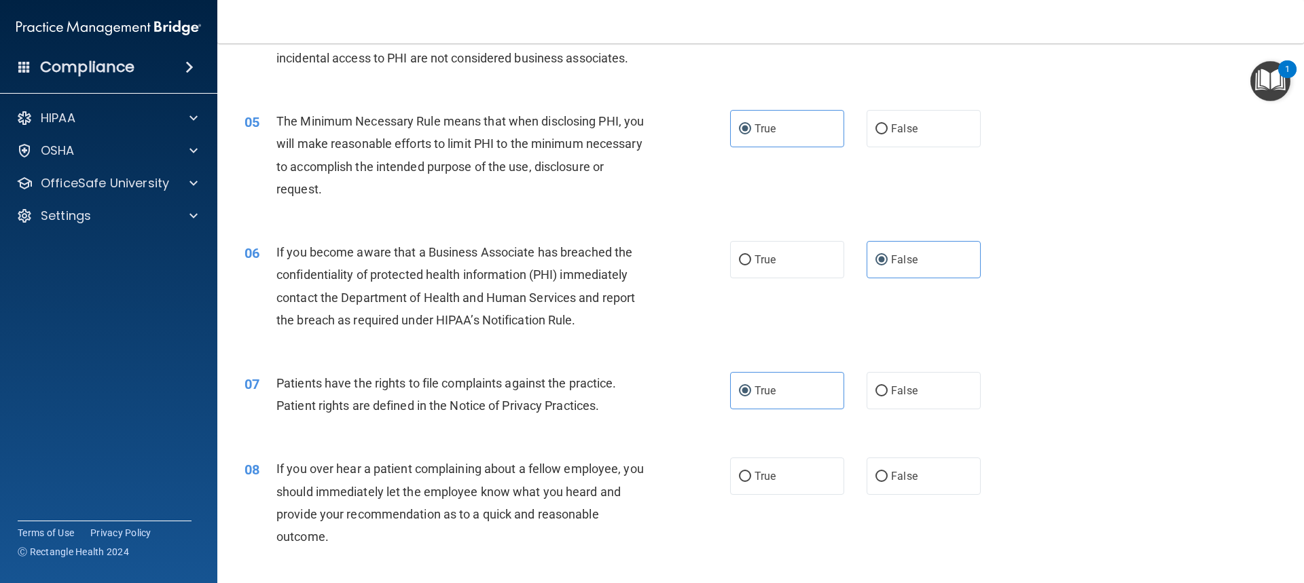
scroll to position [543, 0]
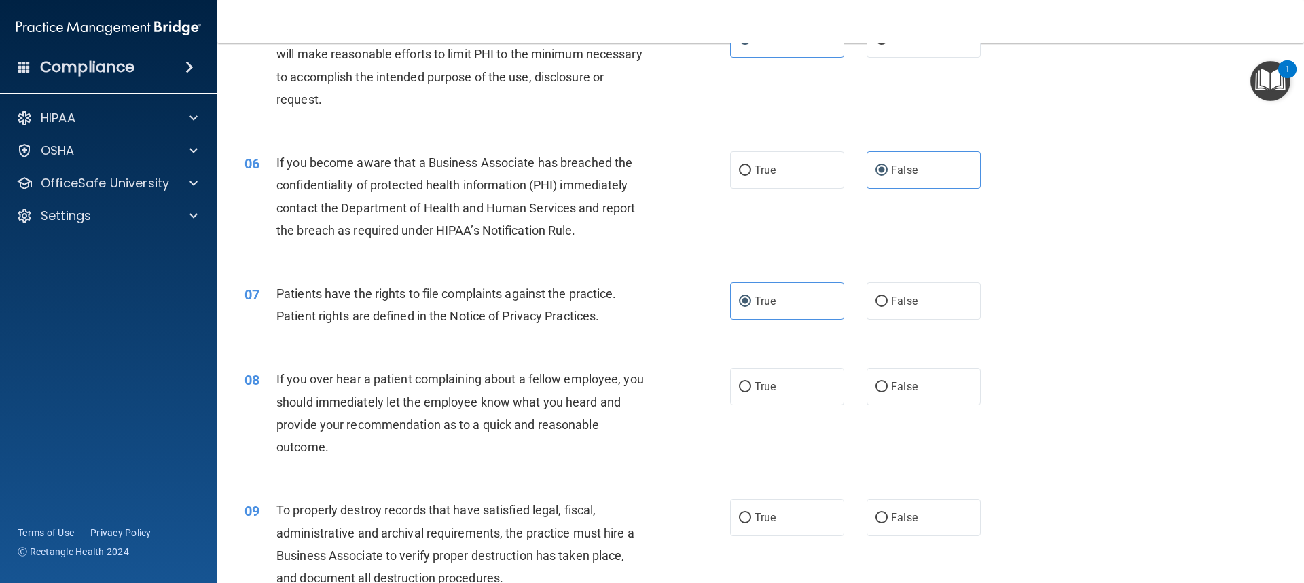
drag, startPoint x: 907, startPoint y: 389, endPoint x: 917, endPoint y: 435, distance: 46.6
click at [907, 389] on span "False" at bounding box center [904, 386] width 26 height 13
click at [888, 389] on input "False" at bounding box center [881, 387] width 12 height 10
radio input "true"
click at [912, 519] on label "False" at bounding box center [923, 517] width 114 height 37
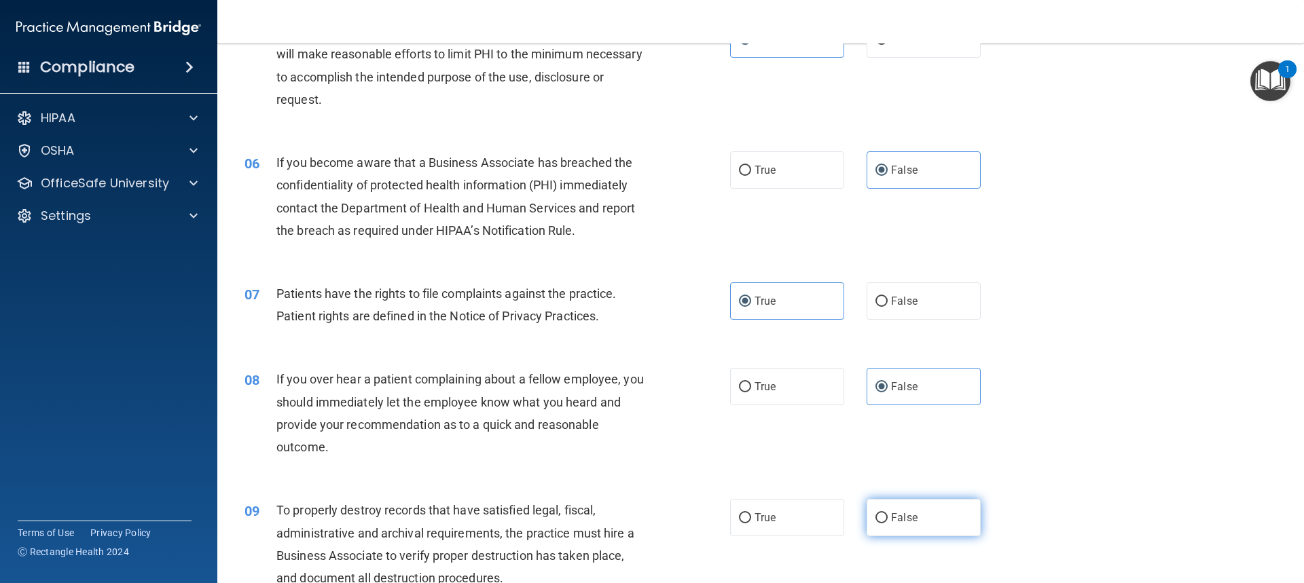
click at [888, 519] on input "False" at bounding box center [881, 518] width 12 height 10
radio input "true"
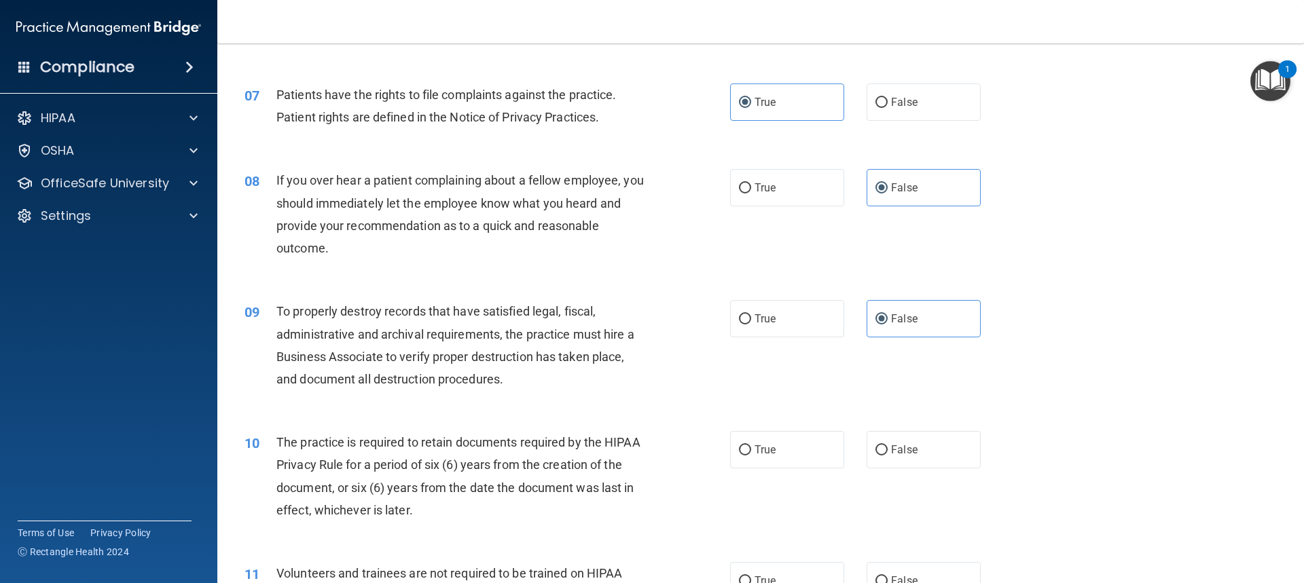
scroll to position [747, 0]
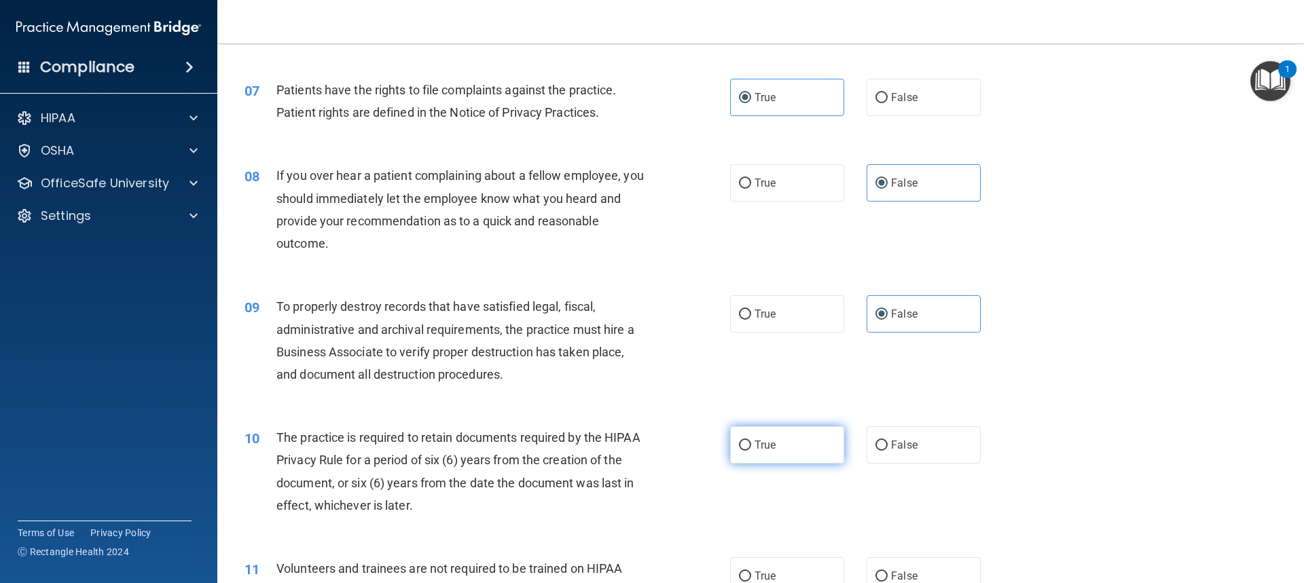
click at [798, 450] on label "True" at bounding box center [787, 444] width 114 height 37
click at [751, 450] on input "True" at bounding box center [745, 446] width 12 height 10
radio input "true"
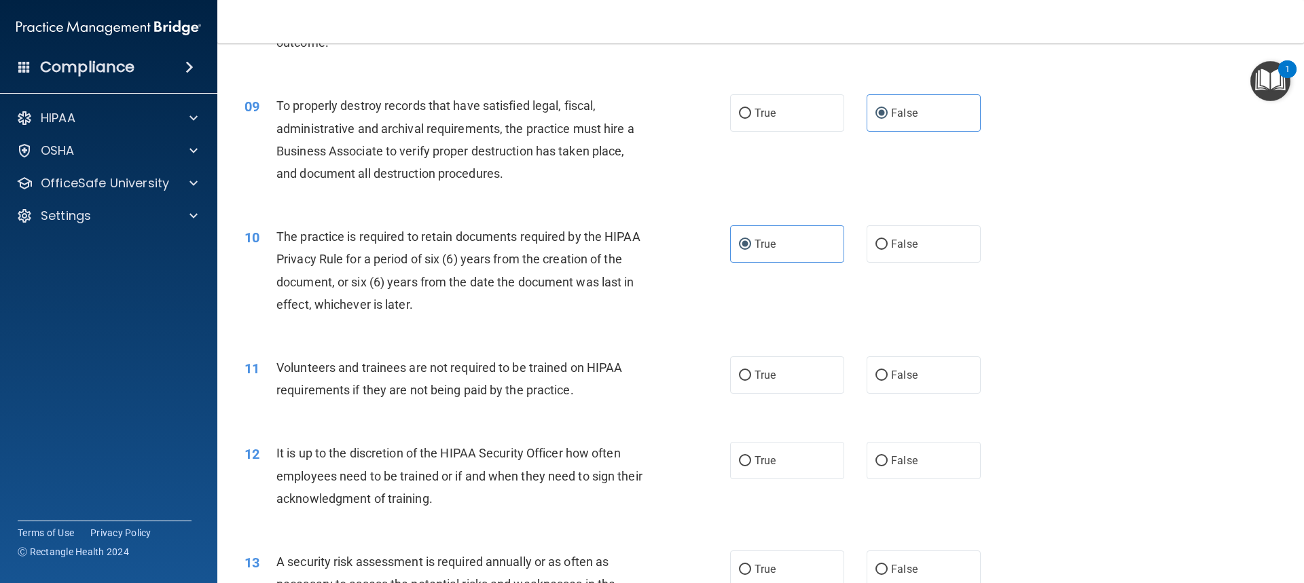
scroll to position [951, 0]
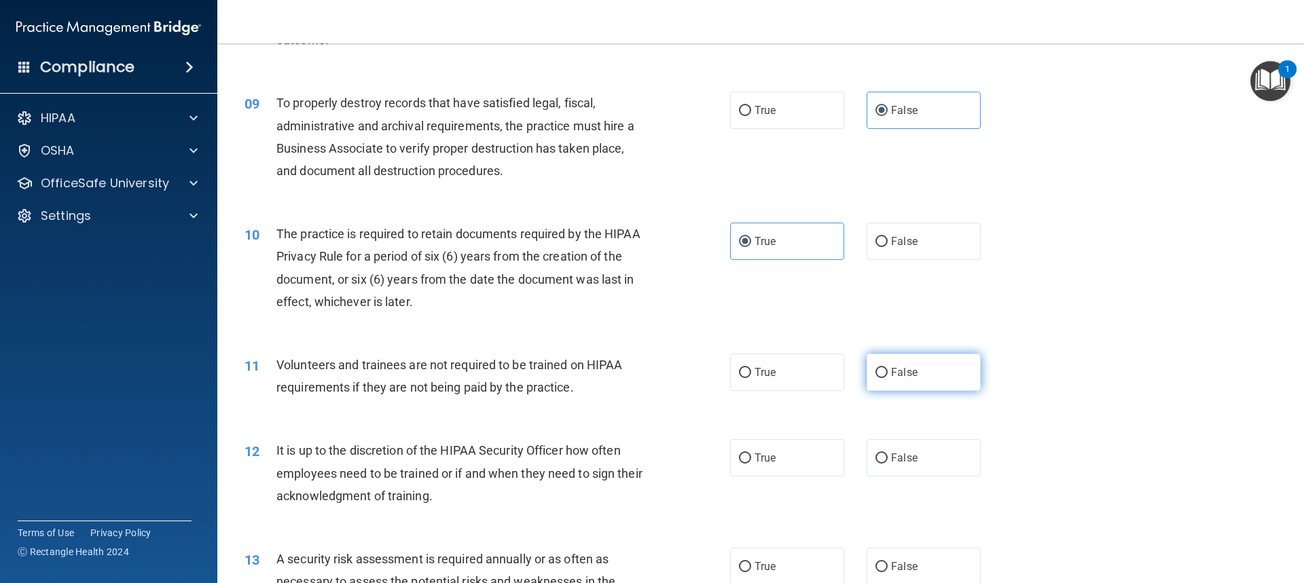
click at [937, 375] on label "False" at bounding box center [923, 372] width 114 height 37
click at [888, 375] on input "False" at bounding box center [881, 373] width 12 height 10
radio input "true"
click at [924, 448] on label "False" at bounding box center [923, 457] width 114 height 37
click at [888, 454] on input "False" at bounding box center [881, 459] width 12 height 10
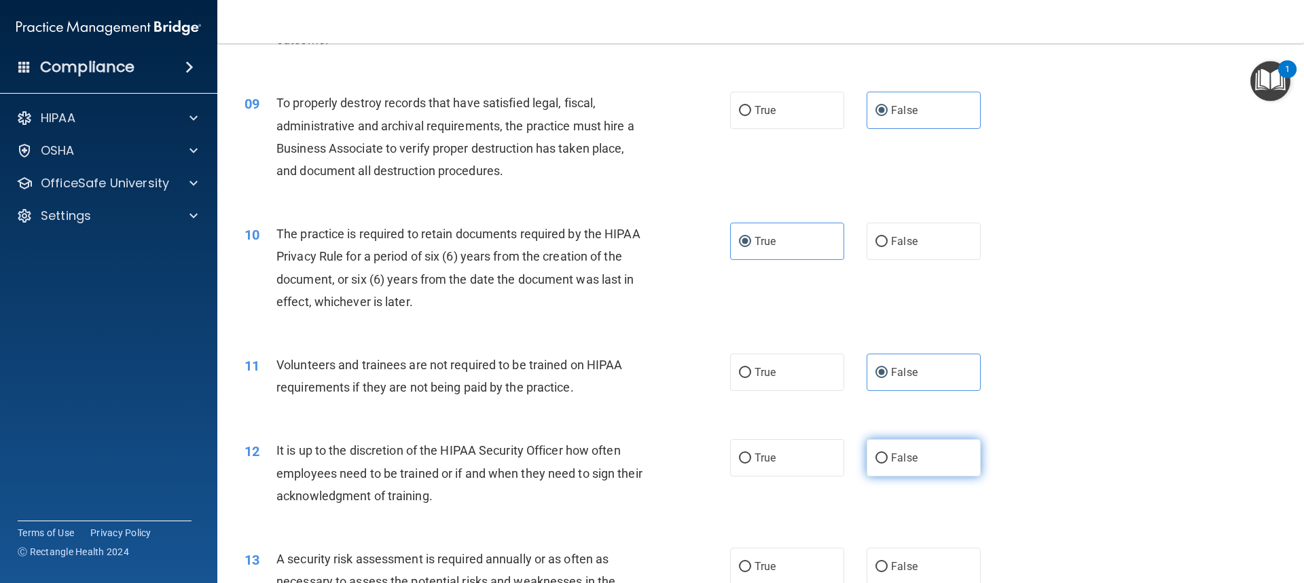
radio input "true"
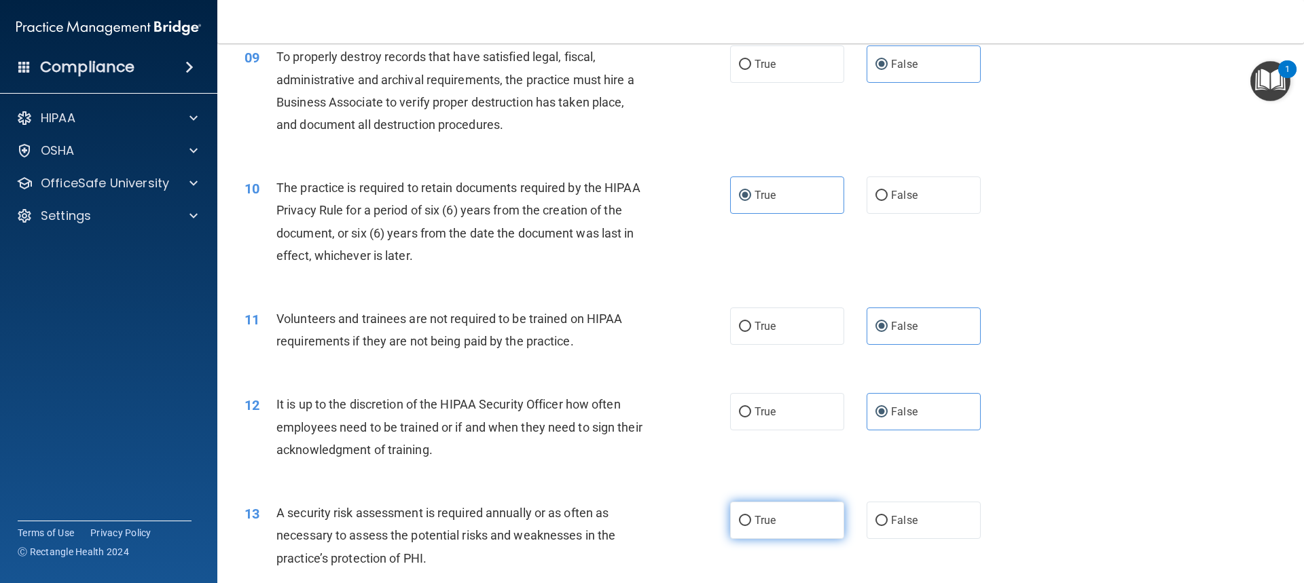
scroll to position [1086, 0]
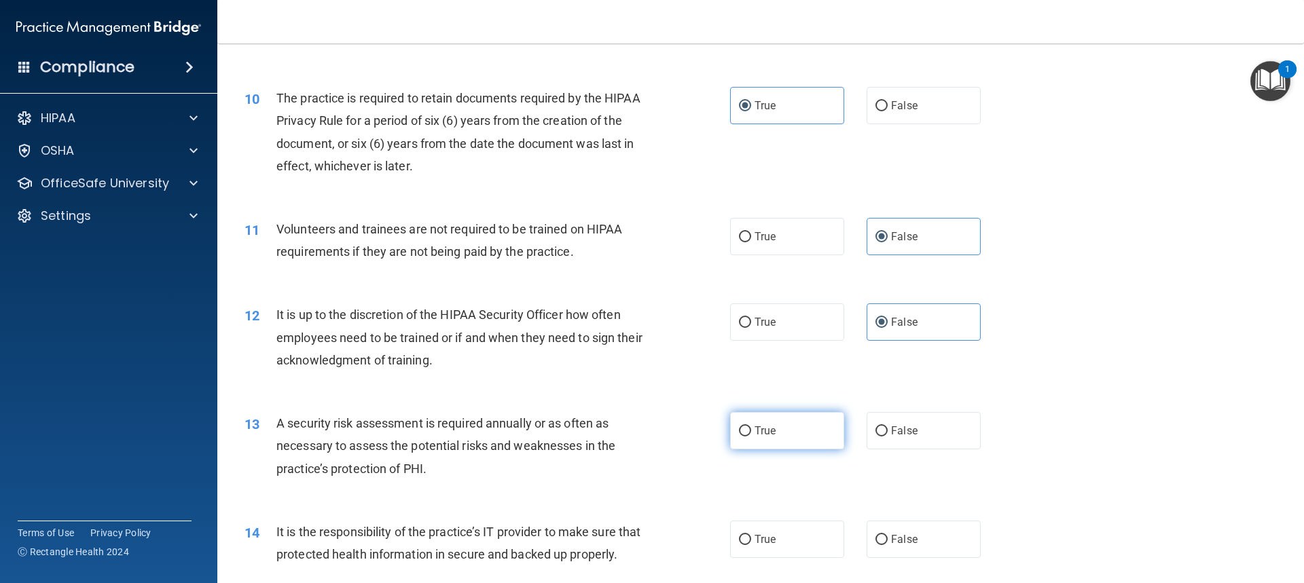
drag, startPoint x: 811, startPoint y: 441, endPoint x: 817, endPoint y: 446, distance: 7.2
click at [812, 441] on label "True" at bounding box center [787, 430] width 114 height 37
click at [751, 437] on input "True" at bounding box center [745, 431] width 12 height 10
radio input "true"
click at [915, 543] on label "False" at bounding box center [923, 539] width 114 height 37
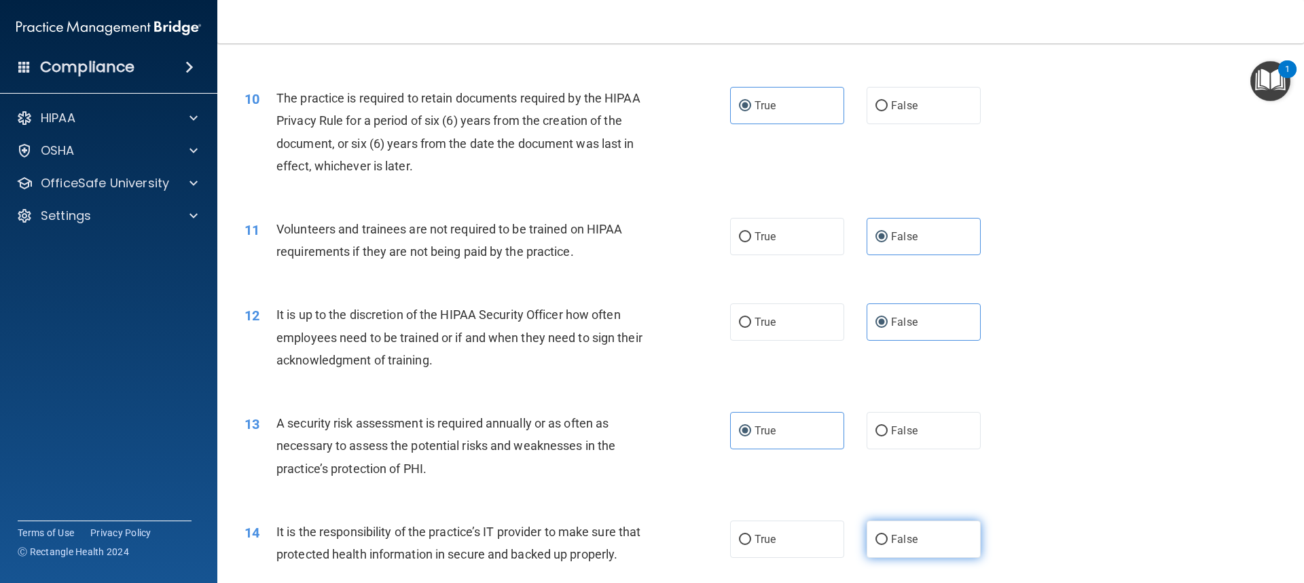
click at [888, 543] on input "False" at bounding box center [881, 540] width 12 height 10
radio input "true"
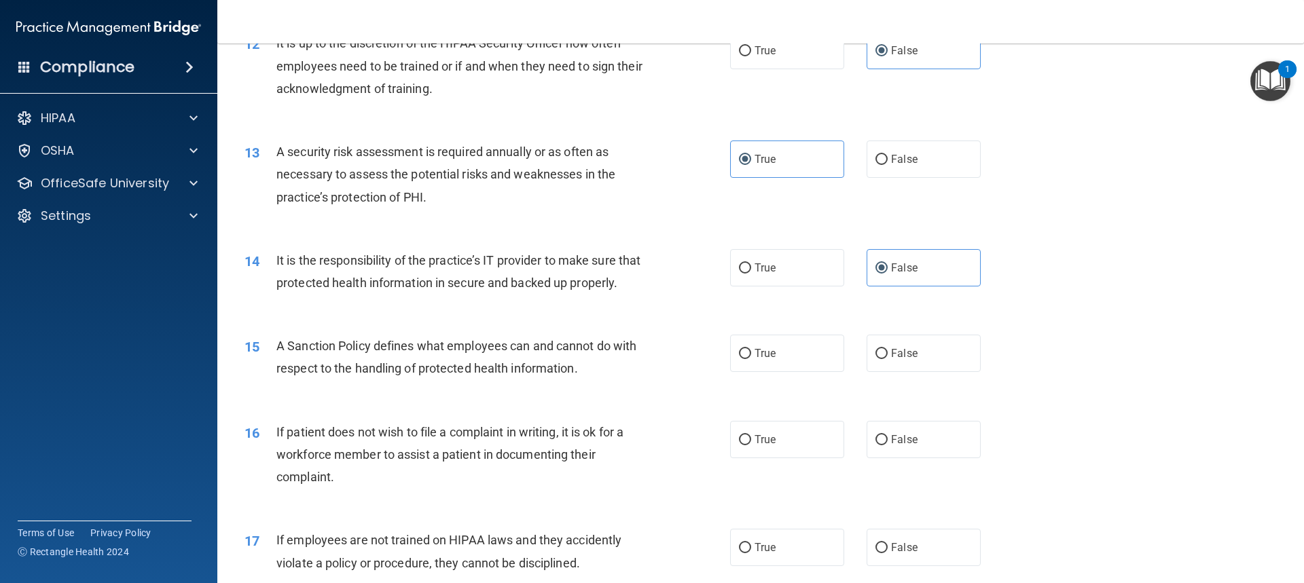
scroll to position [1426, 0]
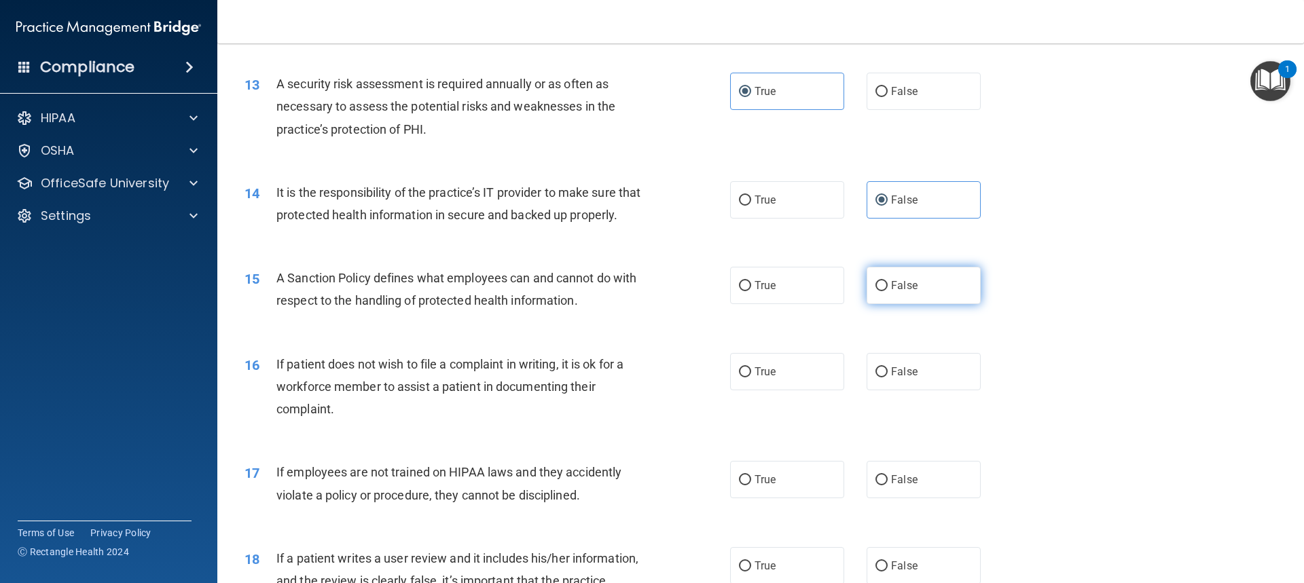
click at [890, 304] on label "False" at bounding box center [923, 285] width 114 height 37
click at [888, 291] on input "False" at bounding box center [881, 286] width 12 height 10
radio input "true"
click at [756, 387] on label "True" at bounding box center [787, 371] width 114 height 37
click at [751, 378] on input "True" at bounding box center [745, 372] width 12 height 10
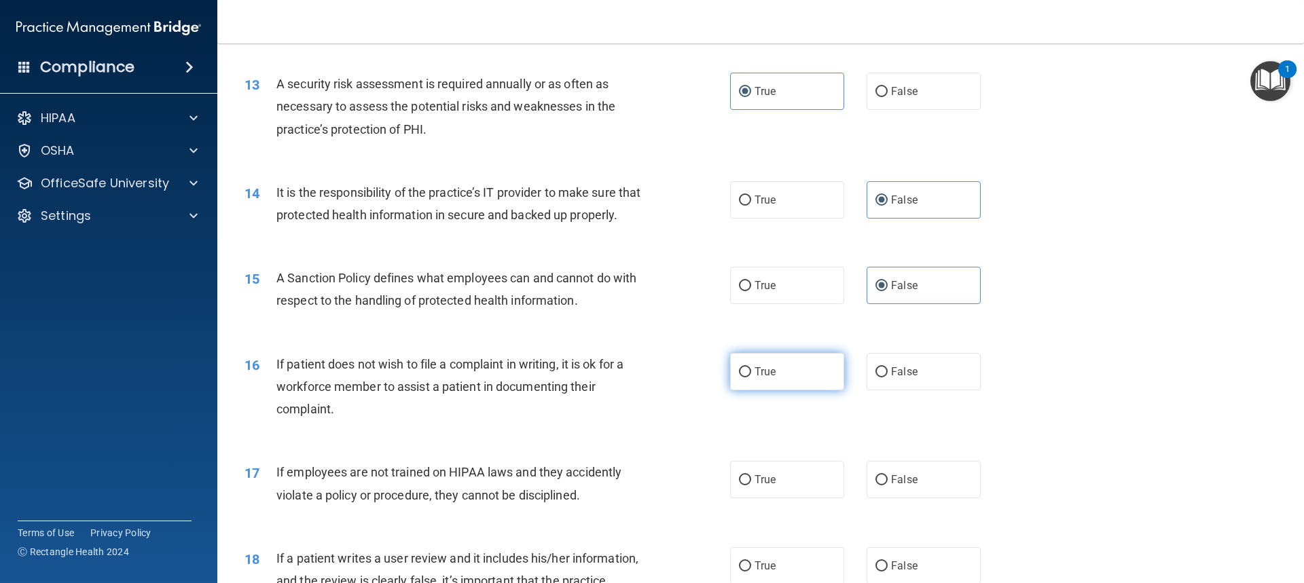
radio input "true"
click at [908, 486] on span "False" at bounding box center [904, 479] width 26 height 13
click at [888, 486] on input "False" at bounding box center [881, 480] width 12 height 10
radio input "true"
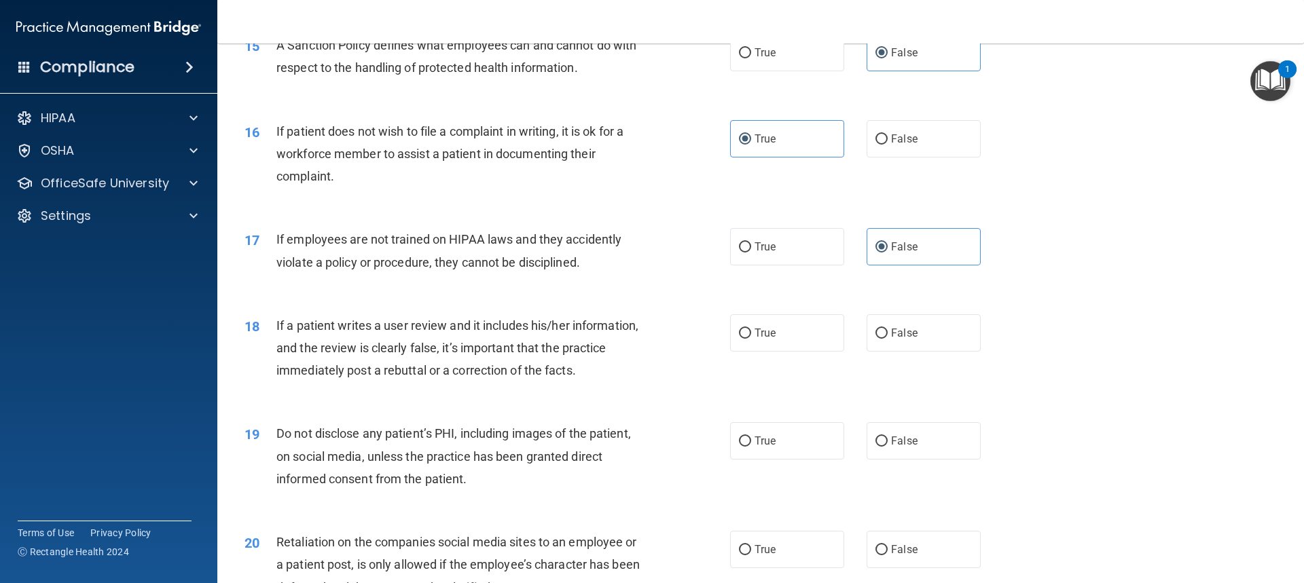
scroll to position [1698, 0]
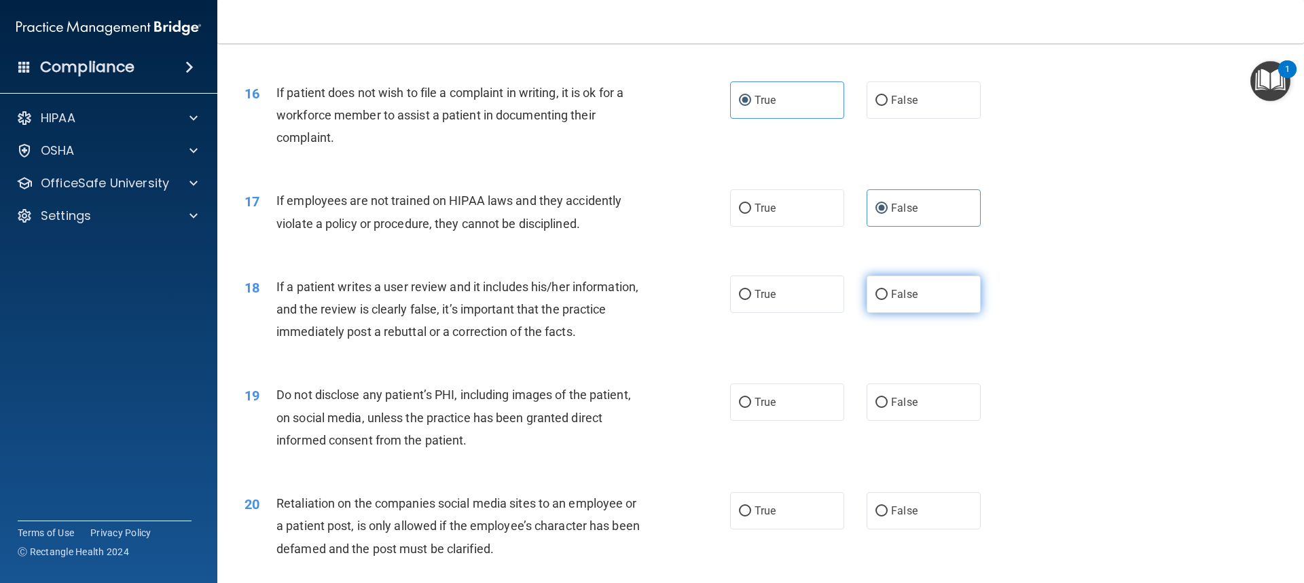
click at [898, 301] on span "False" at bounding box center [904, 294] width 26 height 13
click at [888, 300] on input "False" at bounding box center [881, 295] width 12 height 10
radio input "true"
click at [820, 421] on label "True" at bounding box center [787, 402] width 114 height 37
click at [751, 408] on input "True" at bounding box center [745, 403] width 12 height 10
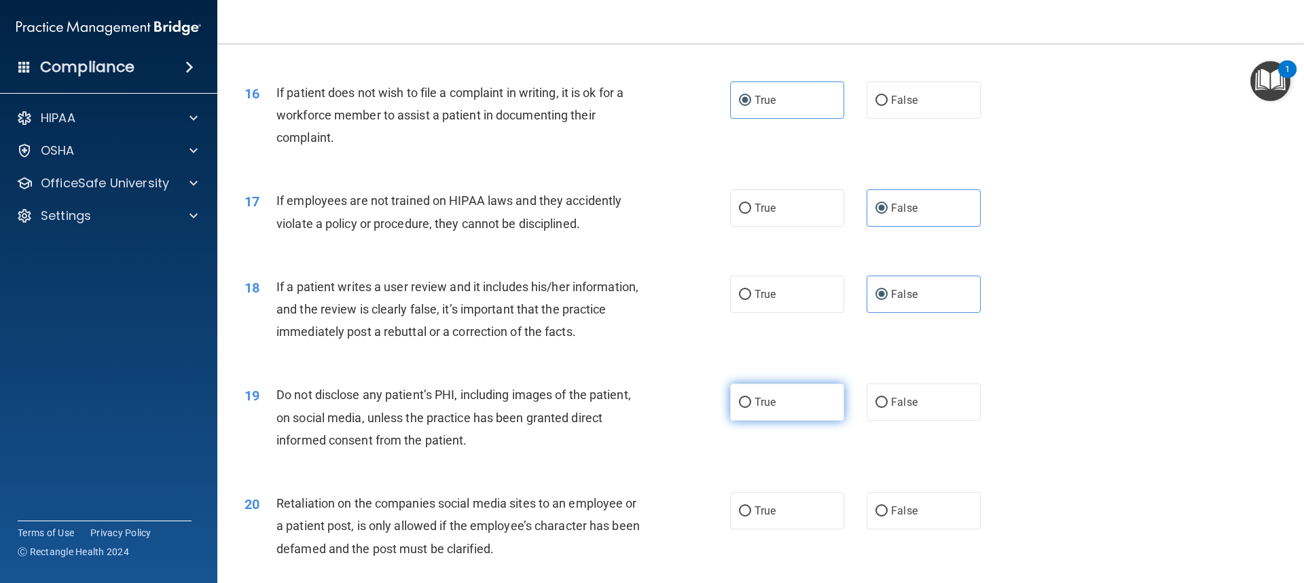
radio input "true"
click at [909, 520] on label "False" at bounding box center [923, 510] width 114 height 37
click at [888, 517] on input "False" at bounding box center [881, 512] width 12 height 10
radio input "true"
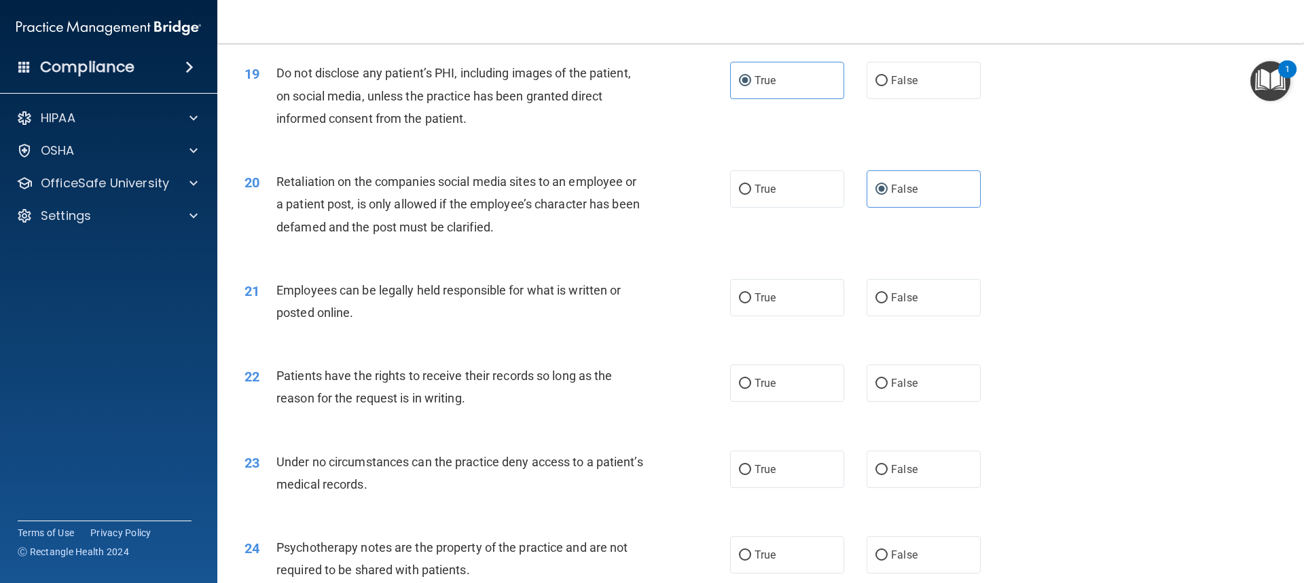
scroll to position [2173, 0]
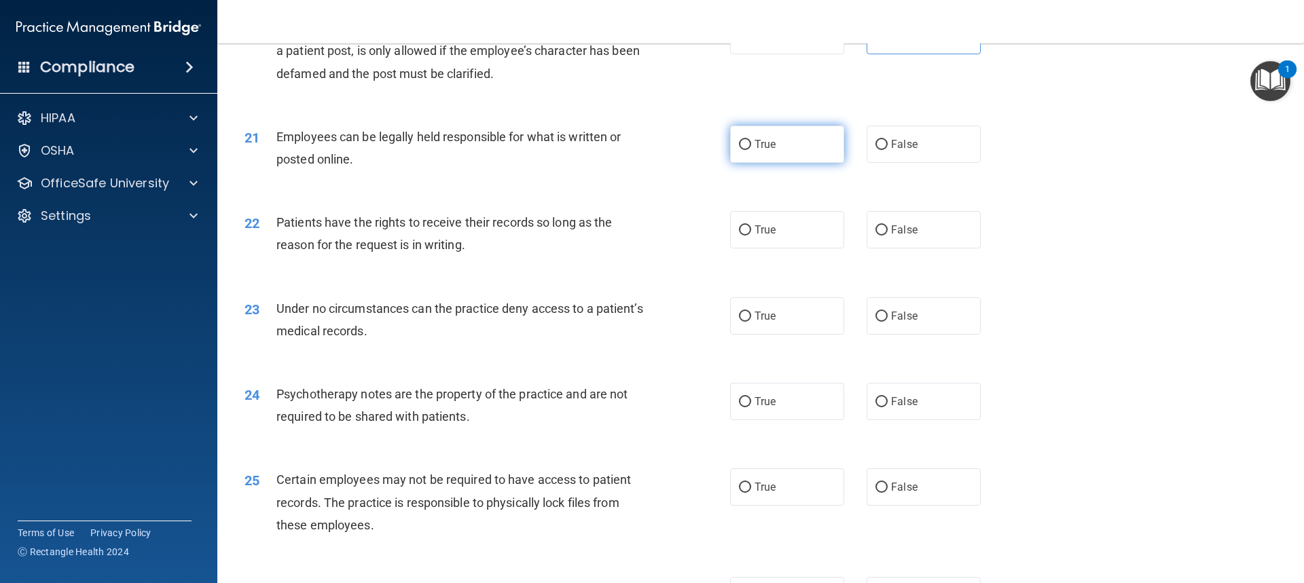
click at [773, 163] on label "True" at bounding box center [787, 144] width 114 height 37
click at [751, 150] on input "True" at bounding box center [745, 145] width 12 height 10
radio input "true"
click at [884, 249] on label "False" at bounding box center [923, 229] width 114 height 37
click at [884, 236] on input "False" at bounding box center [881, 230] width 12 height 10
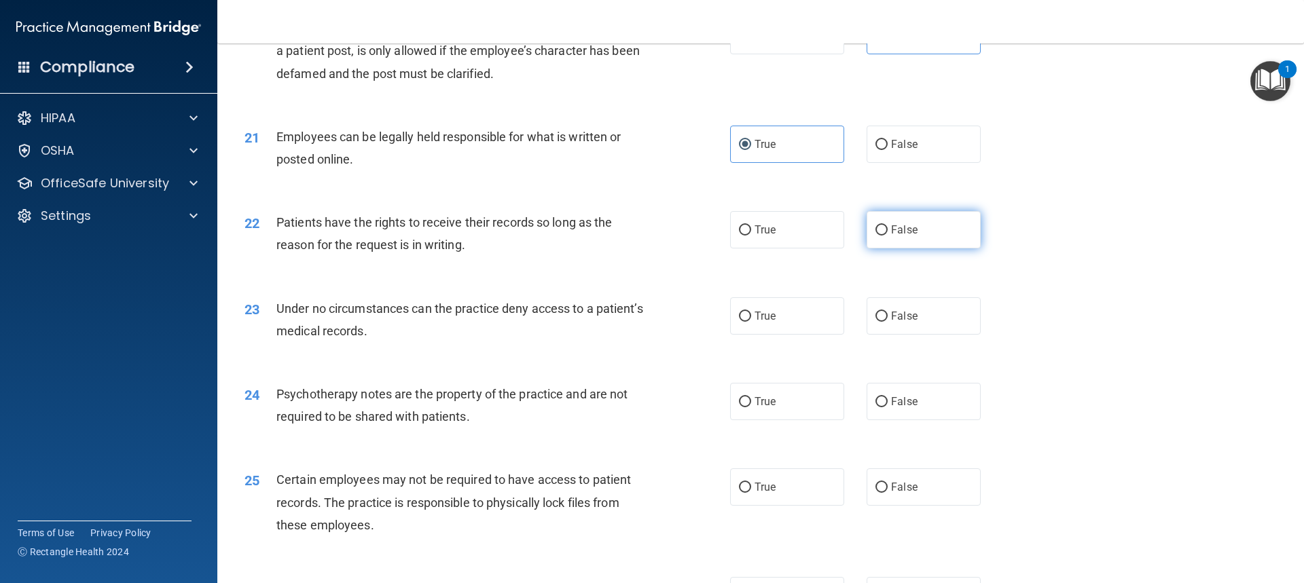
radio input "true"
click at [909, 323] on span "False" at bounding box center [904, 316] width 26 height 13
click at [888, 322] on input "False" at bounding box center [881, 317] width 12 height 10
radio input "true"
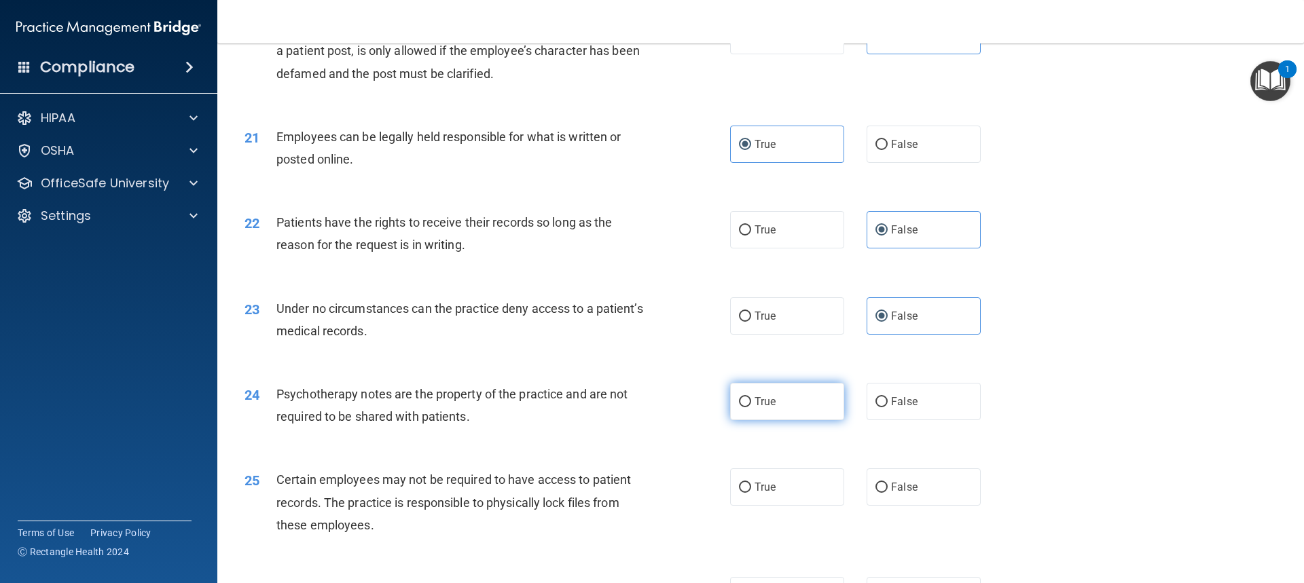
click at [773, 420] on label "True" at bounding box center [787, 401] width 114 height 37
click at [751, 407] on input "True" at bounding box center [745, 402] width 12 height 10
radio input "true"
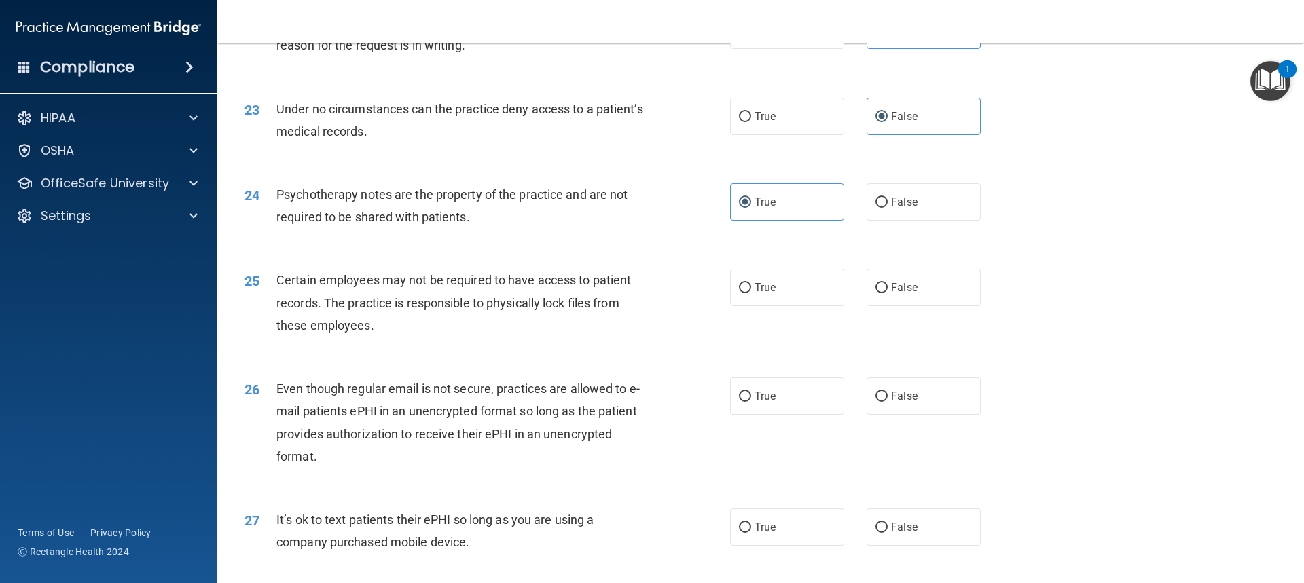
scroll to position [2377, 0]
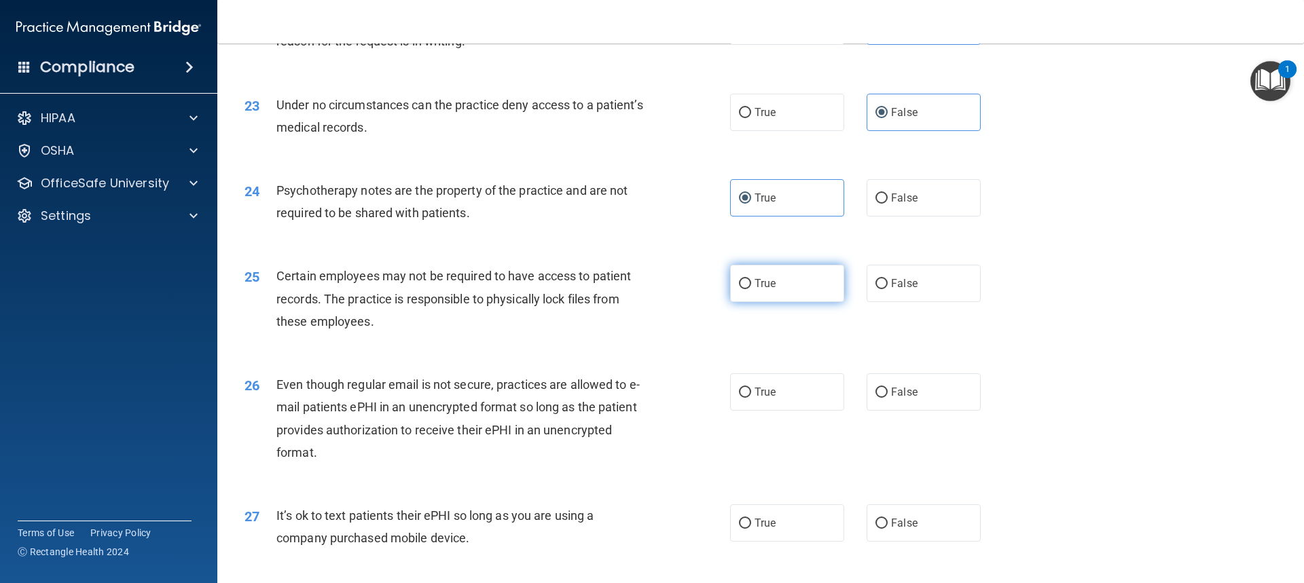
click at [739, 289] on input "True" at bounding box center [745, 284] width 12 height 10
radio input "true"
click at [767, 399] on span "True" at bounding box center [764, 392] width 21 height 13
click at [751, 398] on input "True" at bounding box center [745, 393] width 12 height 10
radio input "true"
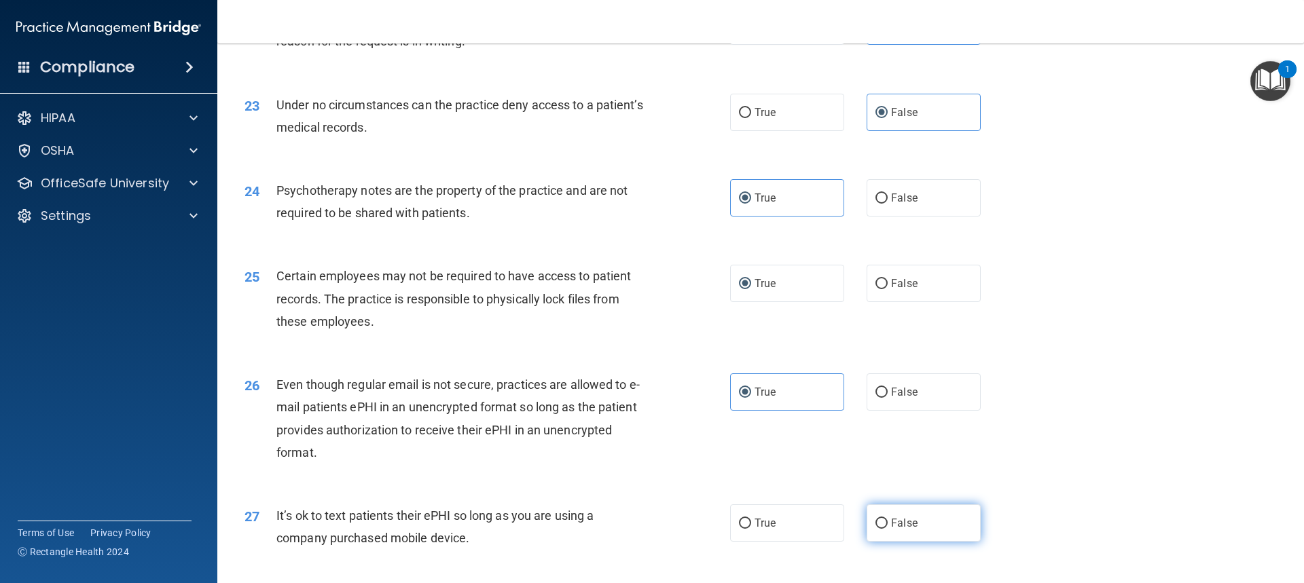
click at [901, 530] on span "False" at bounding box center [904, 523] width 26 height 13
click at [888, 529] on input "False" at bounding box center [881, 524] width 12 height 10
radio input "true"
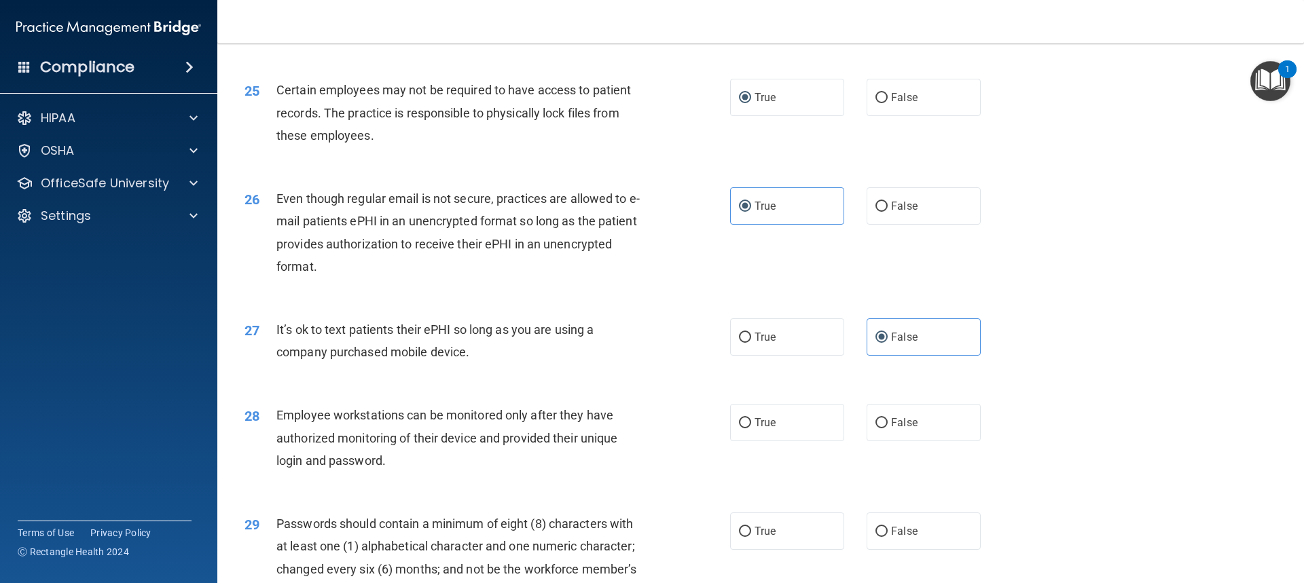
scroll to position [2580, 0]
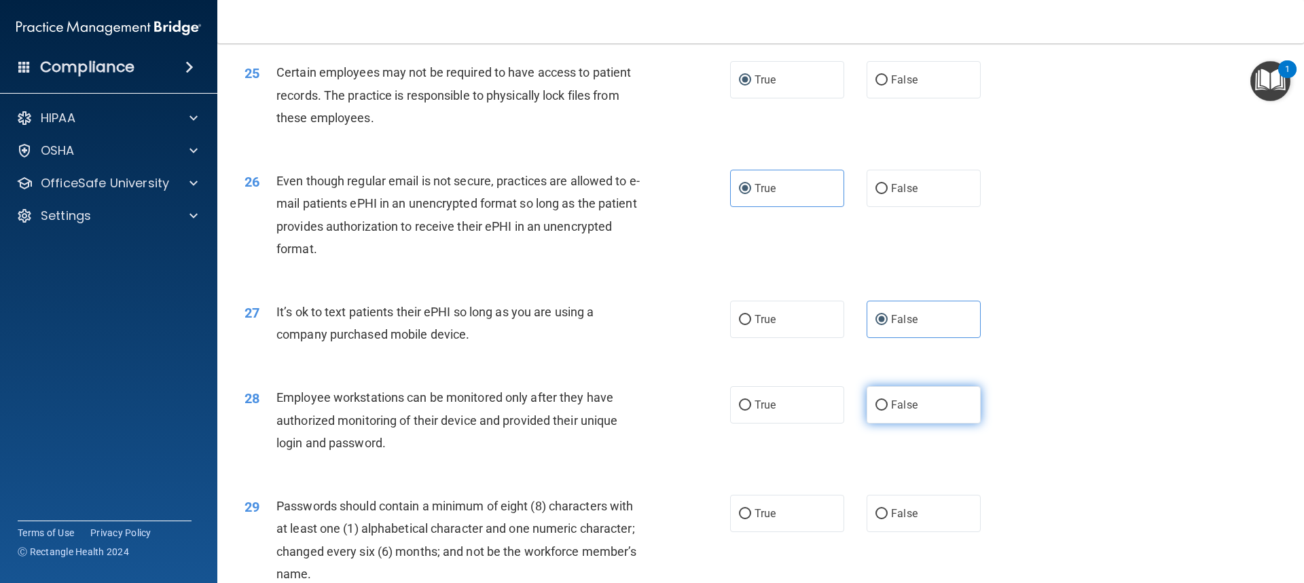
click at [902, 412] on span "False" at bounding box center [904, 405] width 26 height 13
click at [888, 411] on input "False" at bounding box center [881, 406] width 12 height 10
radio input "true"
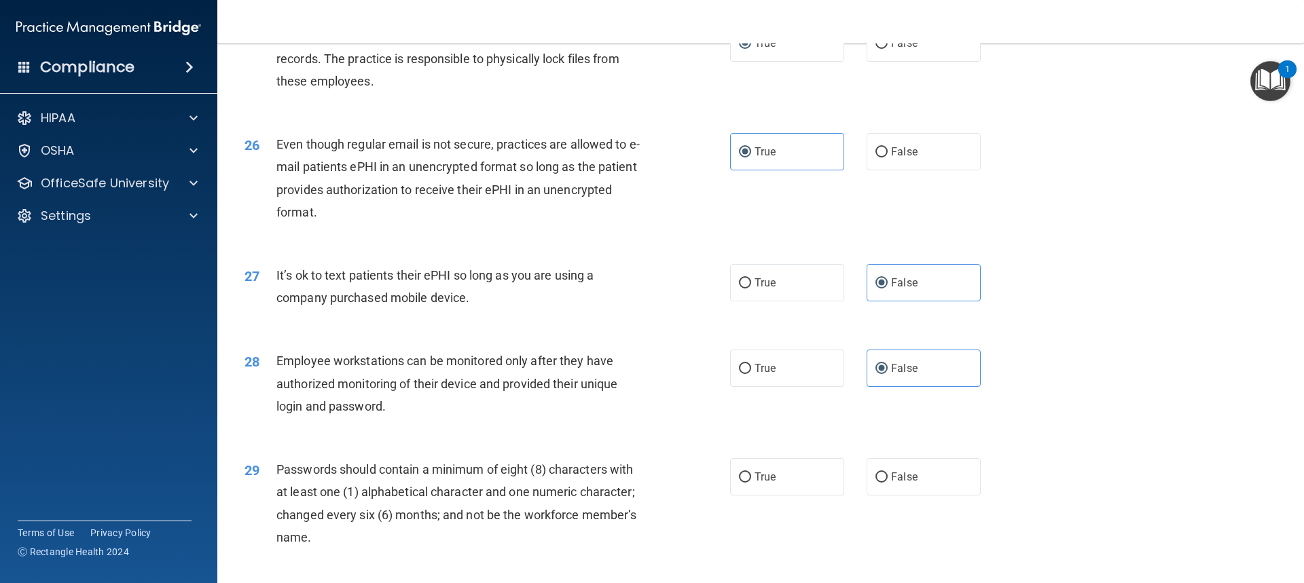
scroll to position [2716, 0]
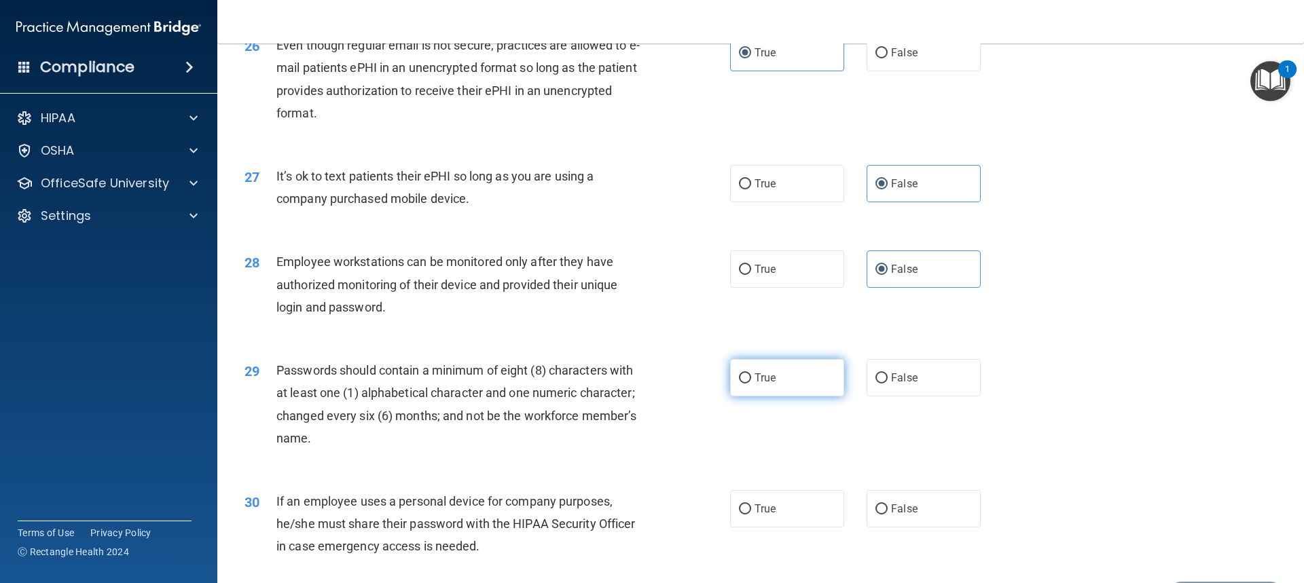
click at [756, 397] on label "True" at bounding box center [787, 377] width 114 height 37
click at [751, 384] on input "True" at bounding box center [745, 378] width 12 height 10
radio input "true"
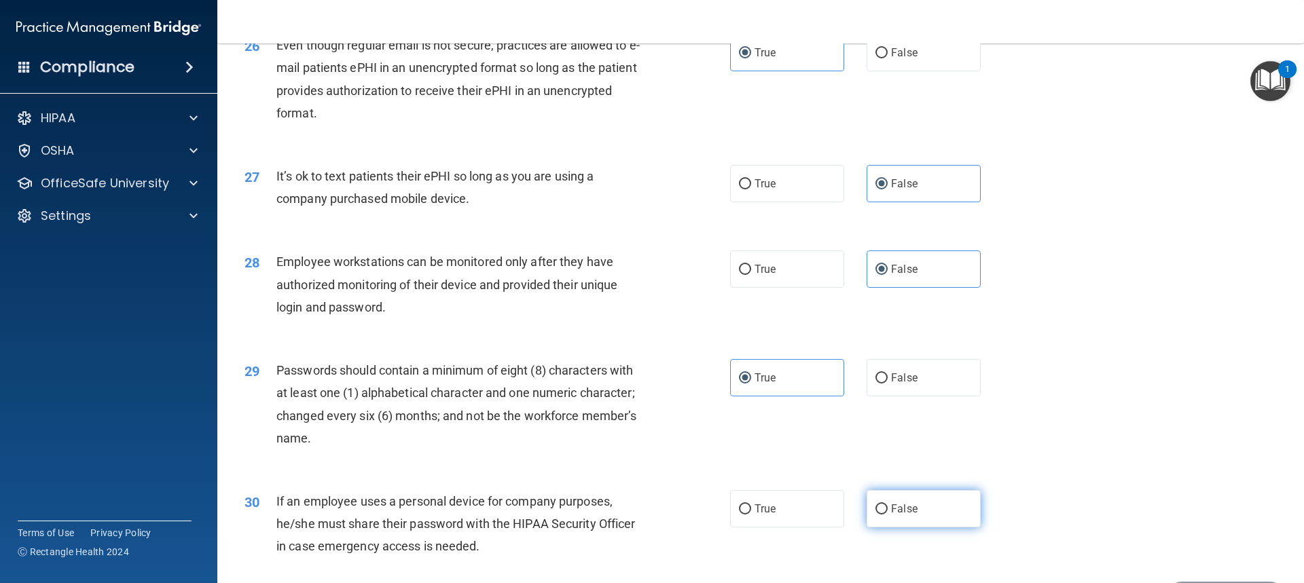
click at [884, 528] on label "False" at bounding box center [923, 508] width 114 height 37
click at [884, 515] on input "False" at bounding box center [881, 510] width 12 height 10
radio input "true"
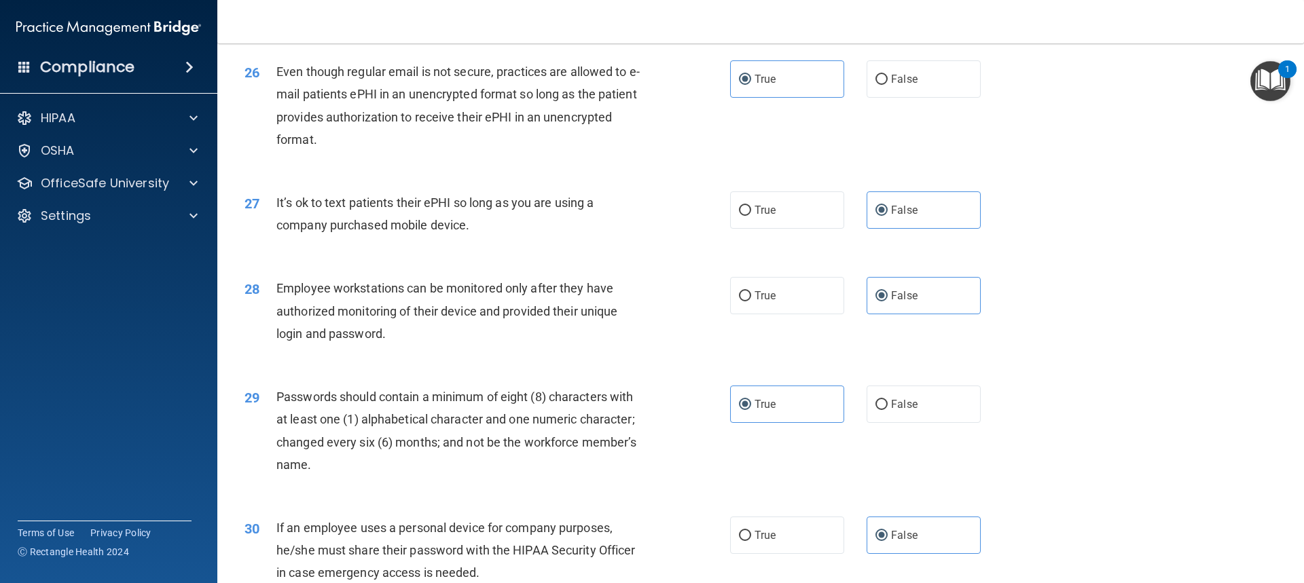
scroll to position [2758, 0]
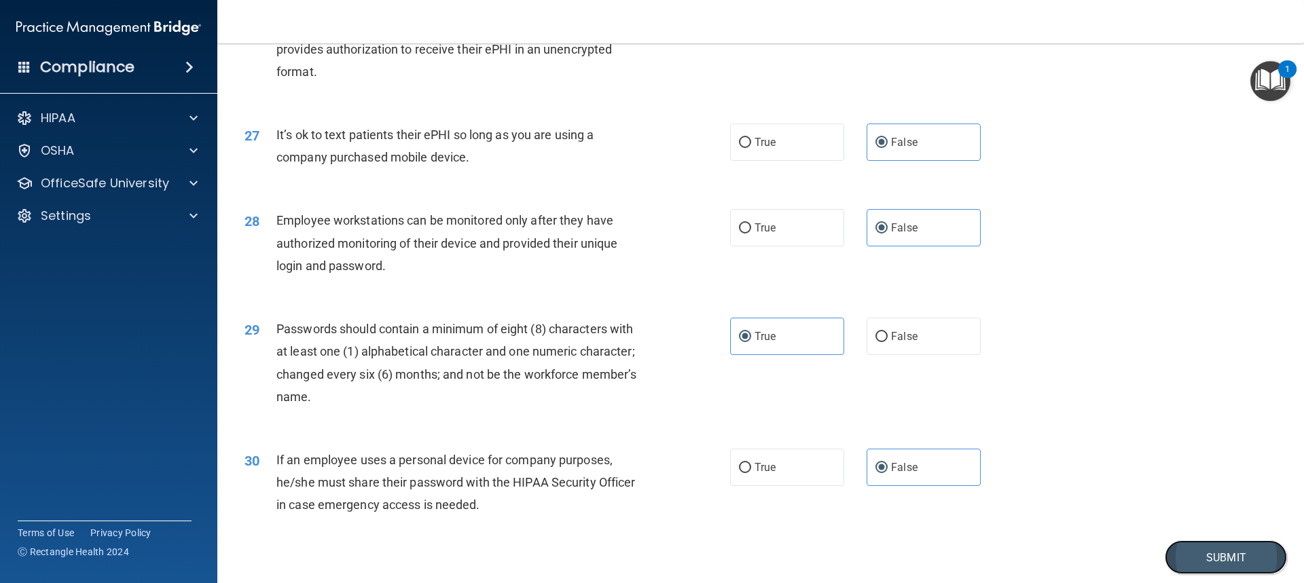
click at [1190, 568] on button "Submit" at bounding box center [1226, 558] width 122 height 35
click at [1175, 565] on button "Submit" at bounding box center [1226, 558] width 122 height 35
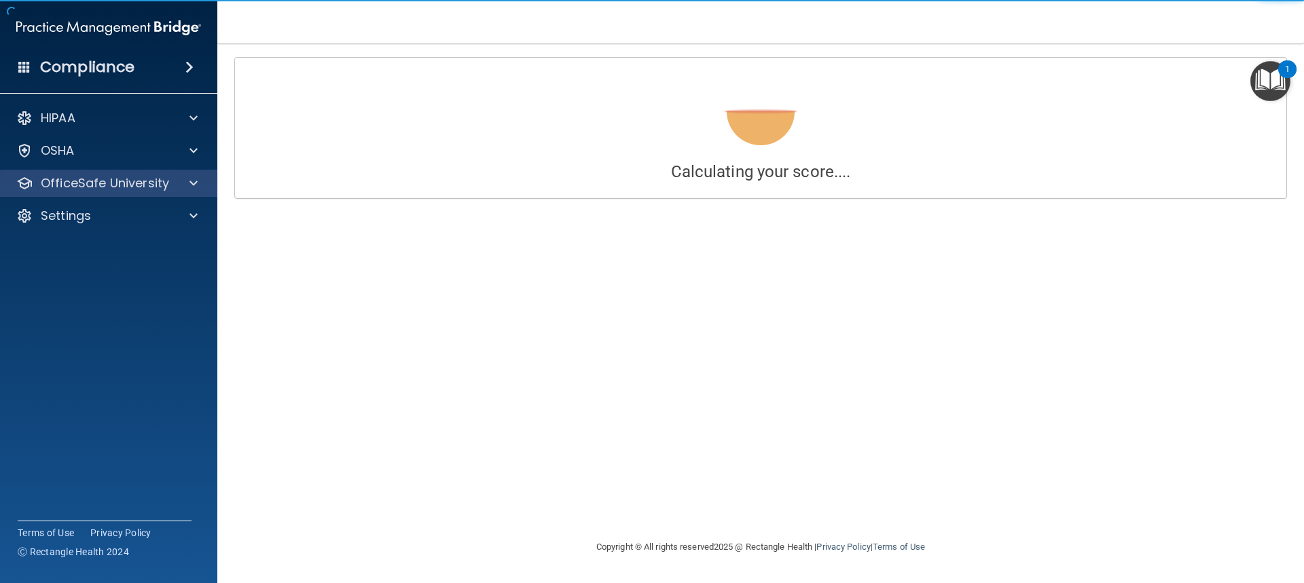
click at [185, 175] on div "OfficeSafe University" at bounding box center [109, 183] width 218 height 27
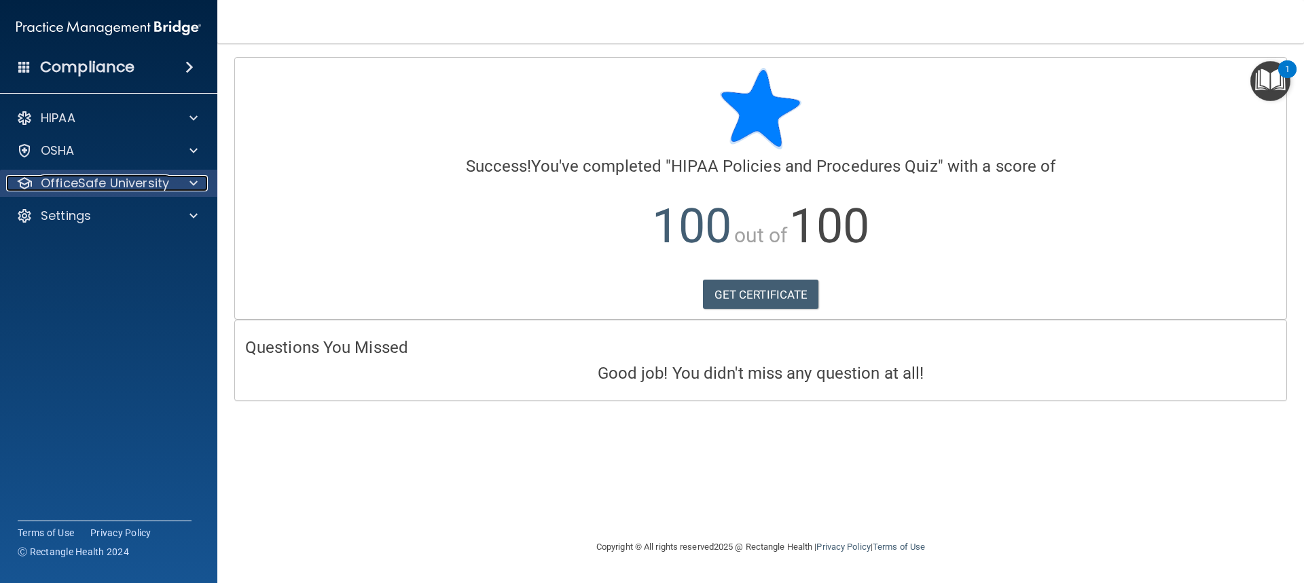
click at [188, 180] on div at bounding box center [192, 183] width 34 height 16
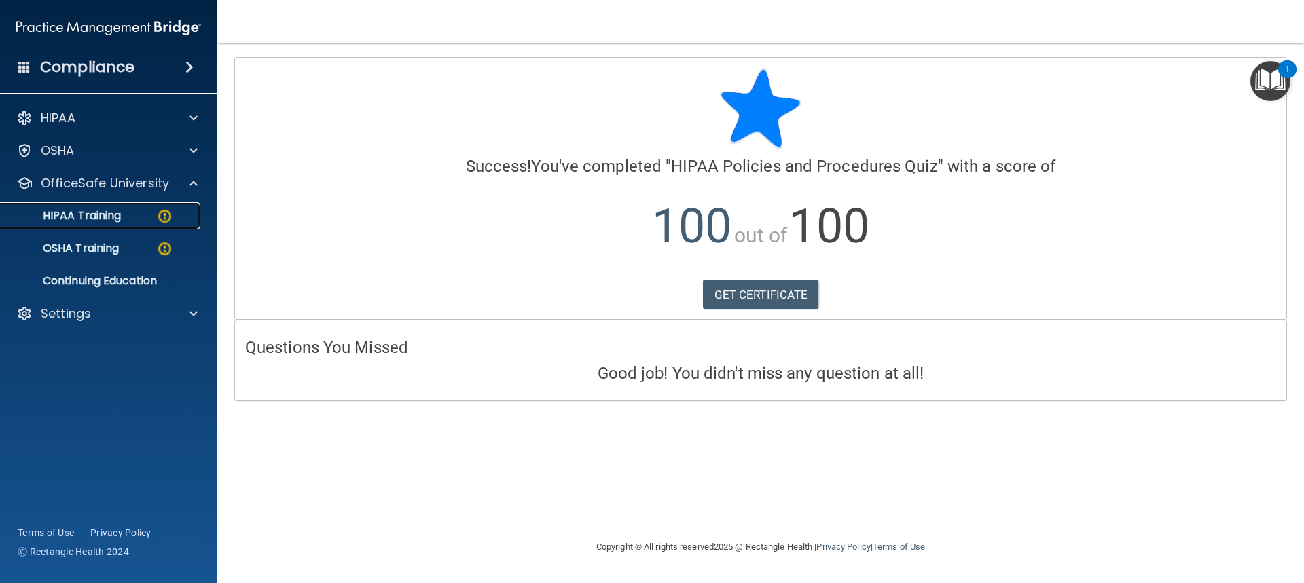
click at [175, 216] on div "HIPAA Training" at bounding box center [101, 216] width 185 height 14
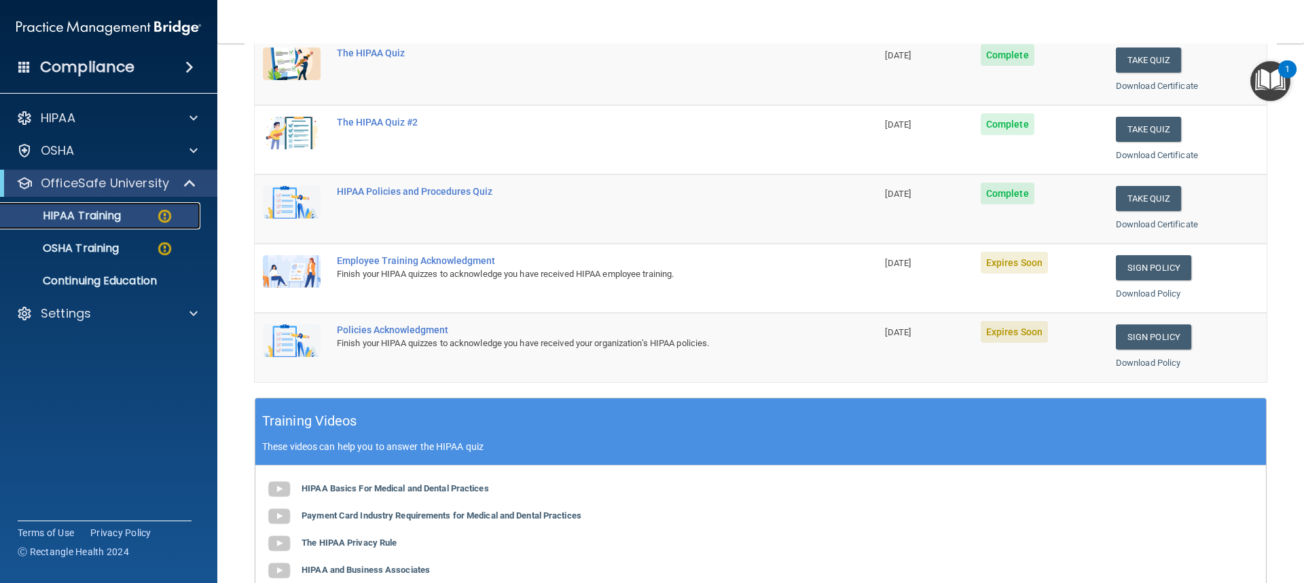
scroll to position [204, 0]
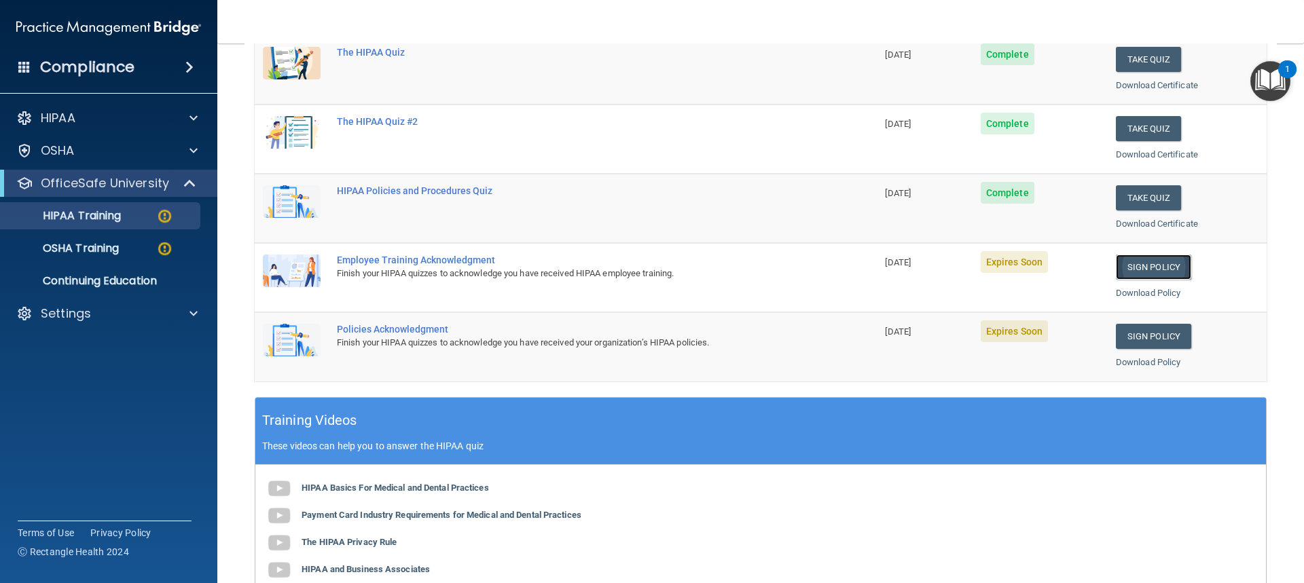
click at [1137, 266] on link "Sign Policy" at bounding box center [1153, 267] width 75 height 25
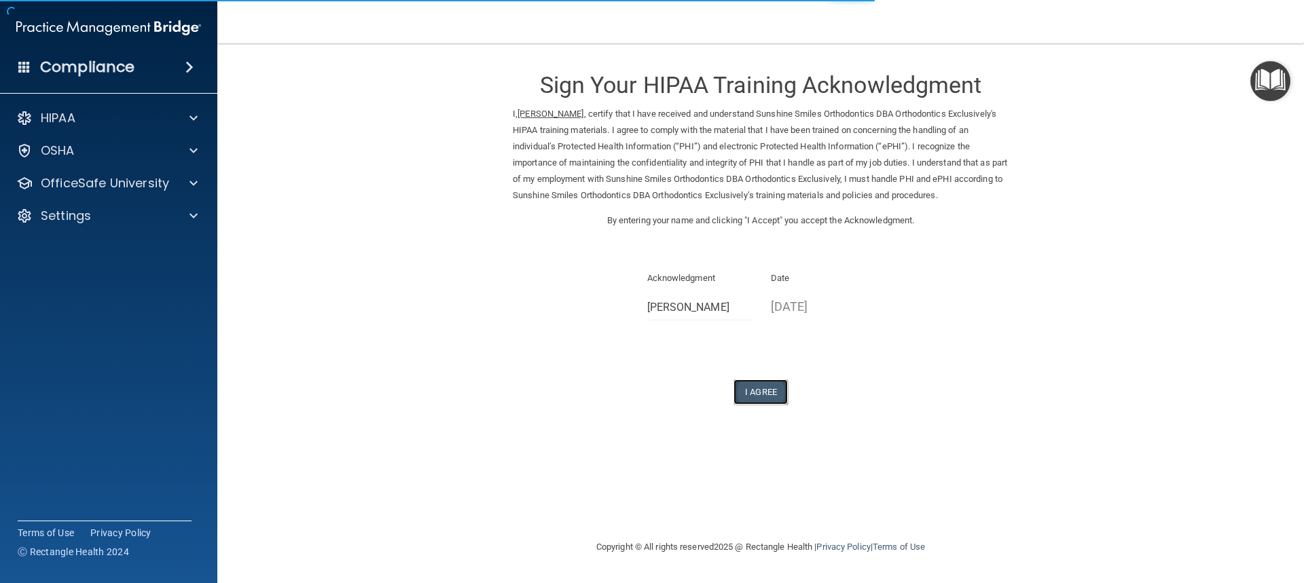
click at [767, 388] on button "I Agree" at bounding box center [760, 392] width 54 height 25
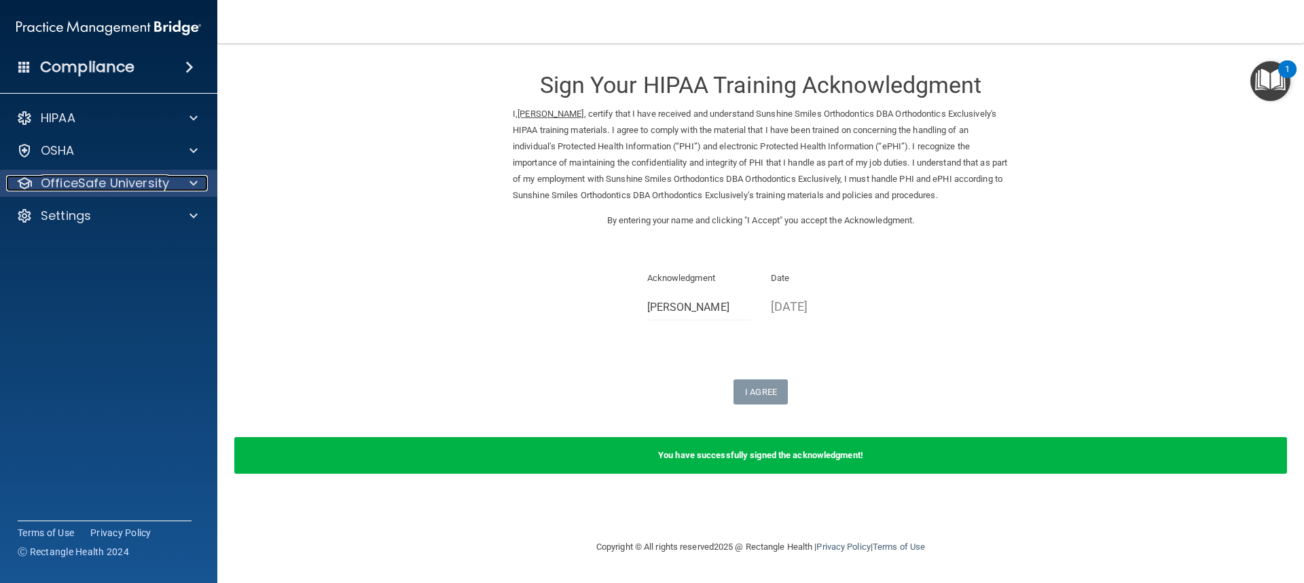
click at [128, 183] on p "OfficeSafe University" at bounding box center [105, 183] width 128 height 16
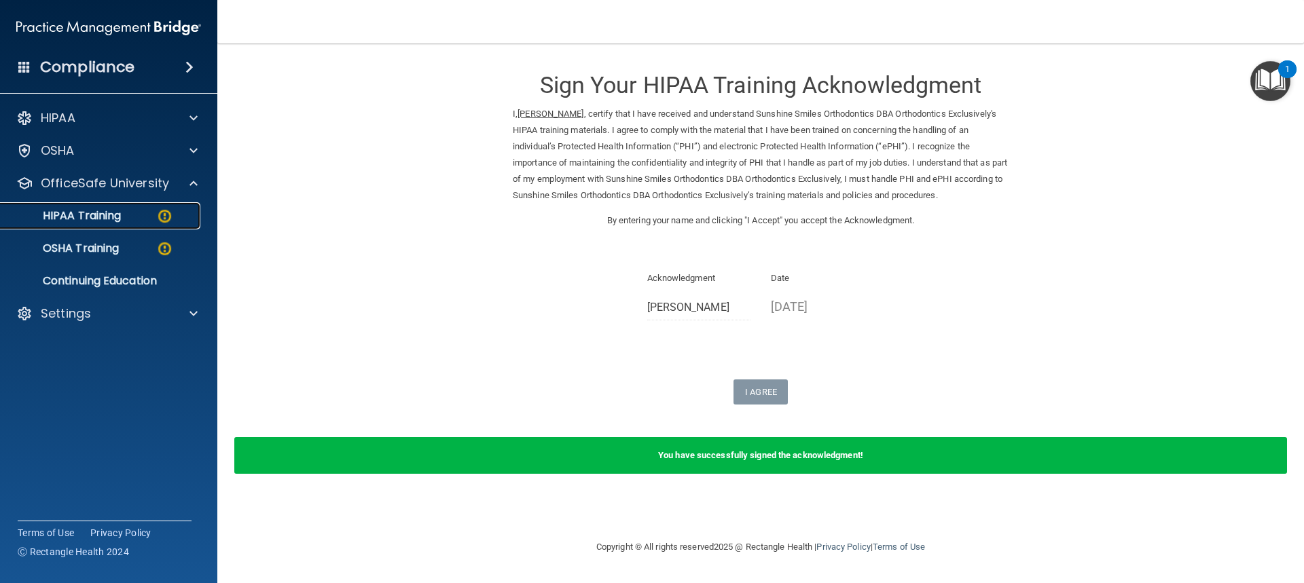
click at [128, 207] on link "HIPAA Training" at bounding box center [93, 215] width 214 height 27
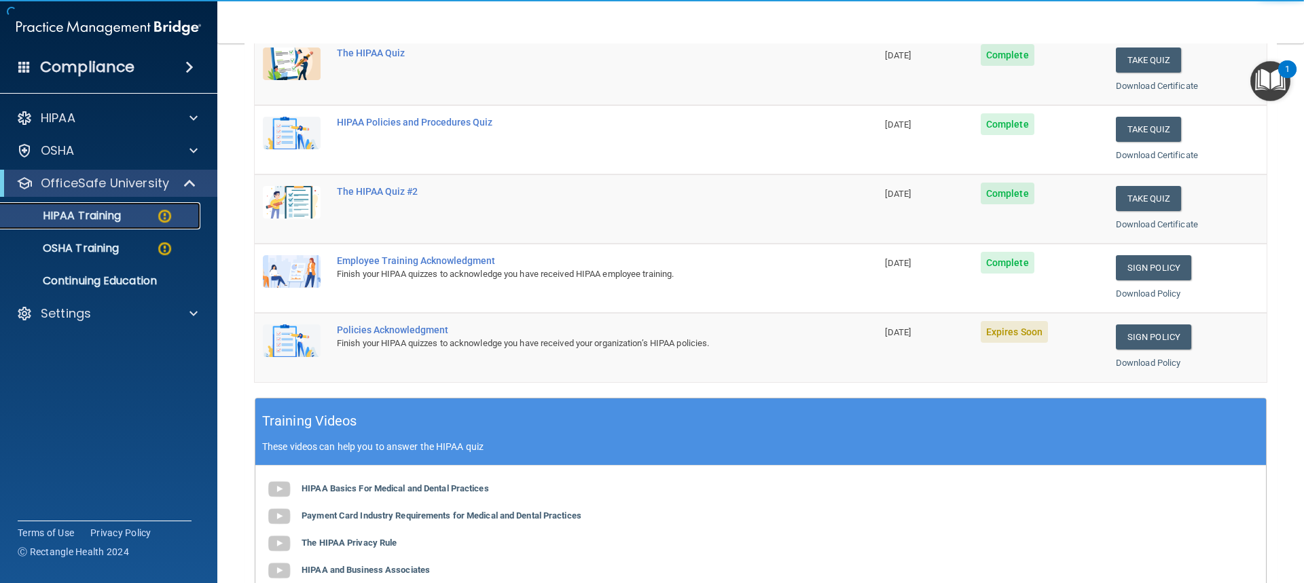
scroll to position [204, 0]
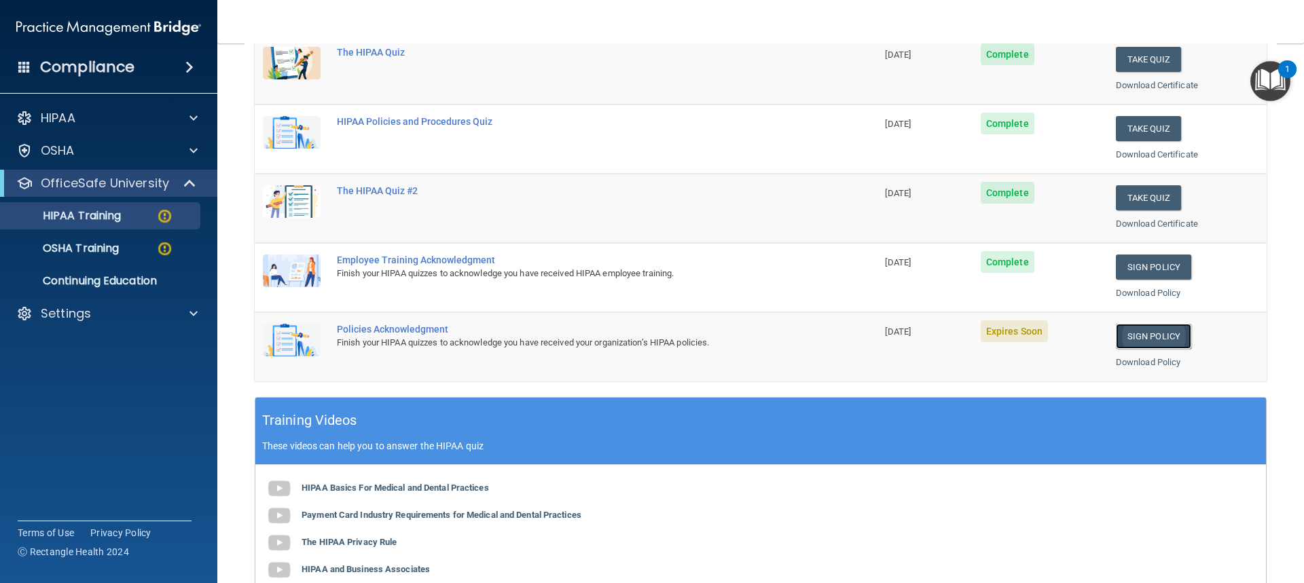
click at [1154, 335] on link "Sign Policy" at bounding box center [1153, 336] width 75 height 25
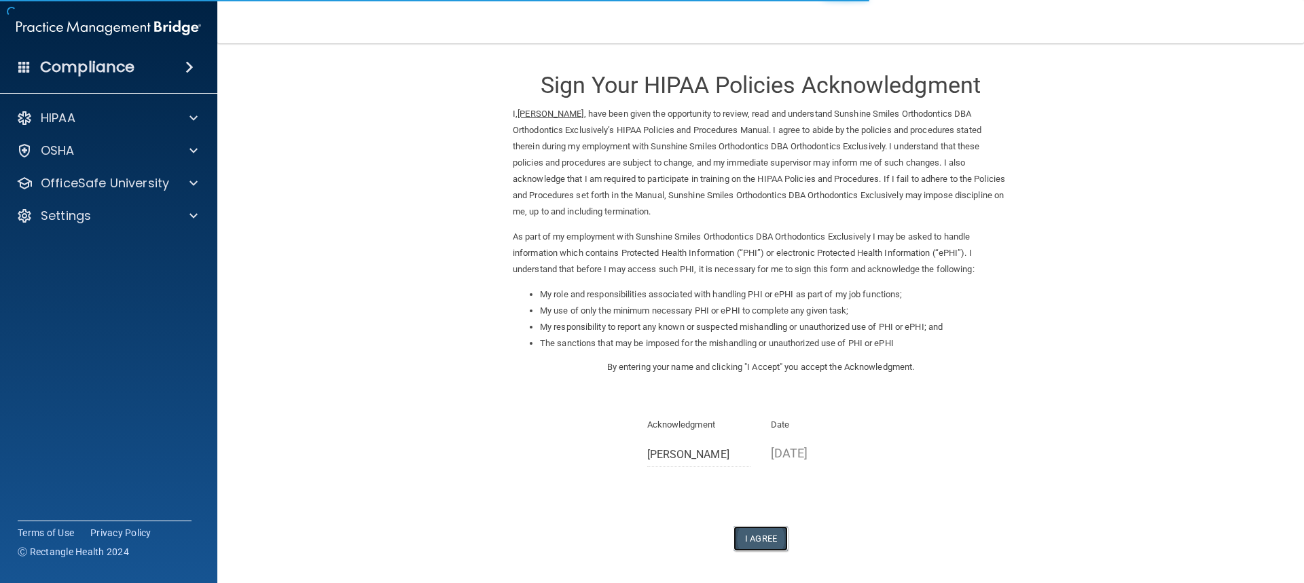
click at [756, 541] on button "I Agree" at bounding box center [760, 538] width 54 height 25
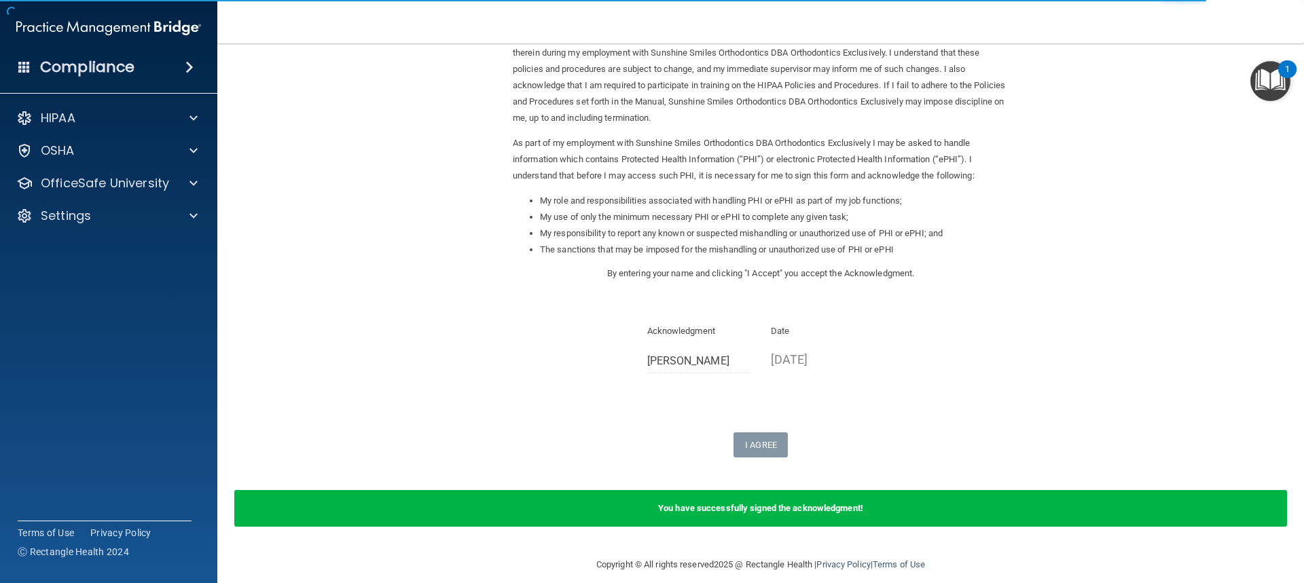
scroll to position [108, 0]
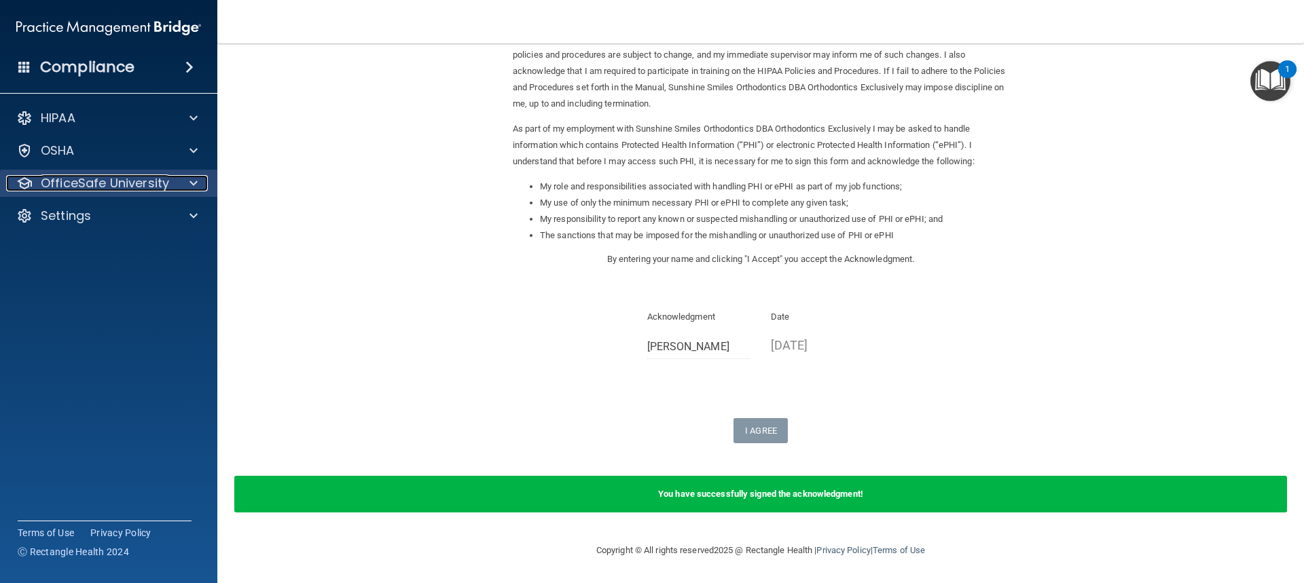
click at [142, 184] on p "OfficeSafe University" at bounding box center [105, 183] width 128 height 16
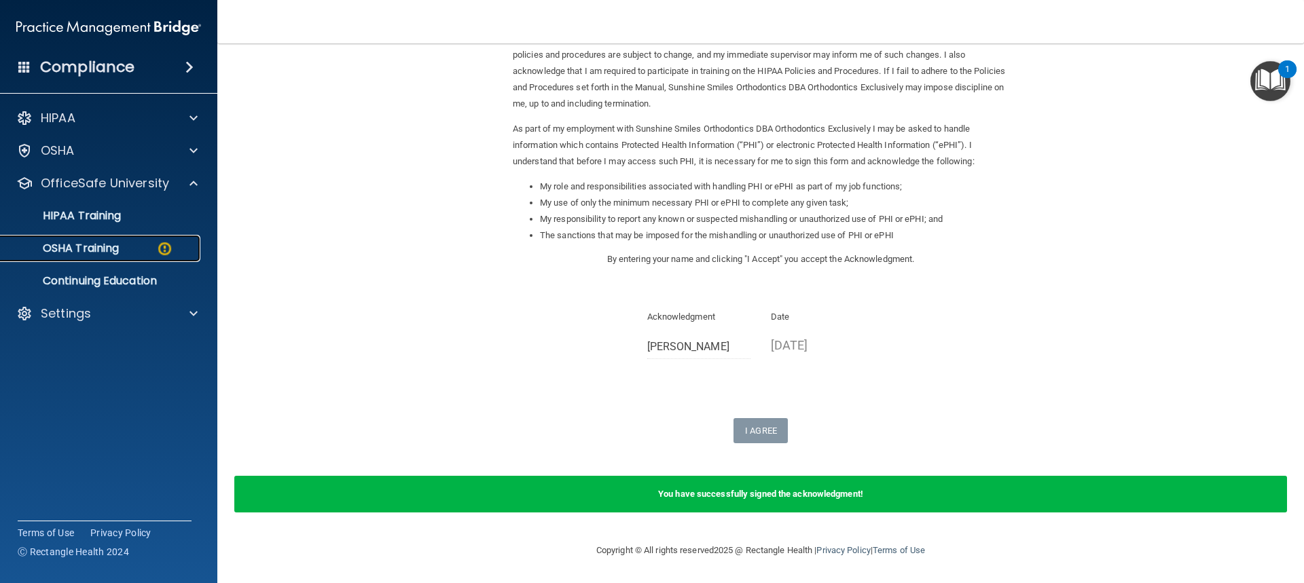
click at [108, 244] on p "OSHA Training" at bounding box center [64, 249] width 110 height 14
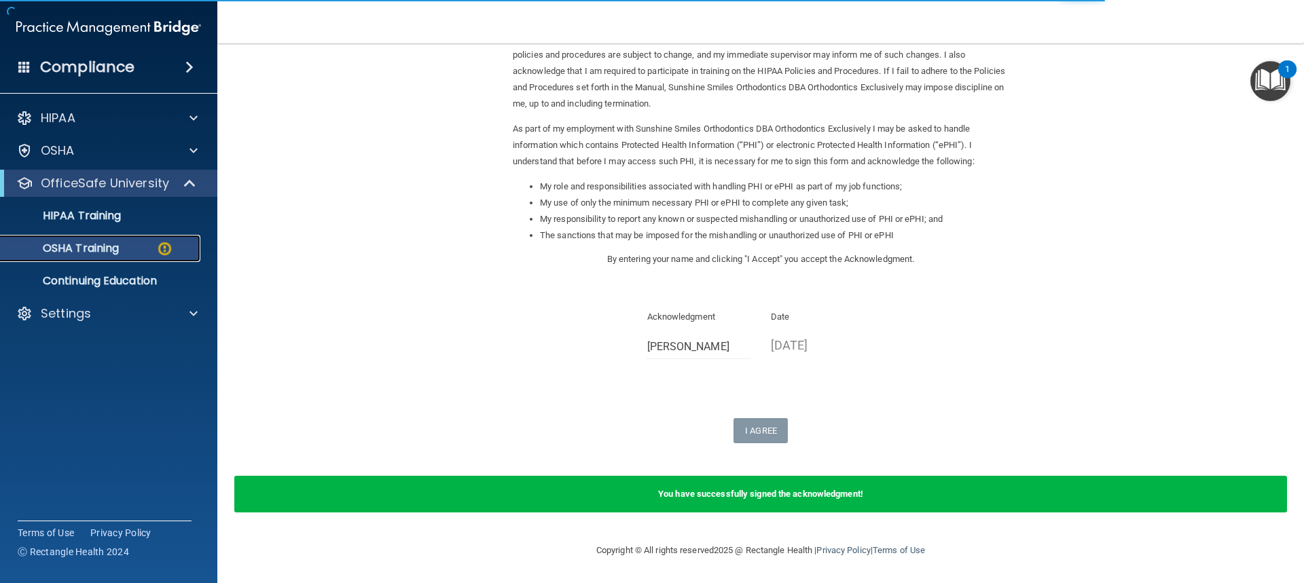
scroll to position [58, 0]
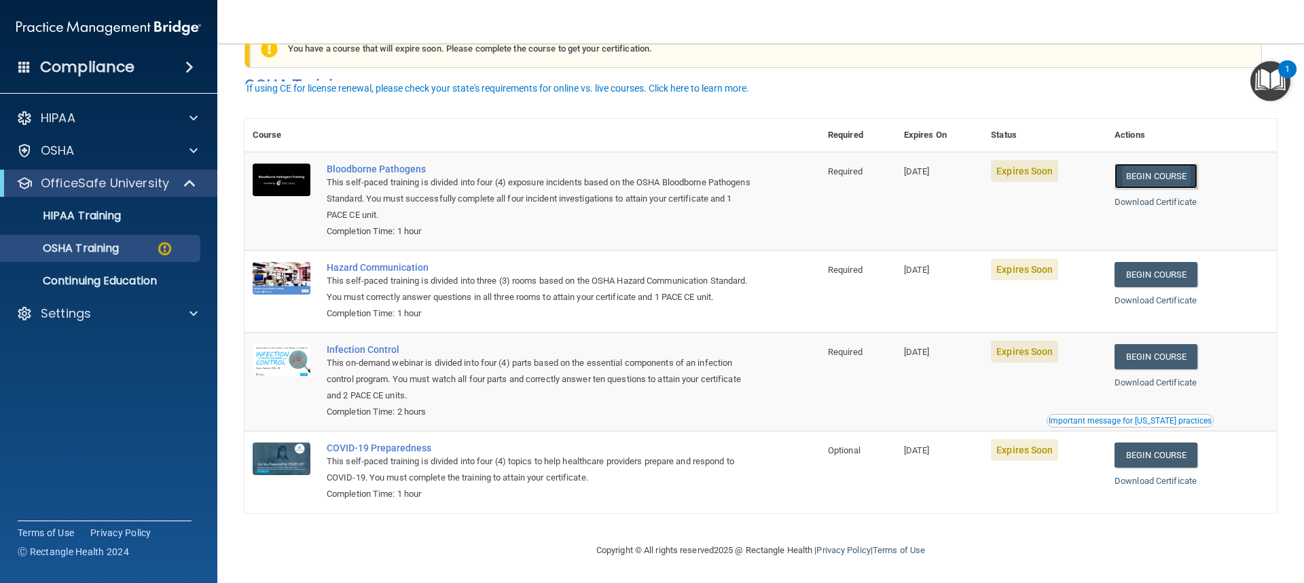
click at [1154, 164] on link "Begin Course" at bounding box center [1155, 176] width 83 height 25
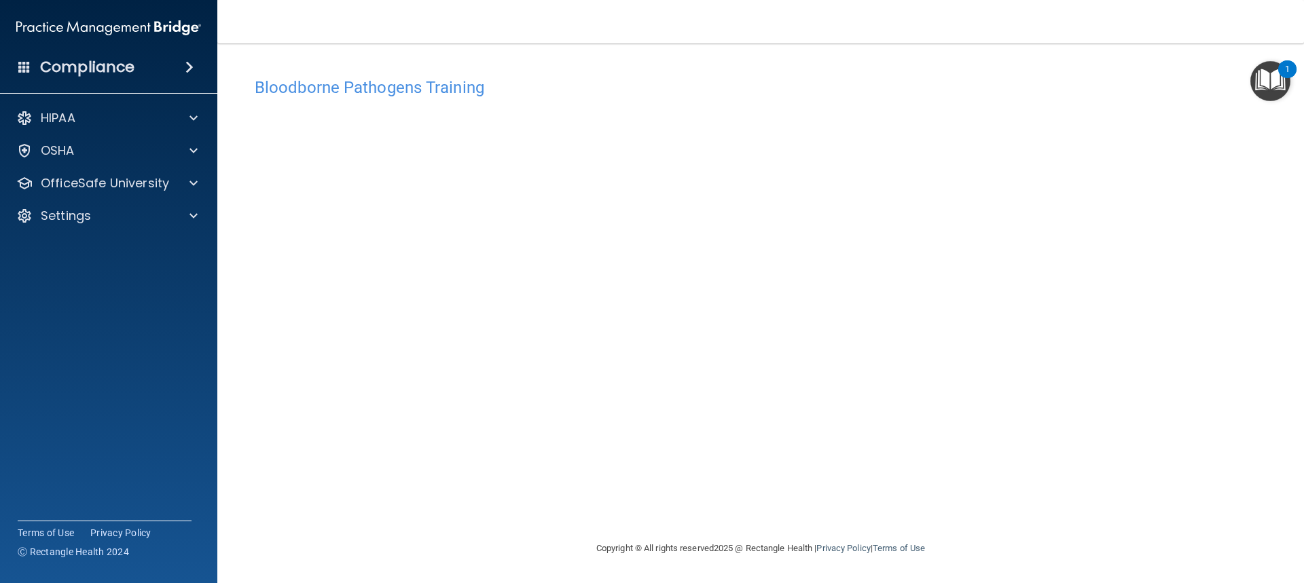
click at [366, 92] on h4 "Bloodborne Pathogens Training" at bounding box center [761, 88] width 1012 height 18
click at [101, 114] on div "HIPAA" at bounding box center [90, 118] width 168 height 16
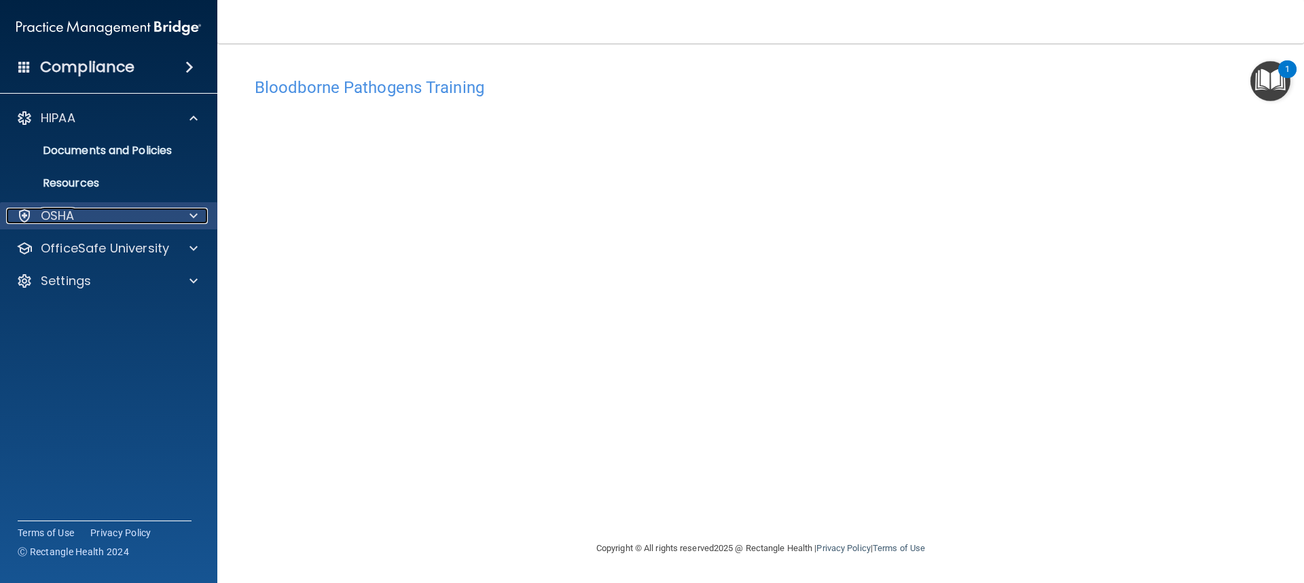
click at [175, 211] on div at bounding box center [192, 216] width 34 height 16
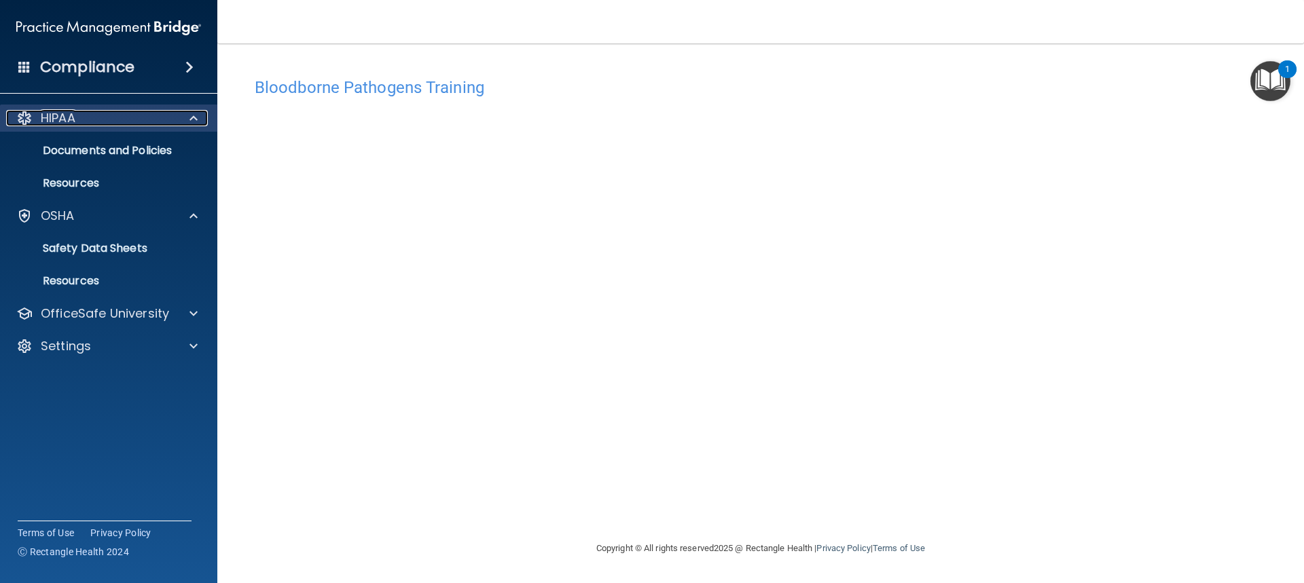
click at [200, 115] on div at bounding box center [192, 118] width 34 height 16
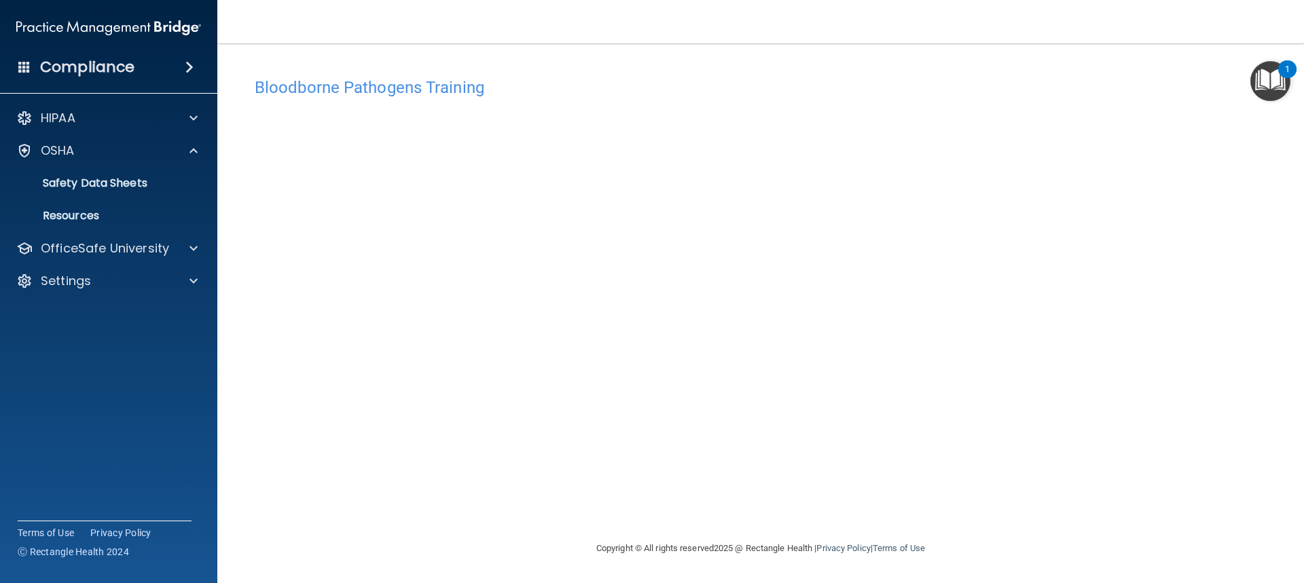
click at [325, 94] on h4 "Bloodborne Pathogens Training" at bounding box center [761, 88] width 1012 height 18
click at [153, 63] on div "Compliance" at bounding box center [108, 67] width 217 height 30
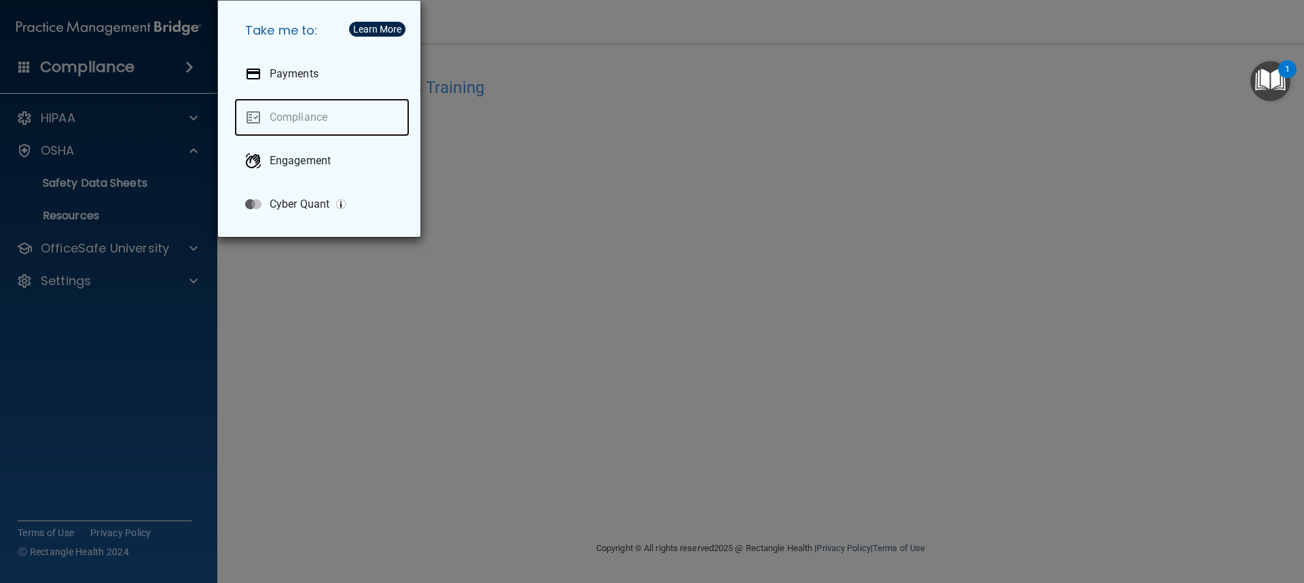
click at [282, 122] on link "Compliance" at bounding box center [321, 117] width 175 height 38
click at [502, 170] on div "Take me to: Payments Compliance Engagement Cyber Quant" at bounding box center [652, 291] width 1304 height 583
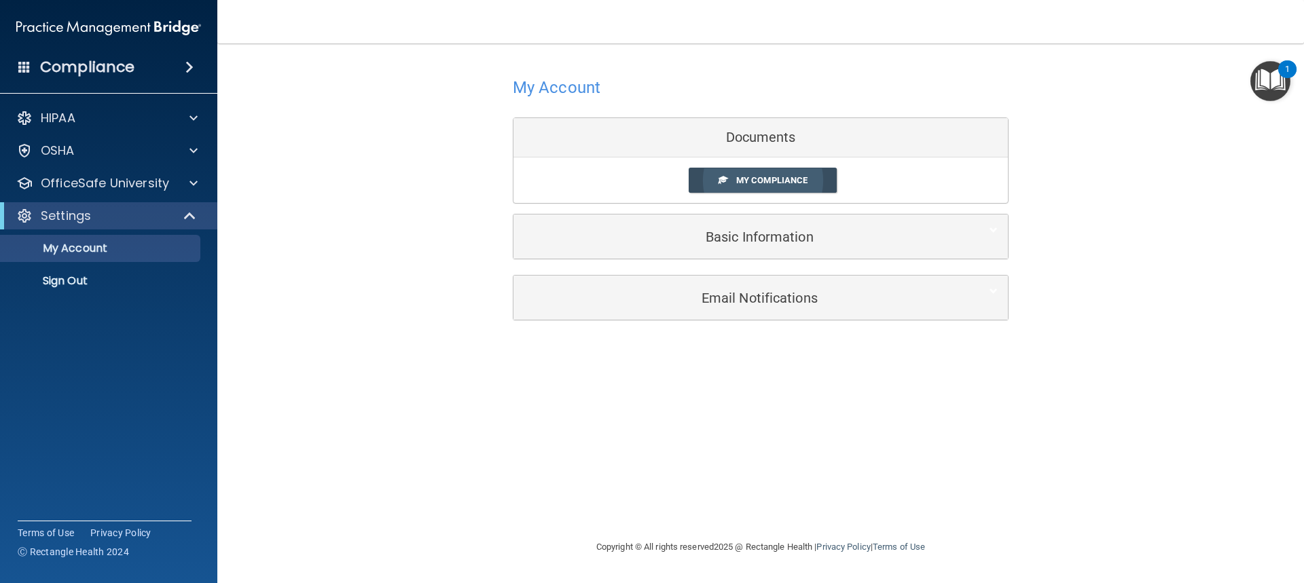
click at [776, 179] on span "My Compliance" at bounding box center [771, 180] width 71 height 10
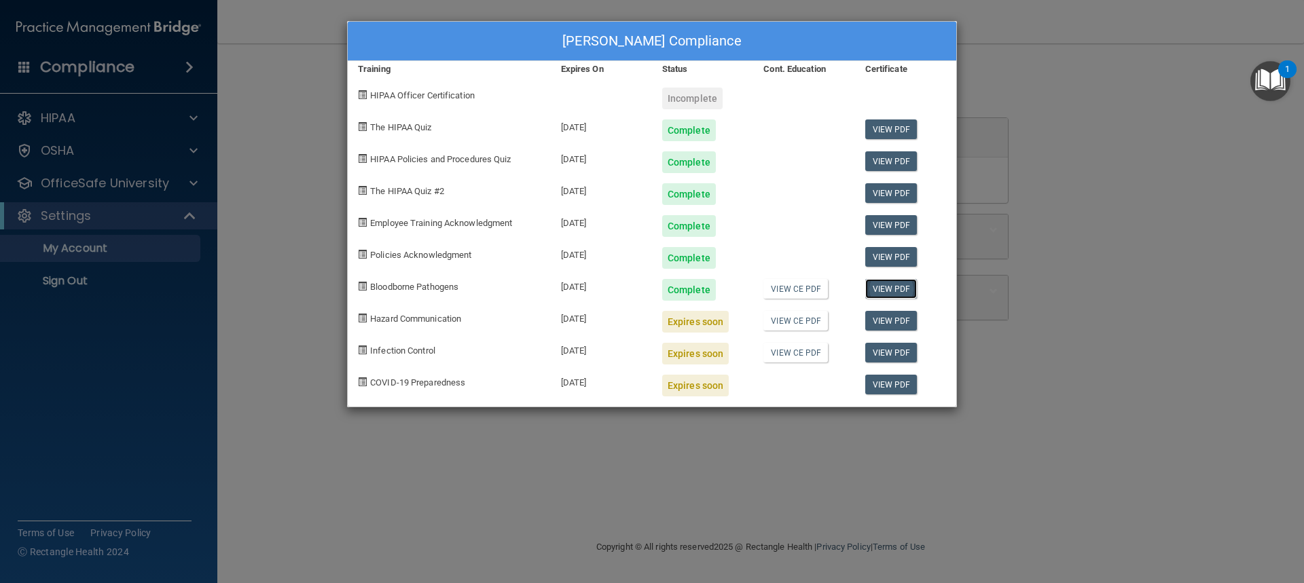
click at [888, 287] on link "View PDF" at bounding box center [891, 289] width 52 height 20
click at [894, 316] on link "View PDF" at bounding box center [891, 321] width 52 height 20
click at [888, 320] on link "View PDF" at bounding box center [891, 321] width 52 height 20
click at [790, 316] on link "View CE PDF" at bounding box center [795, 321] width 65 height 20
click at [191, 122] on div "Jeanine Haynes's Compliance Training Expires On Status Cont. Education Certific…" at bounding box center [652, 291] width 1304 height 583
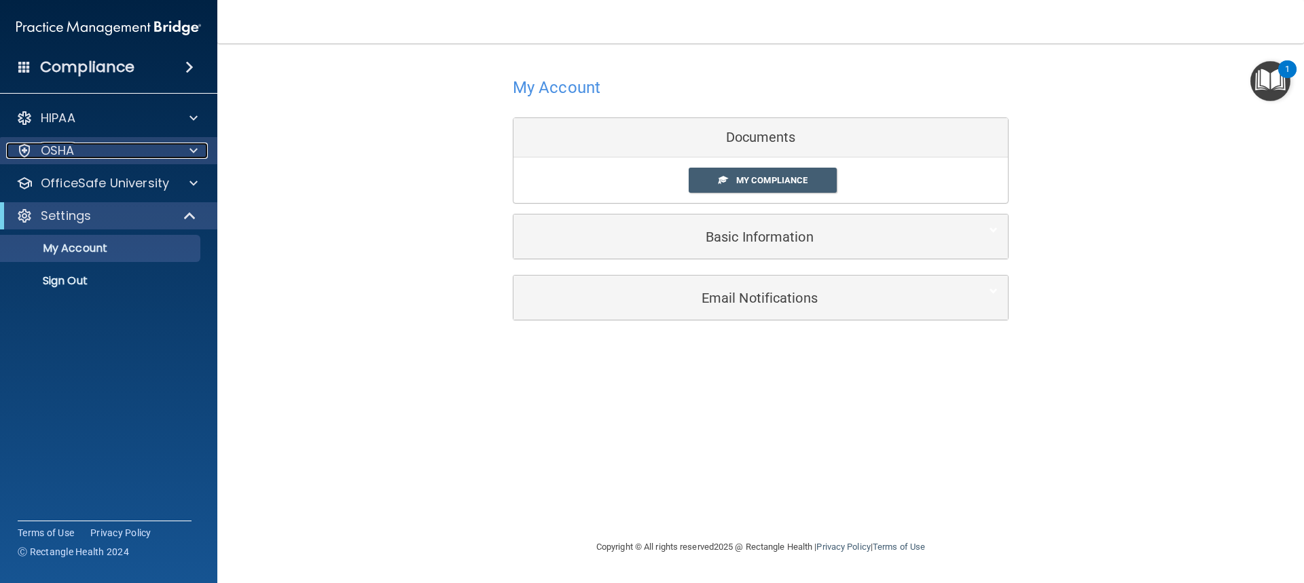
click at [192, 146] on span at bounding box center [193, 151] width 8 height 16
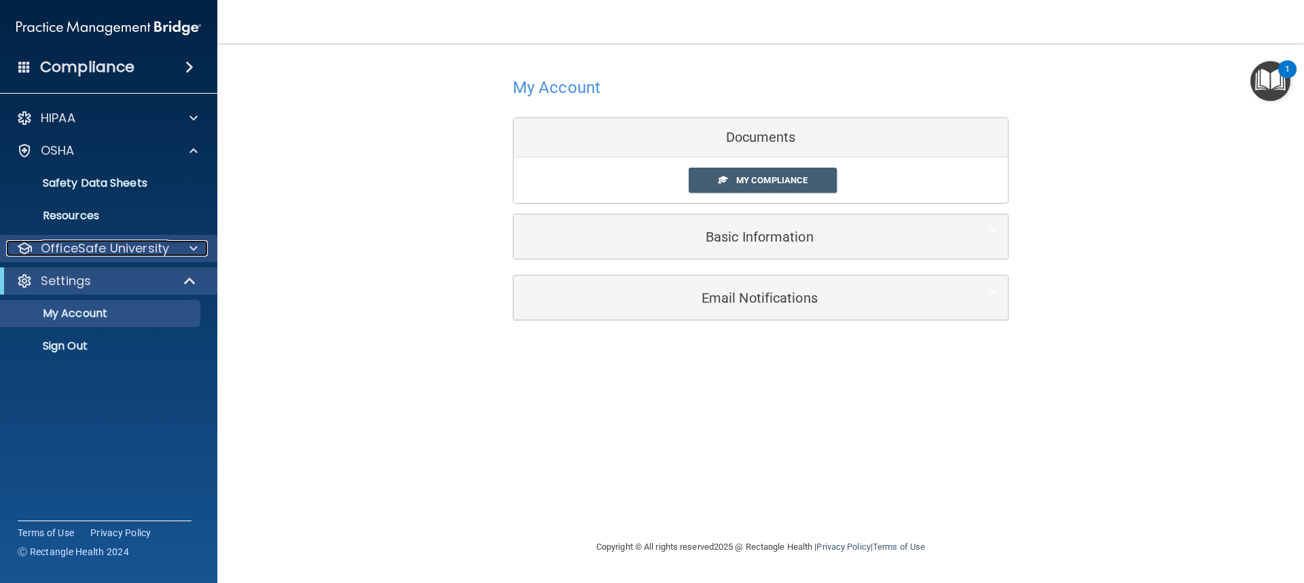
click at [155, 244] on p "OfficeSafe University" at bounding box center [105, 248] width 128 height 16
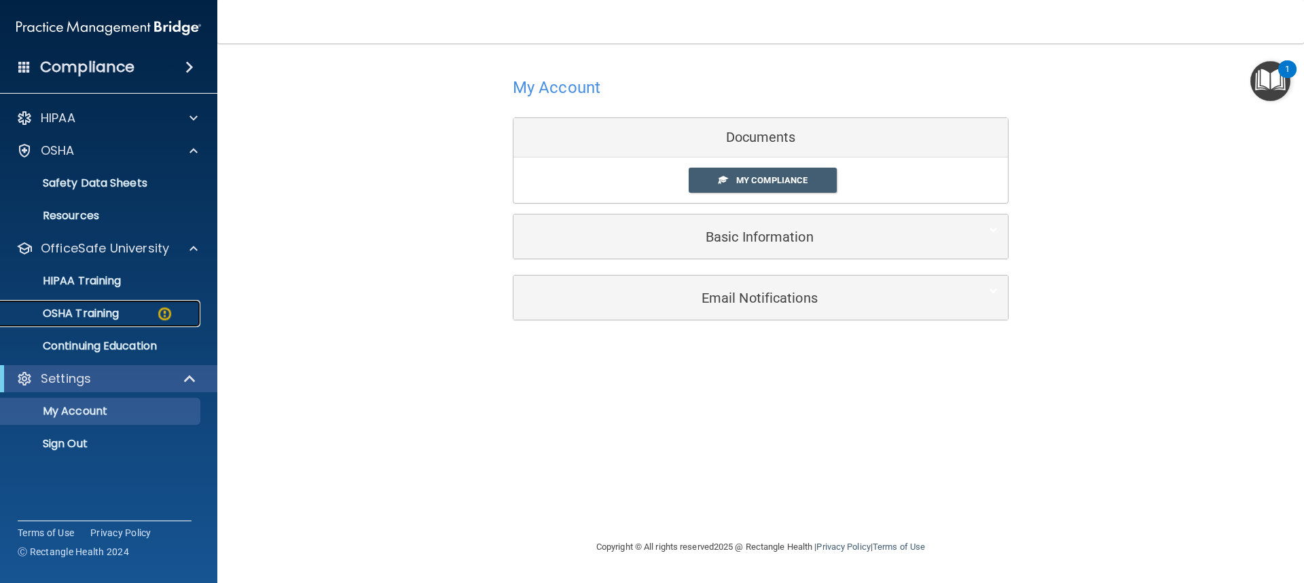
click at [109, 312] on p "OSHA Training" at bounding box center [64, 314] width 110 height 14
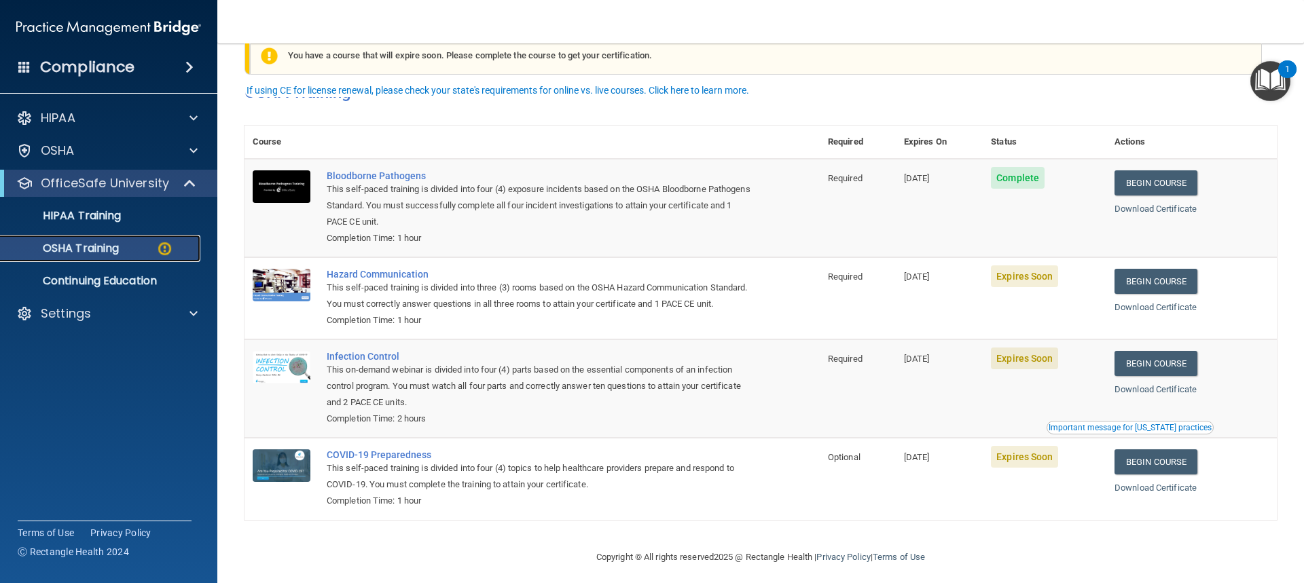
scroll to position [58, 0]
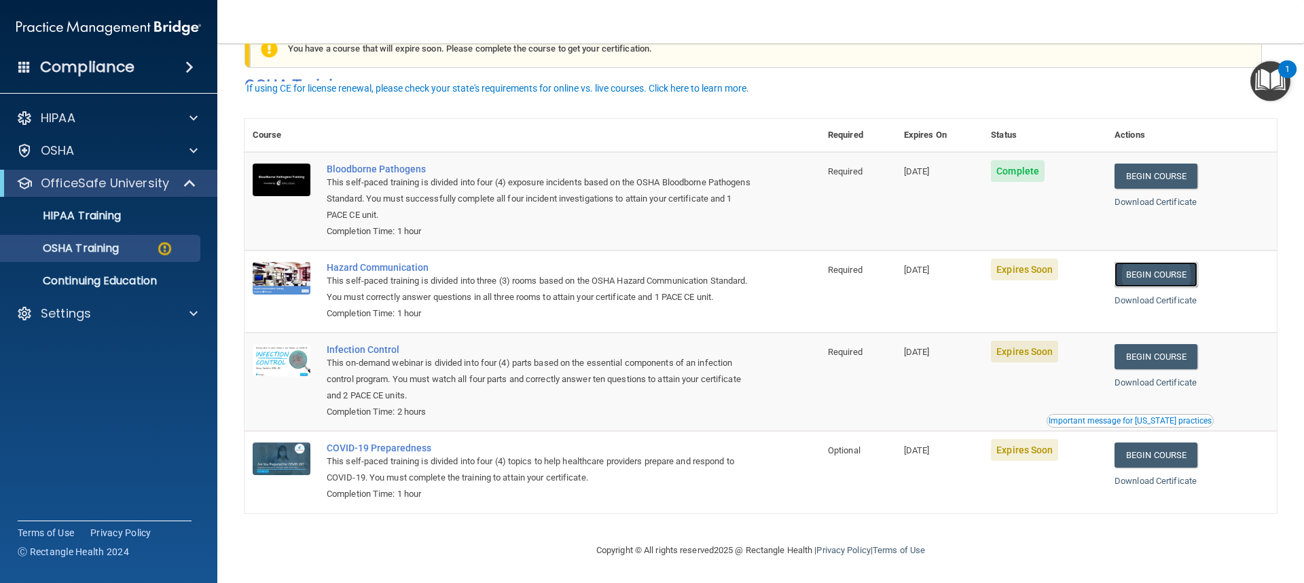
click at [1160, 262] on link "Begin Course" at bounding box center [1155, 274] width 83 height 25
click at [1154, 262] on link "Begin Course" at bounding box center [1155, 274] width 83 height 25
click at [1158, 262] on link "Begin Course" at bounding box center [1155, 274] width 83 height 25
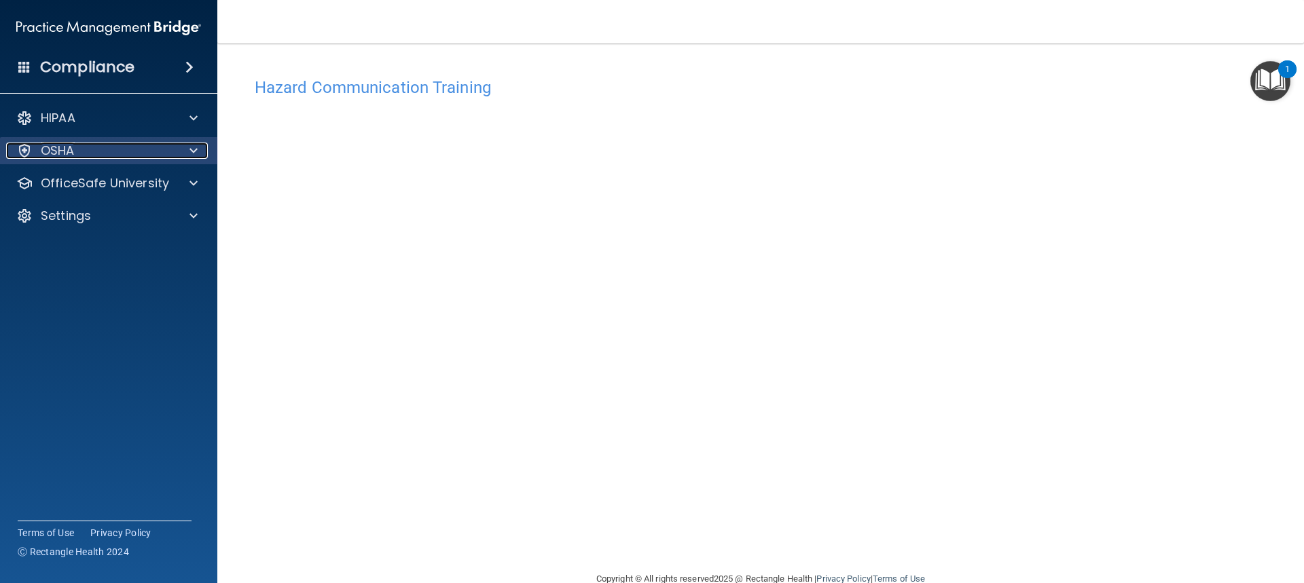
click at [192, 152] on span at bounding box center [193, 151] width 8 height 16
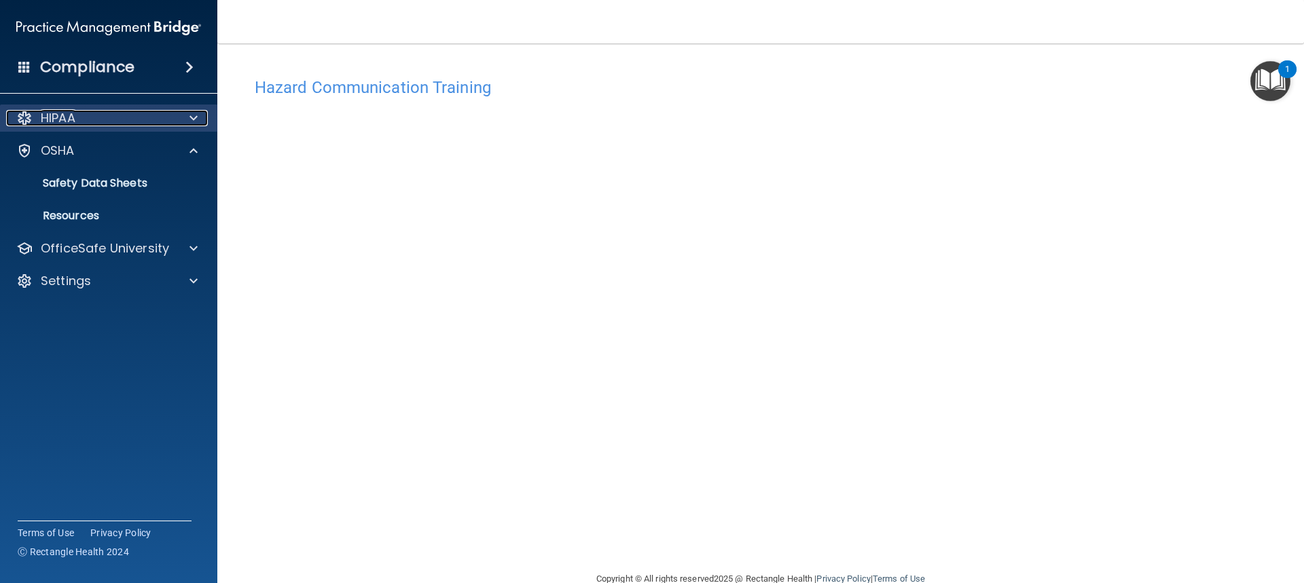
click at [196, 117] on span at bounding box center [193, 118] width 8 height 16
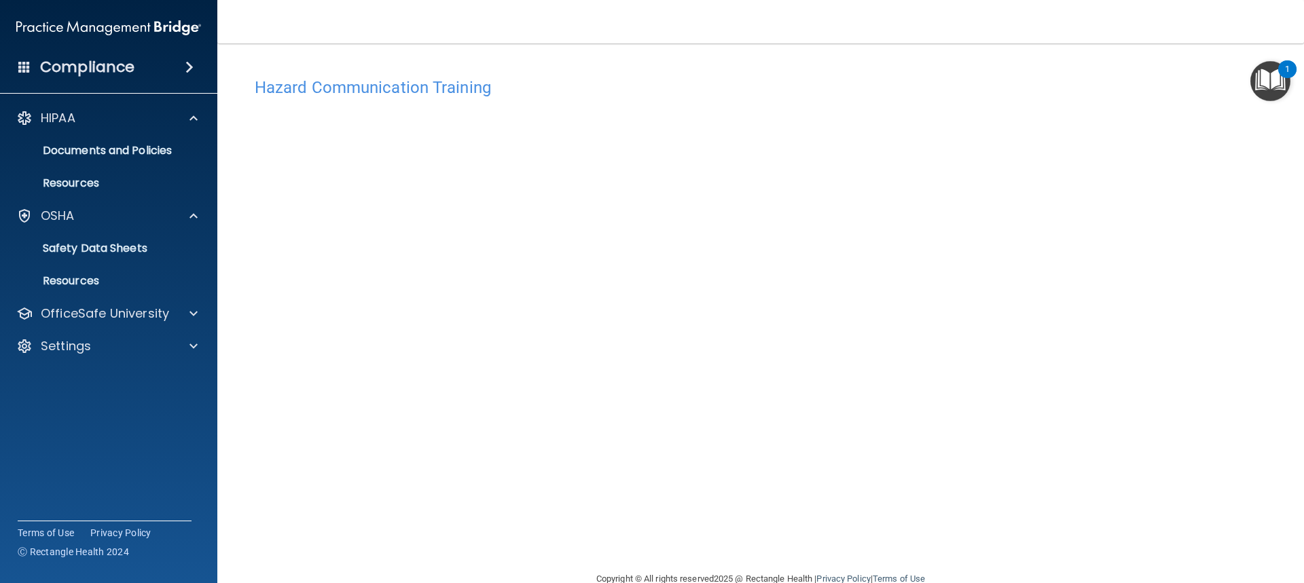
click at [163, 443] on div "Compliance HIPAA Documents and Policies Report an Incident Business Associates …" at bounding box center [108, 291] width 217 height 583
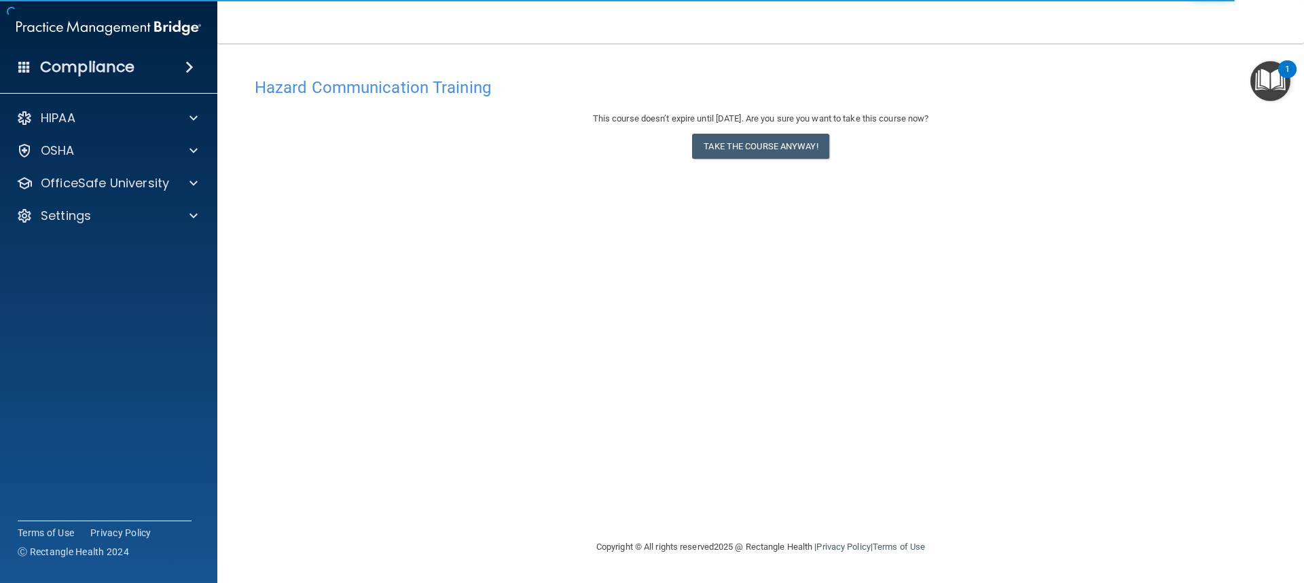
click at [73, 277] on accordion "HIPAA Documents and Policies Report an Incident Business Associates Emergency P…" at bounding box center [109, 253] width 218 height 308
click at [68, 250] on accordion "HIPAA Documents and Policies Report an Incident Business Associates Emergency P…" at bounding box center [109, 253] width 218 height 308
click at [115, 189] on p "OfficeSafe University" at bounding box center [105, 183] width 128 height 16
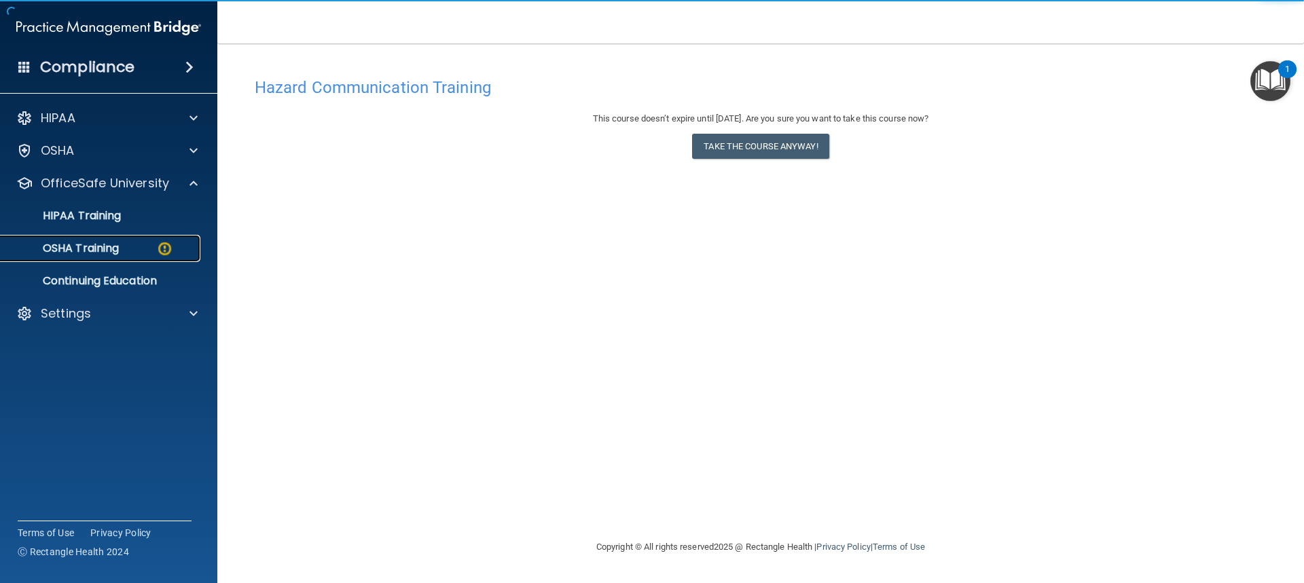
click at [89, 244] on p "OSHA Training" at bounding box center [64, 249] width 110 height 14
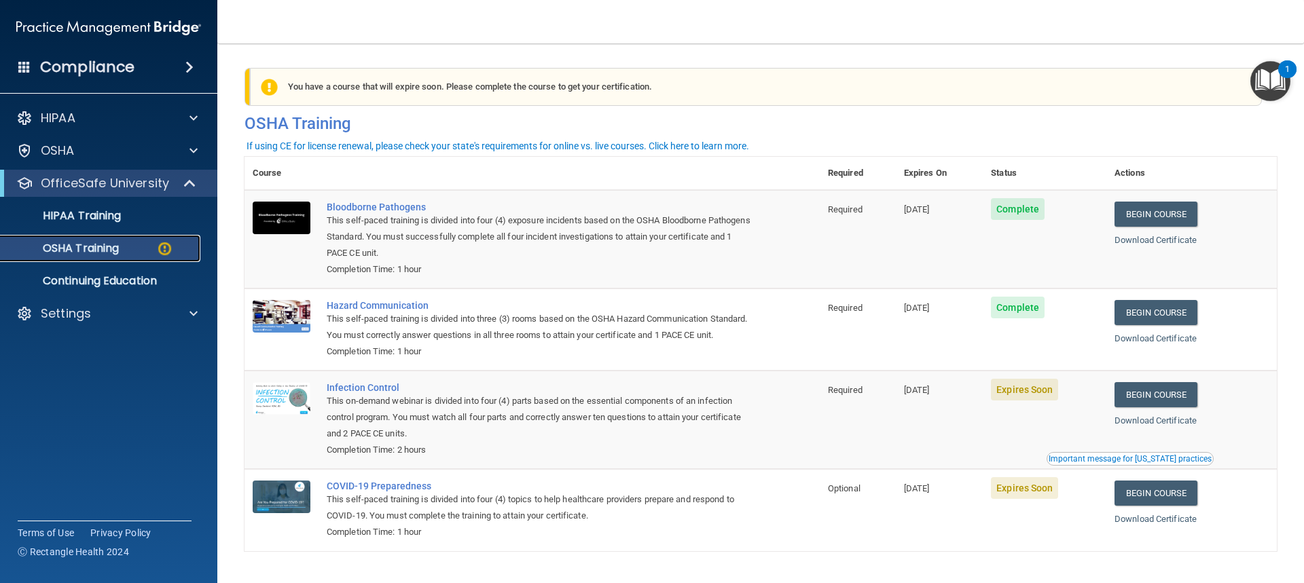
scroll to position [58, 0]
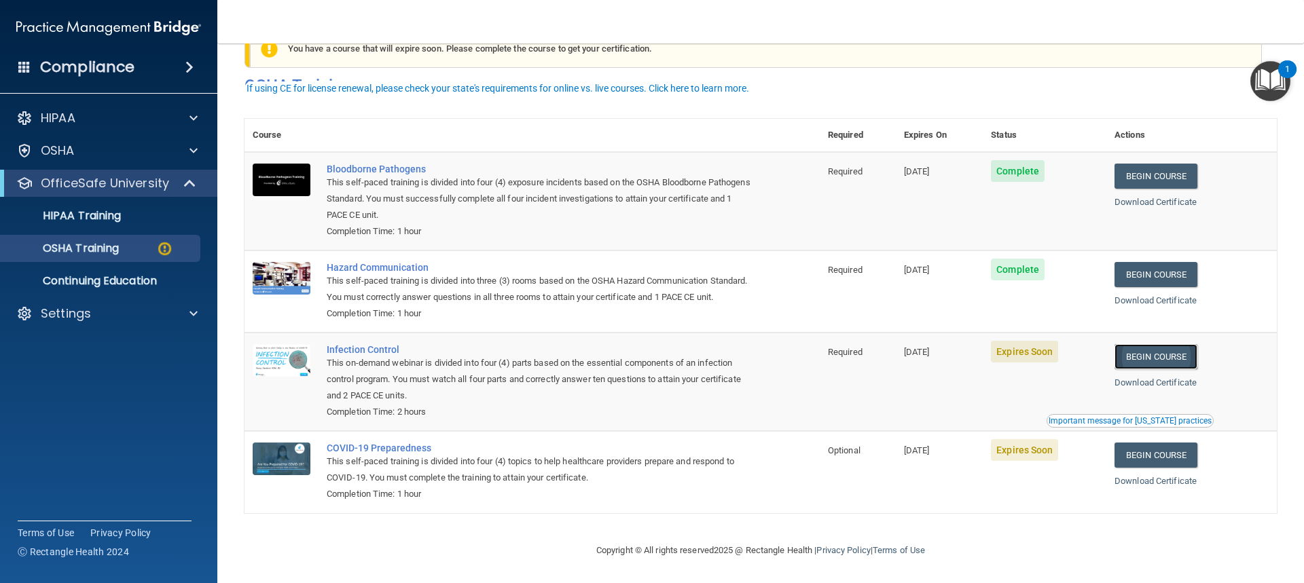
click at [1135, 350] on link "Begin Course" at bounding box center [1155, 356] width 83 height 25
